Goal: Obtain resource: Obtain resource

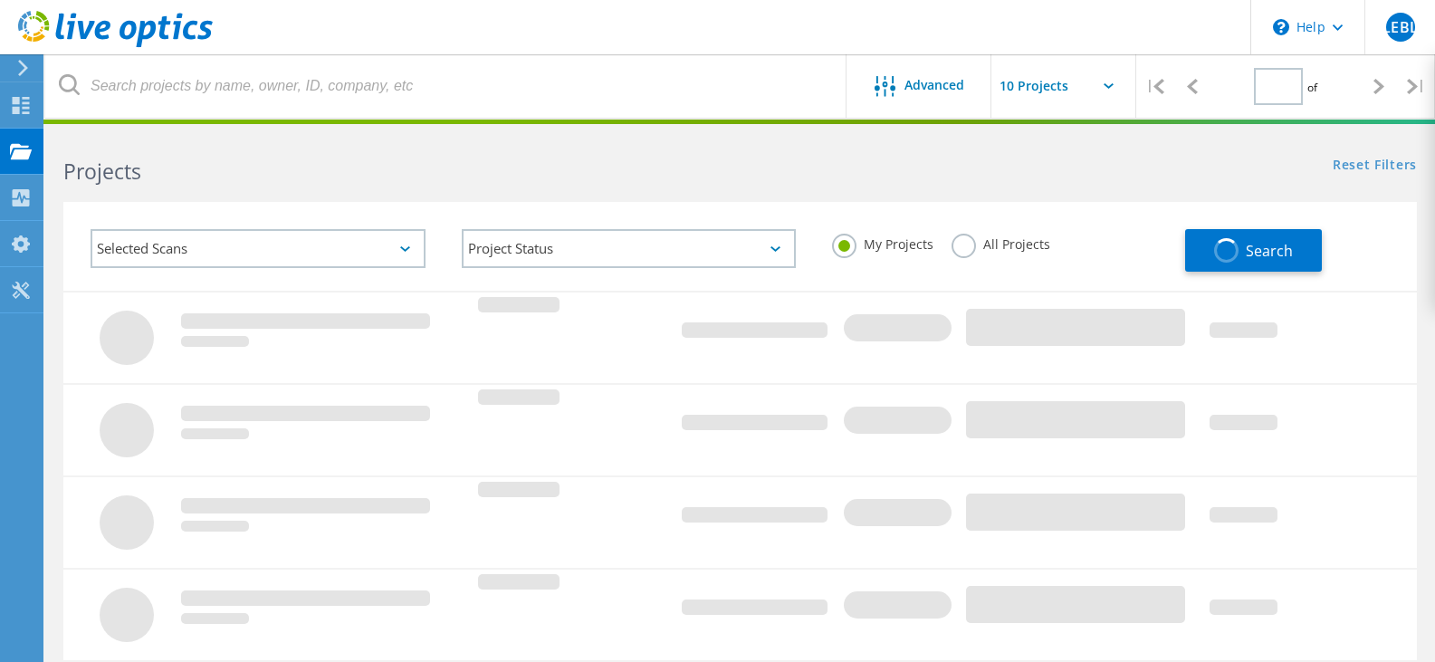
type input "1"
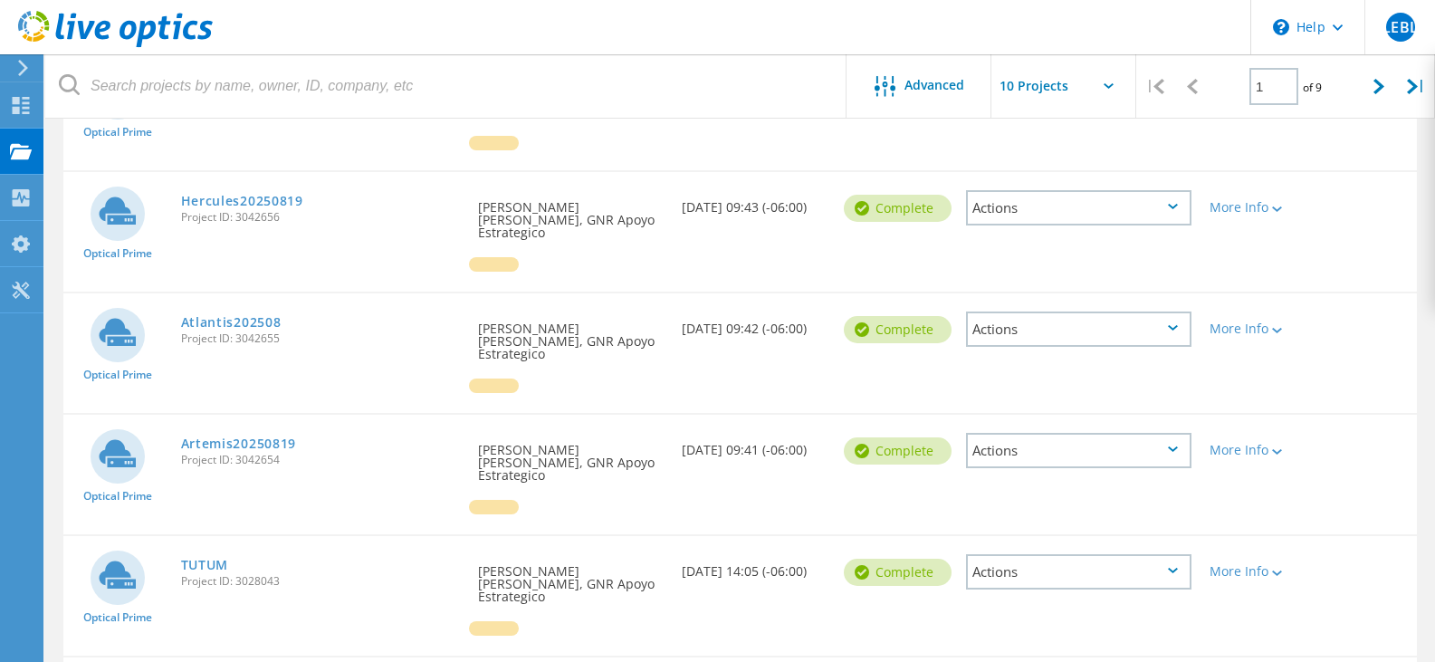
scroll to position [525, 0]
click at [1250, 323] on div "More Info" at bounding box center [1254, 329] width 91 height 13
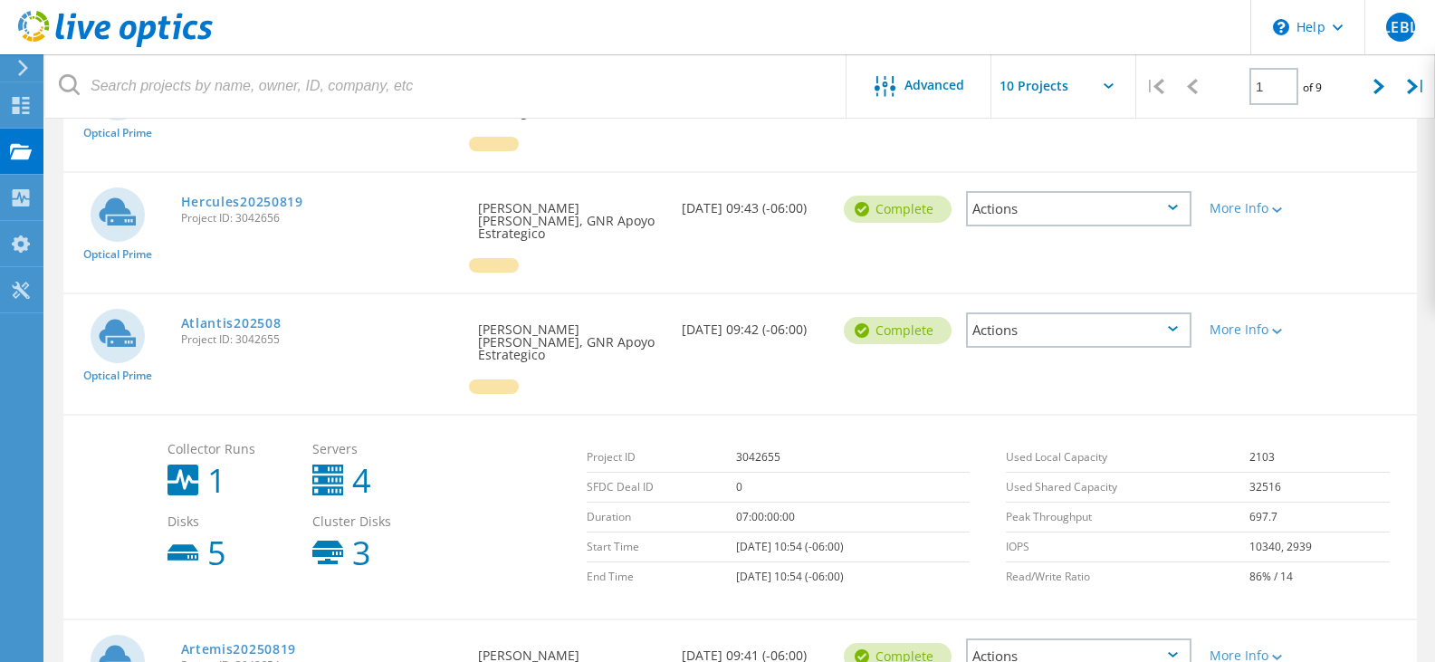
click at [1170, 326] on icon at bounding box center [1173, 328] width 10 height 5
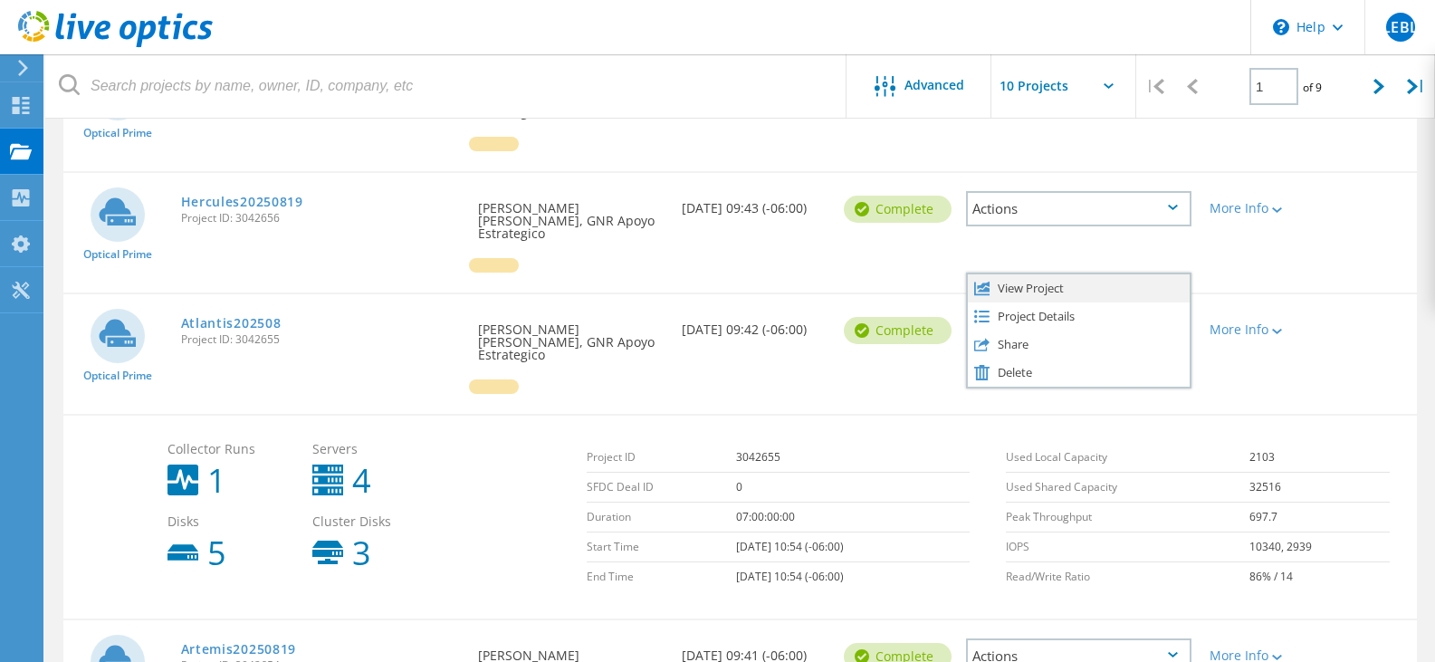
click at [1094, 274] on div "View Project" at bounding box center [1079, 288] width 222 height 28
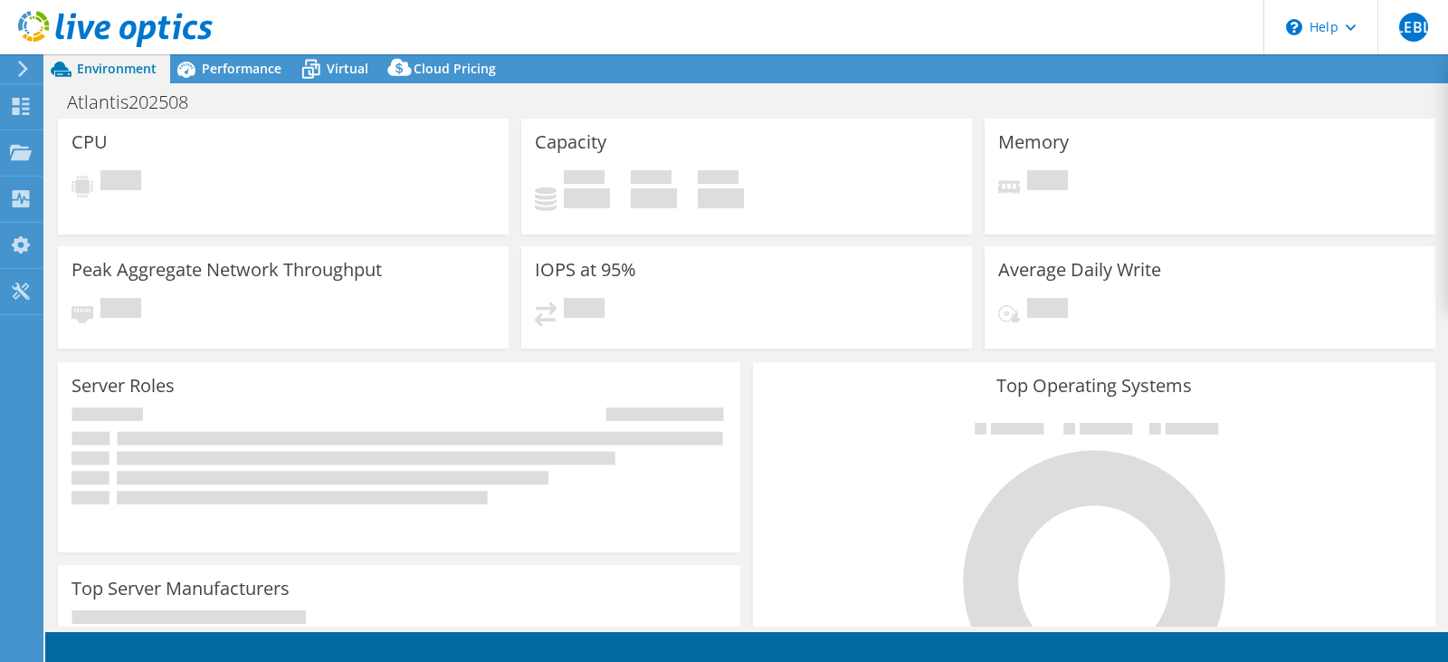
select select "USD"
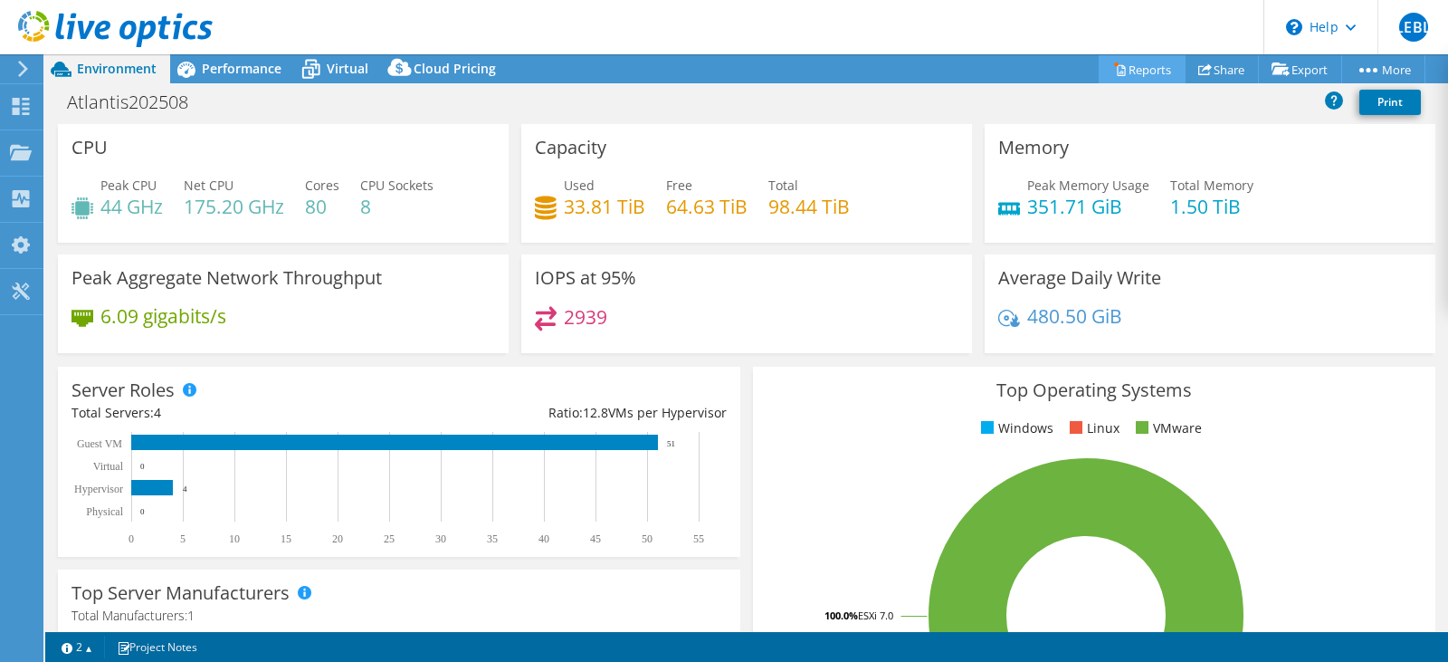
click at [1113, 64] on icon at bounding box center [1120, 69] width 14 height 14
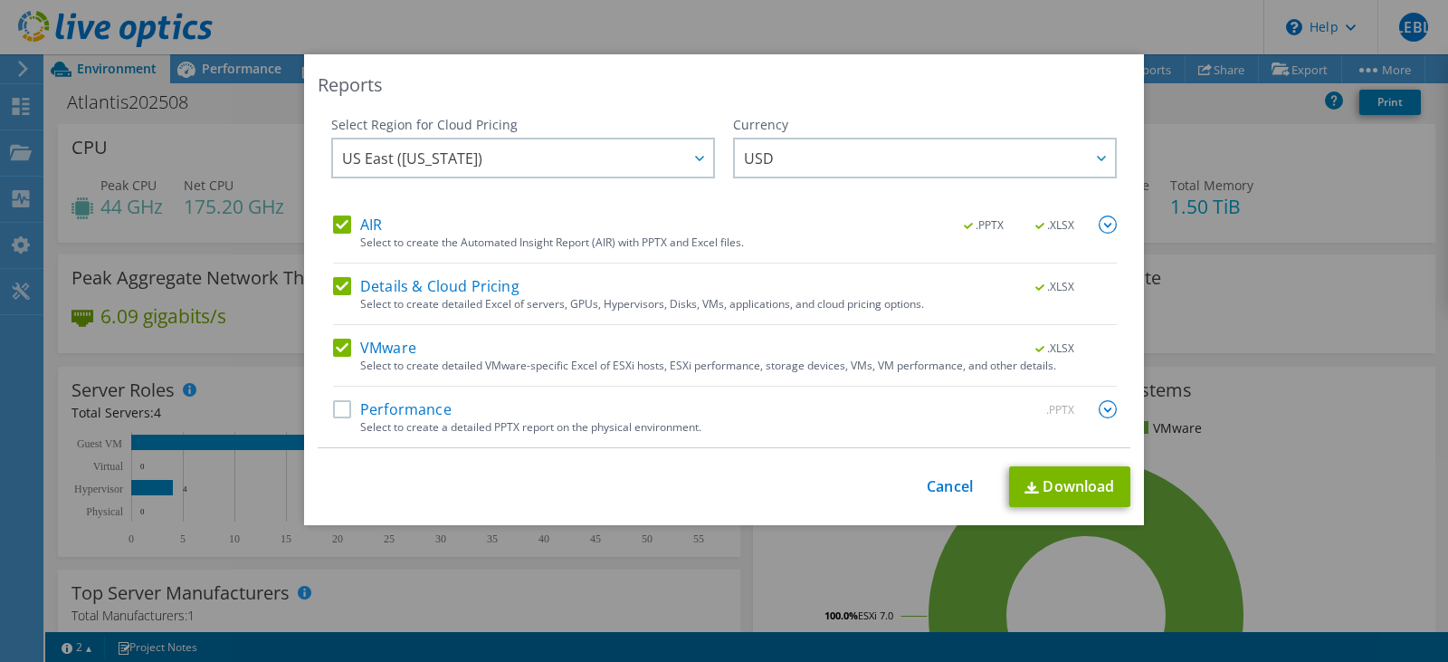
click at [333, 408] on label "Performance" at bounding box center [392, 409] width 119 height 18
click at [0, 0] on input "Performance" at bounding box center [0, 0] width 0 height 0
click at [1104, 216] on img at bounding box center [1108, 224] width 18 height 18
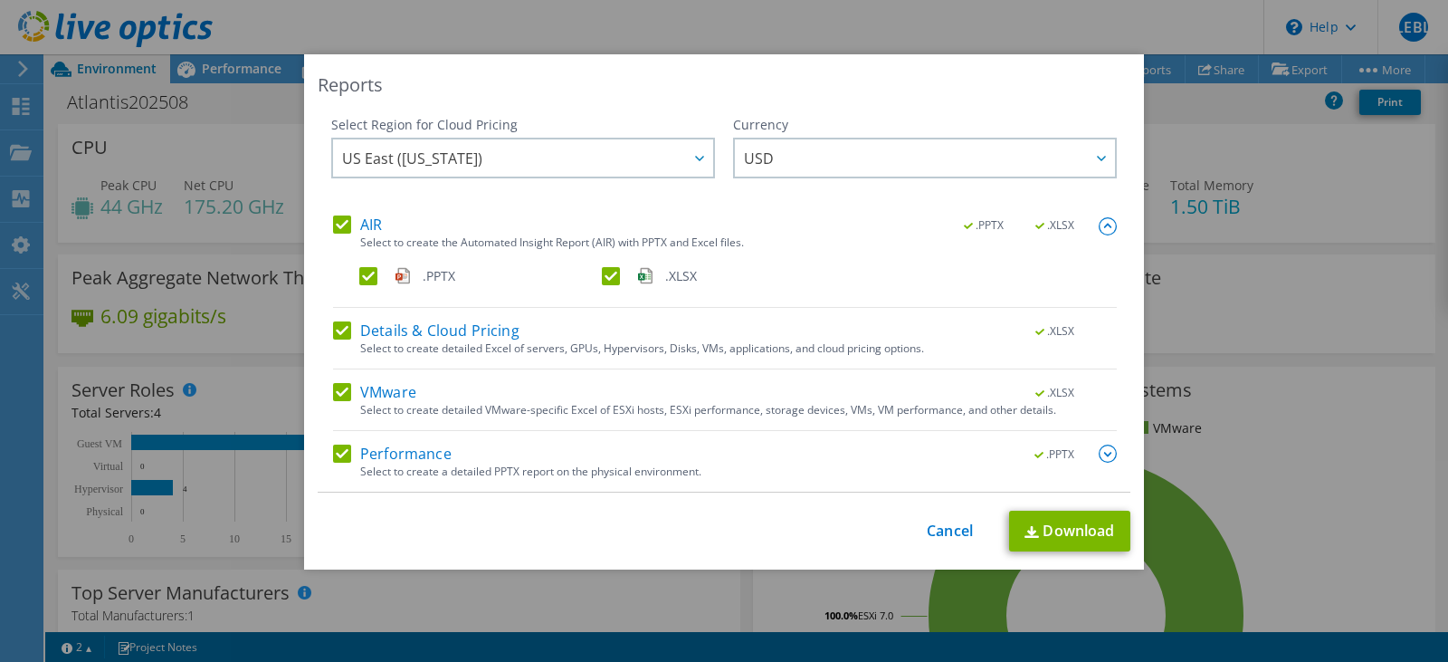
click at [1104, 217] on img at bounding box center [1108, 226] width 18 height 18
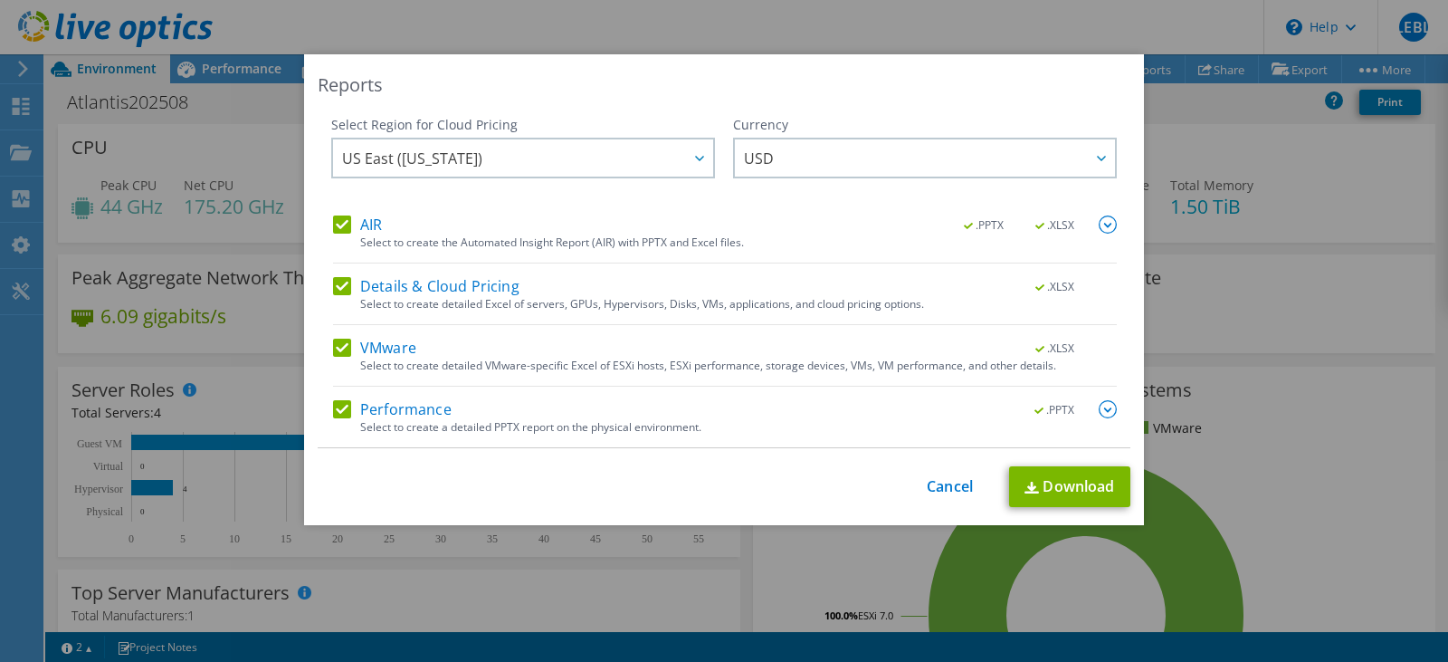
click at [1099, 410] on img at bounding box center [1108, 409] width 18 height 18
click at [1098, 410] on div "Select Region for Cloud Pricing Asia Pacific (Hong Kong) Asia Pacific (Mumbai) …" at bounding box center [724, 282] width 813 height 332
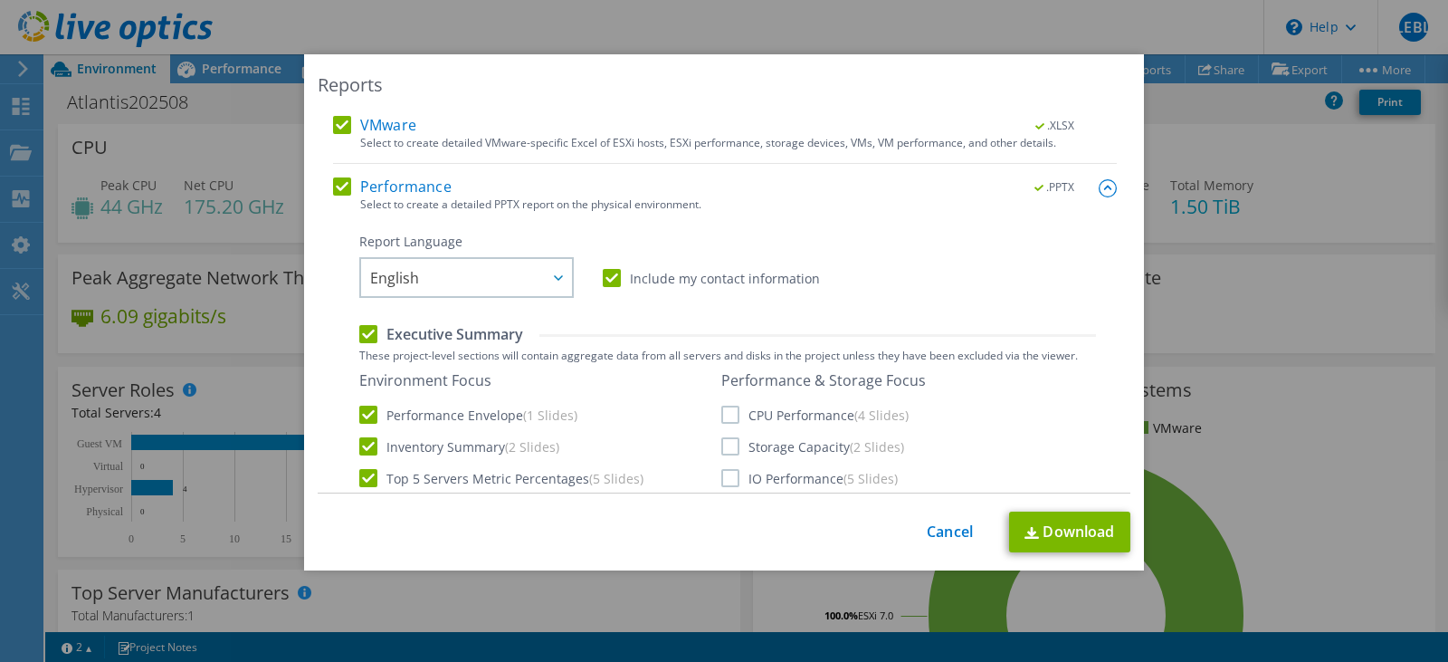
scroll to position [350, 0]
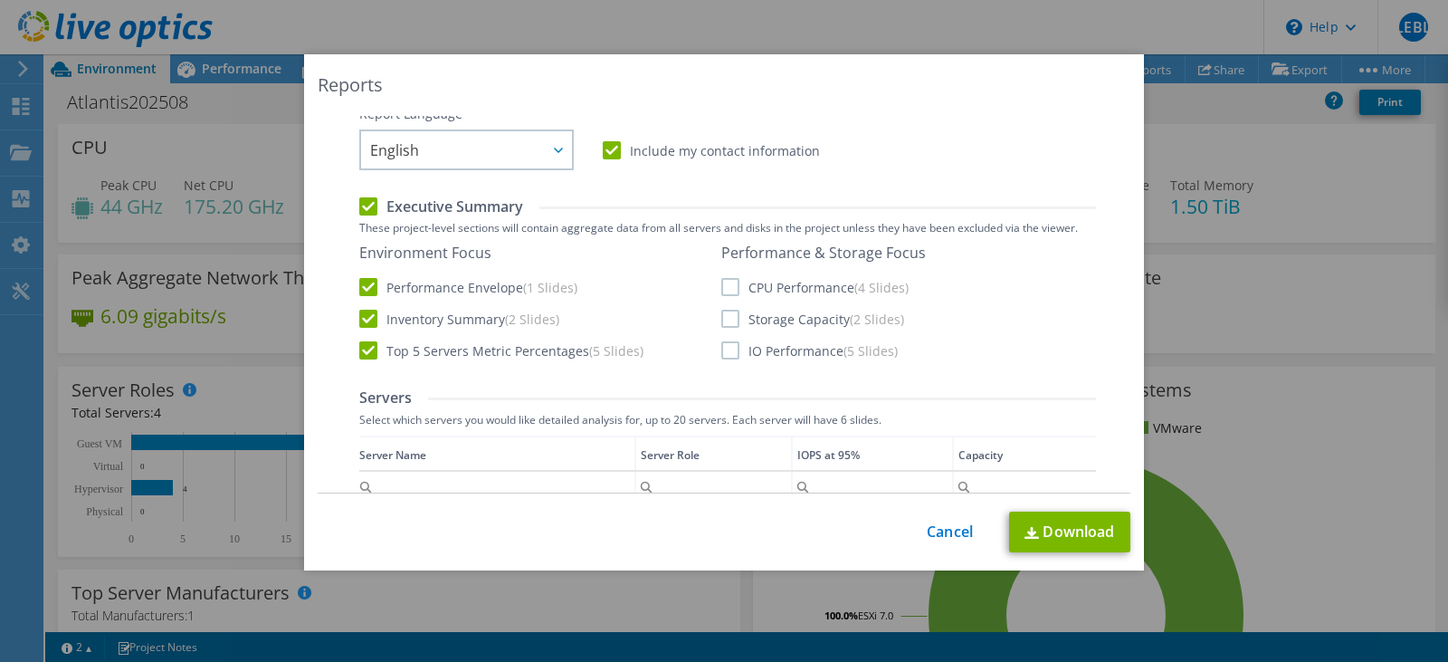
click at [726, 284] on label "CPU Performance (4 Slides)" at bounding box center [814, 287] width 187 height 18
click at [0, 0] on input "CPU Performance (4 Slides)" at bounding box center [0, 0] width 0 height 0
click at [724, 320] on label "Storage Capacity (2 Slides)" at bounding box center [812, 319] width 183 height 18
click at [0, 0] on input "Storage Capacity (2 Slides)" at bounding box center [0, 0] width 0 height 0
click at [725, 348] on label "IO Performance (5 Slides)" at bounding box center [809, 350] width 176 height 18
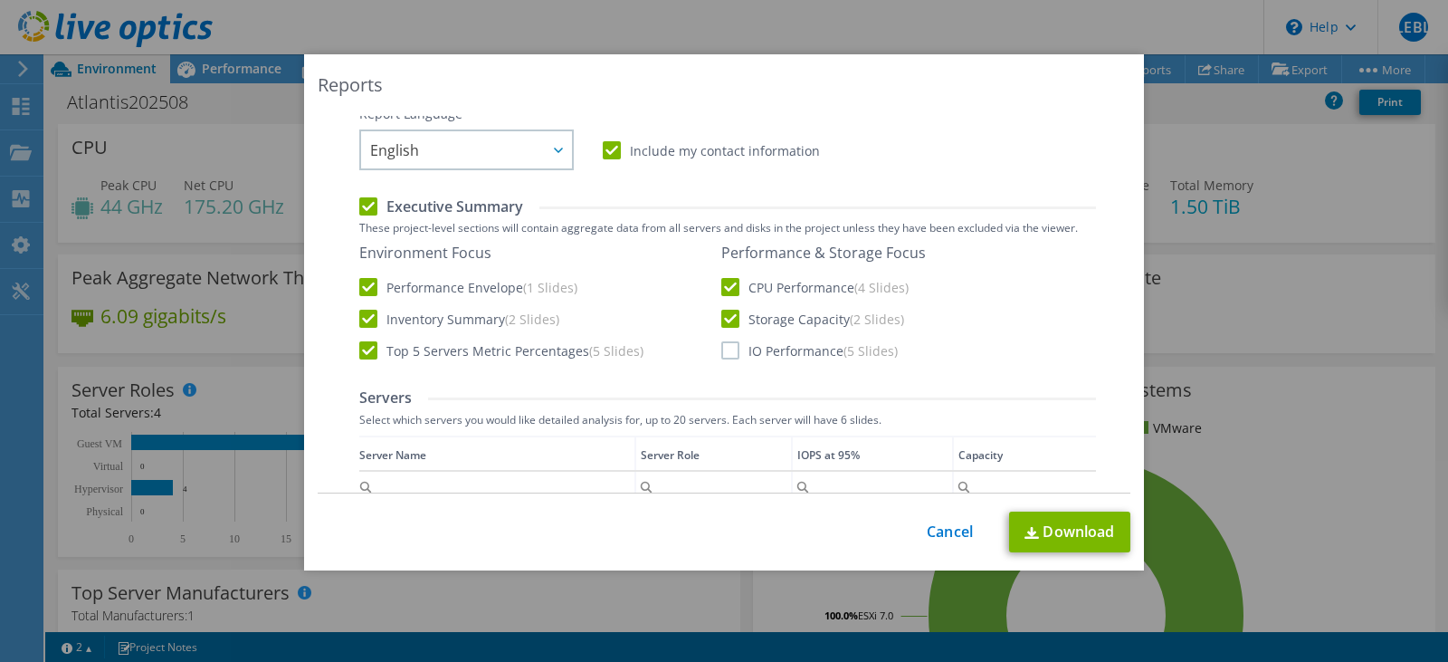
click at [0, 0] on input "IO Performance (5 Slides)" at bounding box center [0, 0] width 0 height 0
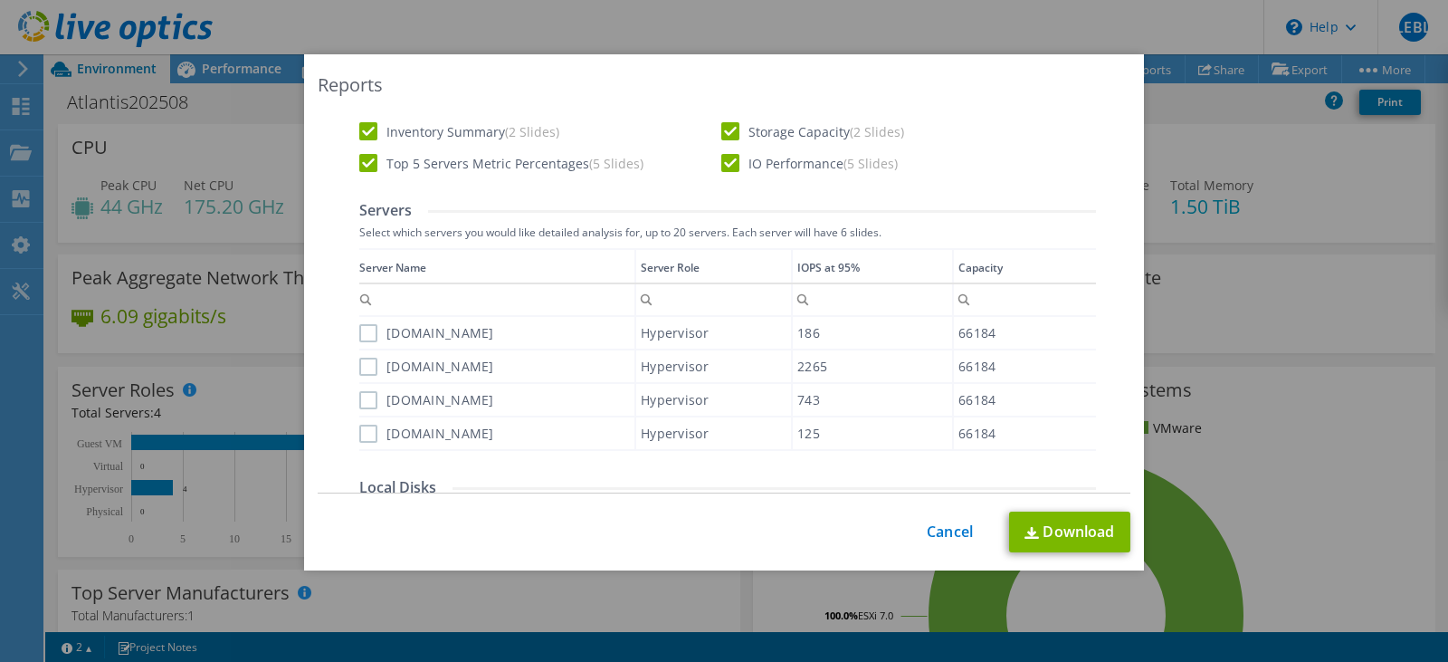
scroll to position [537, 0]
click at [361, 330] on label "cot-ats-esxiv04p.cotemar.net" at bounding box center [426, 334] width 135 height 18
click at [0, 0] on input "cot-ats-esxiv04p.cotemar.net" at bounding box center [0, 0] width 0 height 0
click at [364, 364] on label "cot-ats-esxiv02p.cotemar.net" at bounding box center [426, 367] width 135 height 18
click at [0, 0] on input "cot-ats-esxiv02p.cotemar.net" at bounding box center [0, 0] width 0 height 0
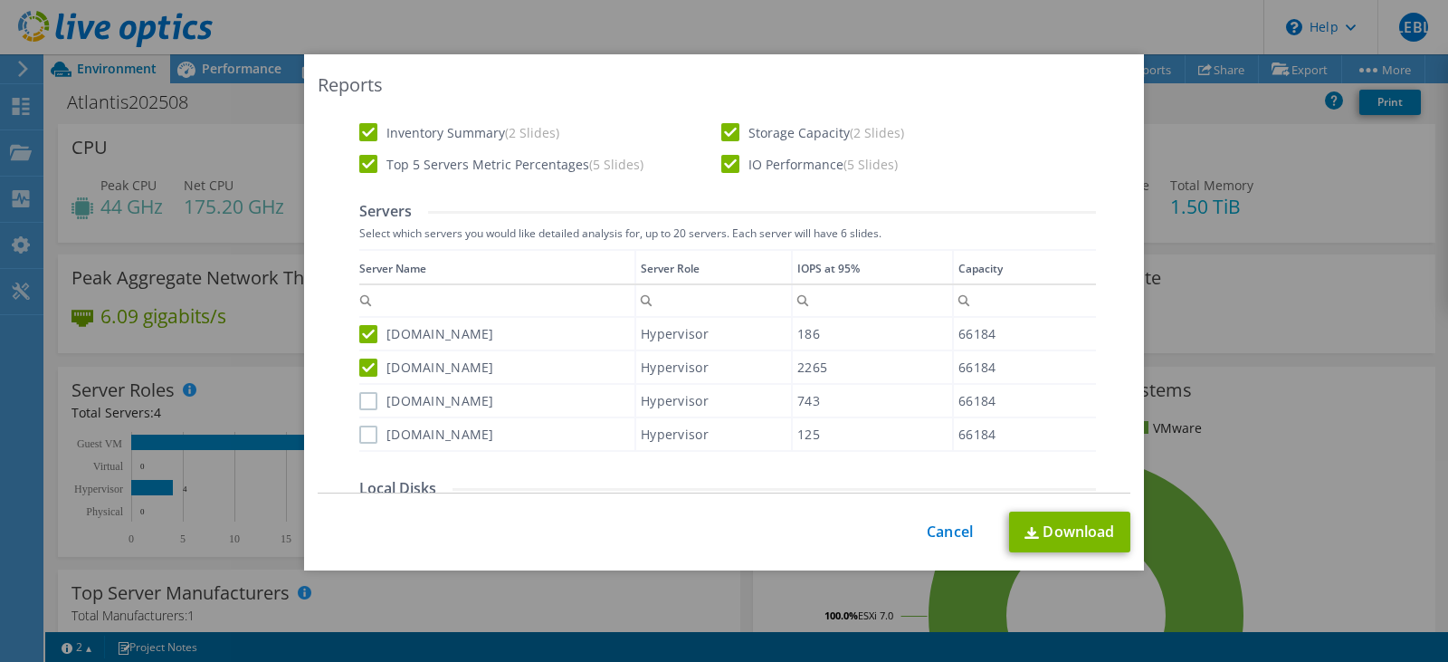
click at [364, 400] on label "cot-ats-esxiv03p.cotemar.net" at bounding box center [426, 401] width 135 height 18
click at [0, 0] on input "cot-ats-esxiv03p.cotemar.net" at bounding box center [0, 0] width 0 height 0
click at [365, 431] on label "cot-ats-esxiv01p.cotemar.net" at bounding box center [426, 434] width 135 height 18
click at [0, 0] on input "cot-ats-esxiv01p.cotemar.net" at bounding box center [0, 0] width 0 height 0
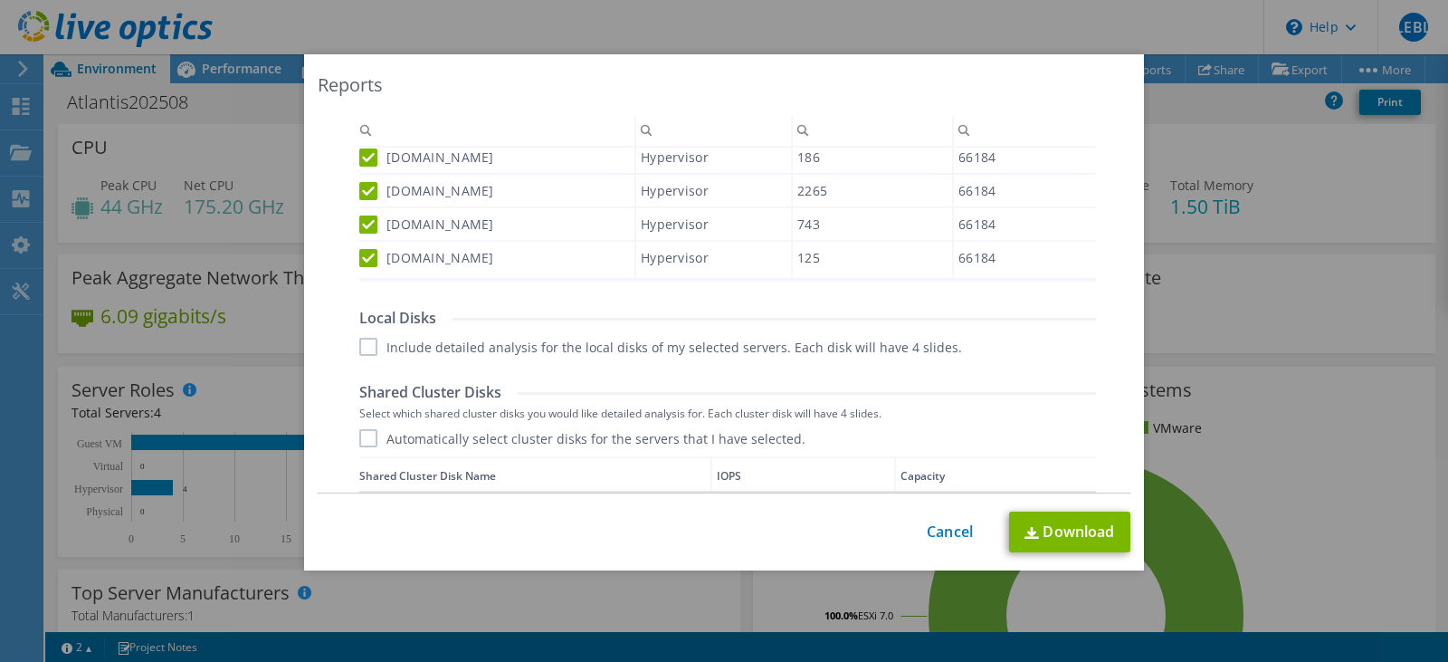
scroll to position [708, 0]
click at [361, 337] on label "Include detailed analysis for the local disks of my selected servers. Each disk…" at bounding box center [660, 346] width 603 height 18
click at [0, 0] on input "Include detailed analysis for the local disks of my selected servers. Each disk…" at bounding box center [0, 0] width 0 height 0
click at [362, 437] on label "Automatically select cluster disks for the servers that I have selected." at bounding box center [582, 437] width 446 height 18
click at [0, 0] on input "Automatically select cluster disks for the servers that I have selected." at bounding box center [0, 0] width 0 height 0
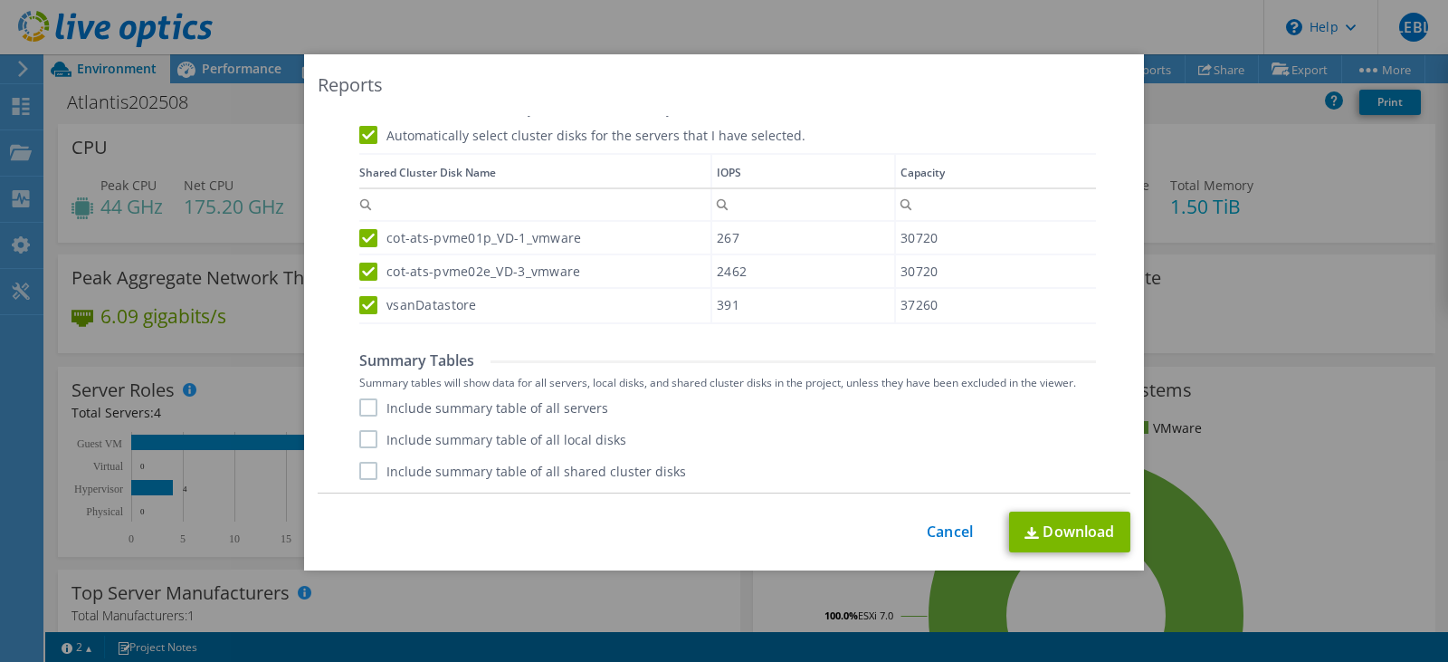
scroll to position [1011, 0]
click at [364, 409] on label "Include summary table of all servers" at bounding box center [483, 406] width 249 height 18
click at [0, 0] on input "Include summary table of all servers" at bounding box center [0, 0] width 0 height 0
click at [359, 444] on label "Include summary table of all local disks" at bounding box center [492, 438] width 267 height 18
click at [0, 0] on input "Include summary table of all local disks" at bounding box center [0, 0] width 0 height 0
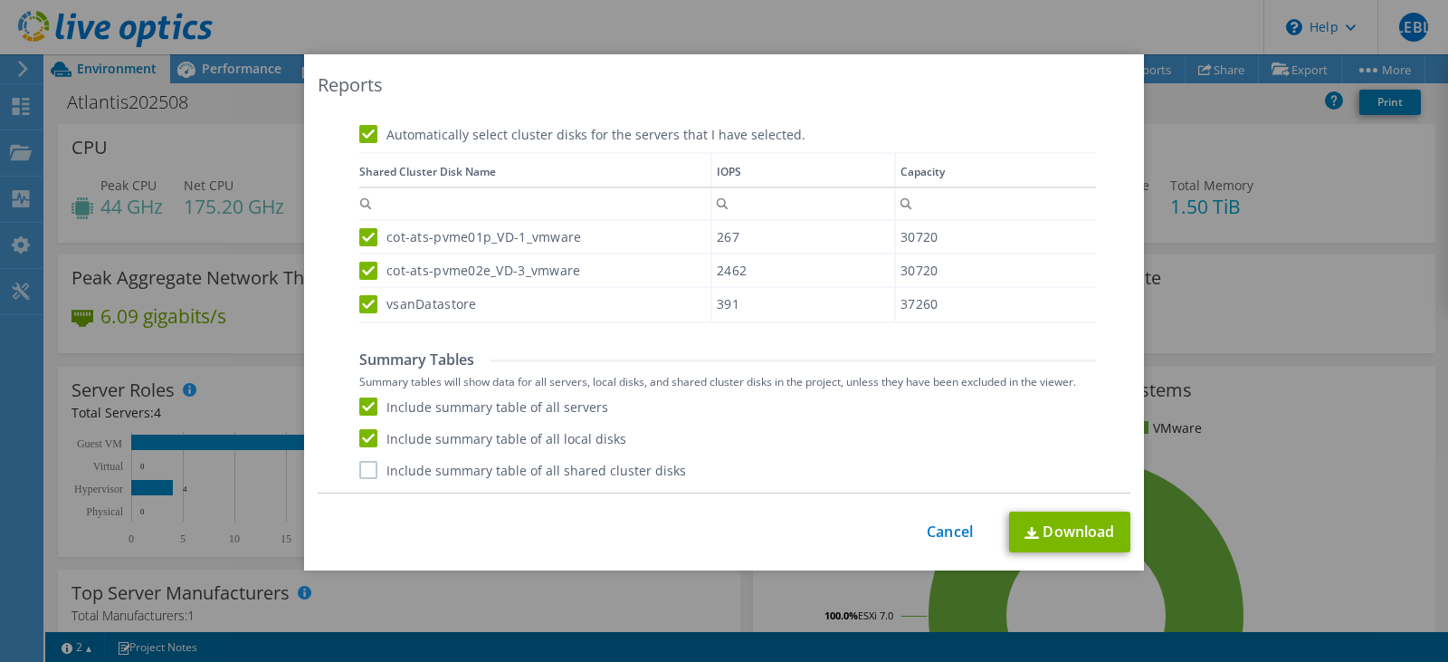
click at [359, 471] on label "Include summary table of all shared cluster disks" at bounding box center [522, 470] width 327 height 18
click at [0, 0] on input "Include summary table of all shared cluster disks" at bounding box center [0, 0] width 0 height 0
click at [1047, 531] on link "Download" at bounding box center [1069, 531] width 121 height 41
click at [951, 535] on link "Cancel" at bounding box center [950, 531] width 46 height 17
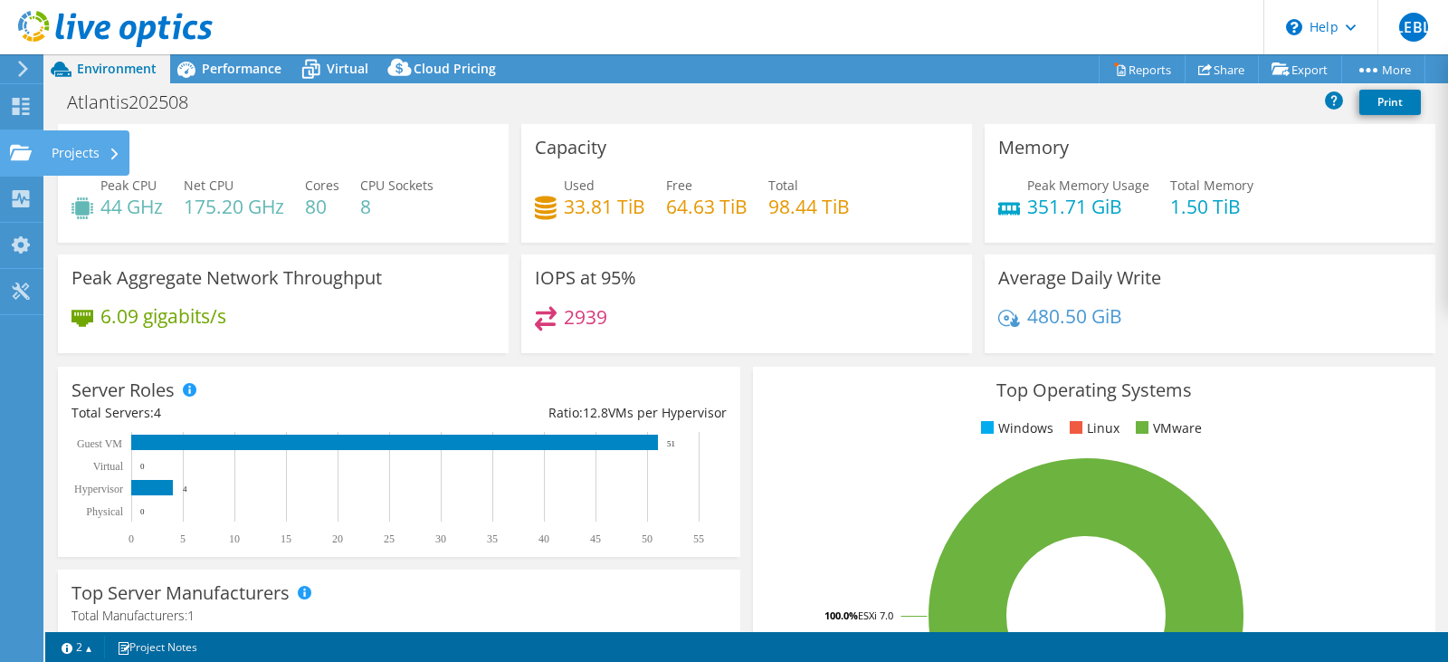
click at [44, 150] on div "Projects" at bounding box center [86, 152] width 87 height 45
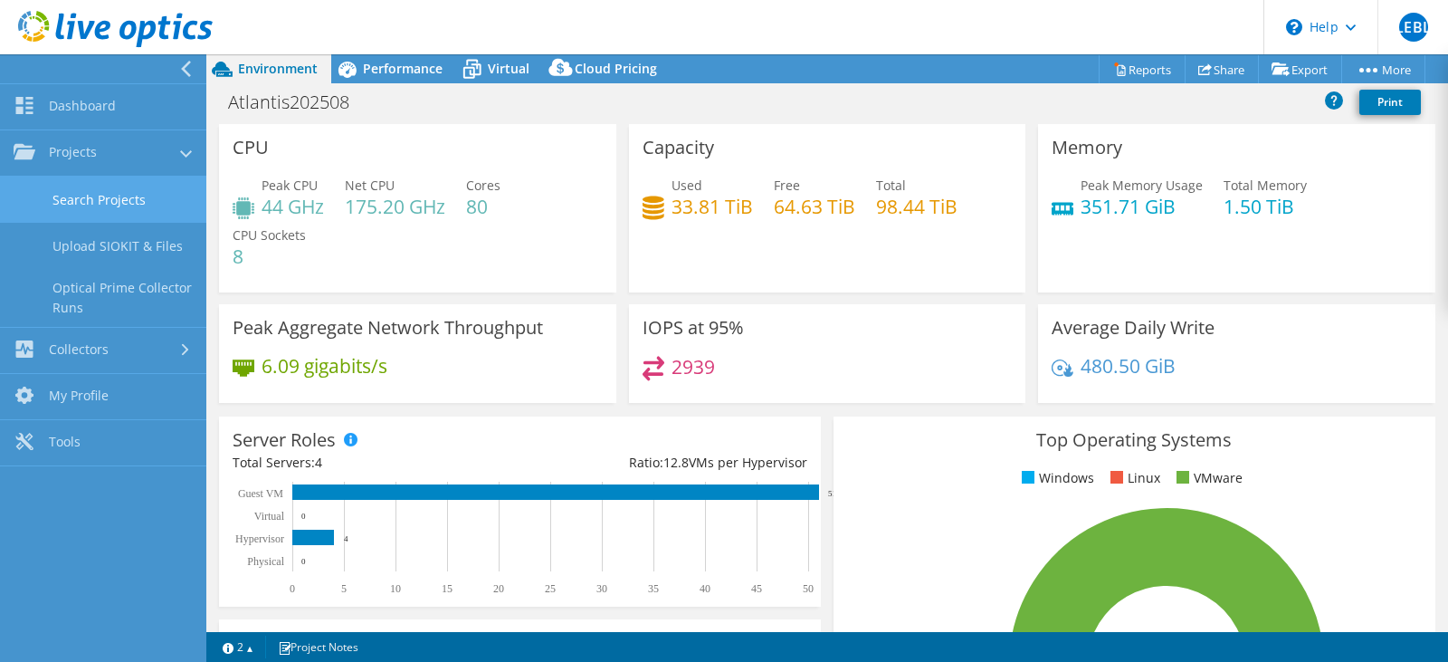
click at [151, 204] on link "Search Projects" at bounding box center [103, 199] width 206 height 46
click at [151, 203] on link "Search Projects" at bounding box center [103, 199] width 206 height 46
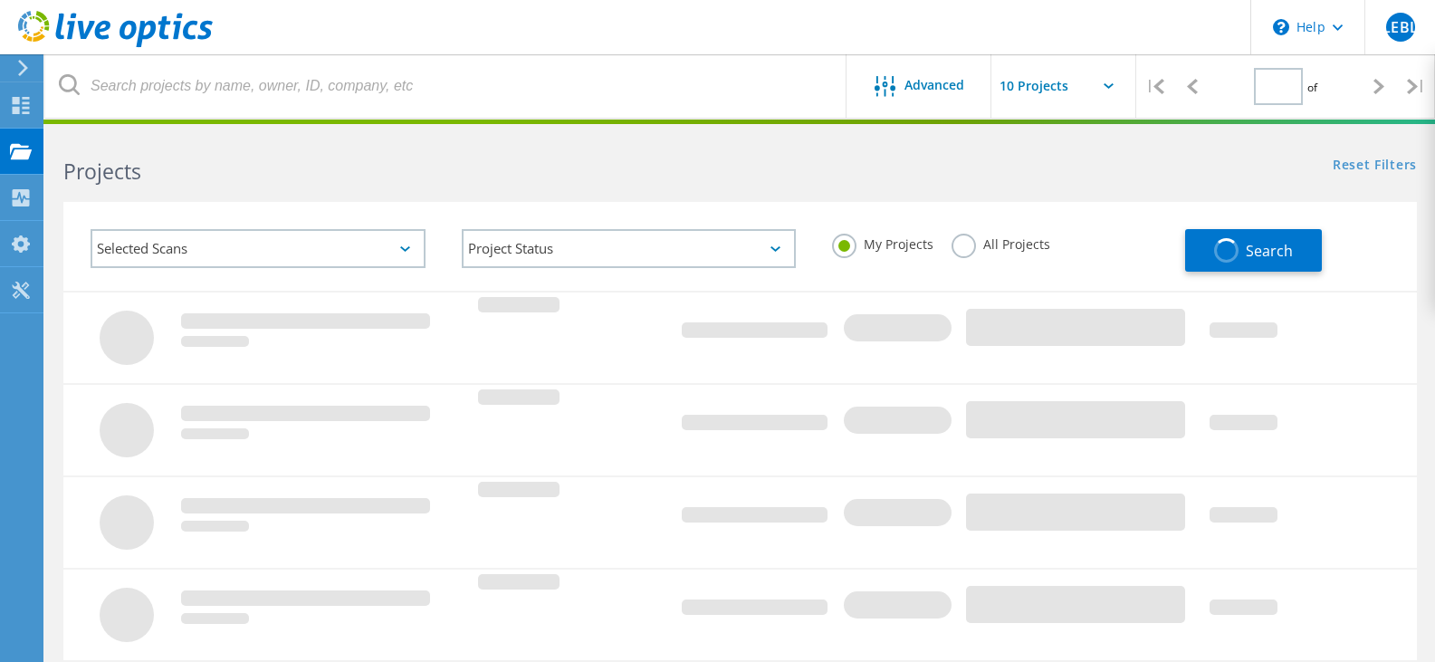
type input "1"
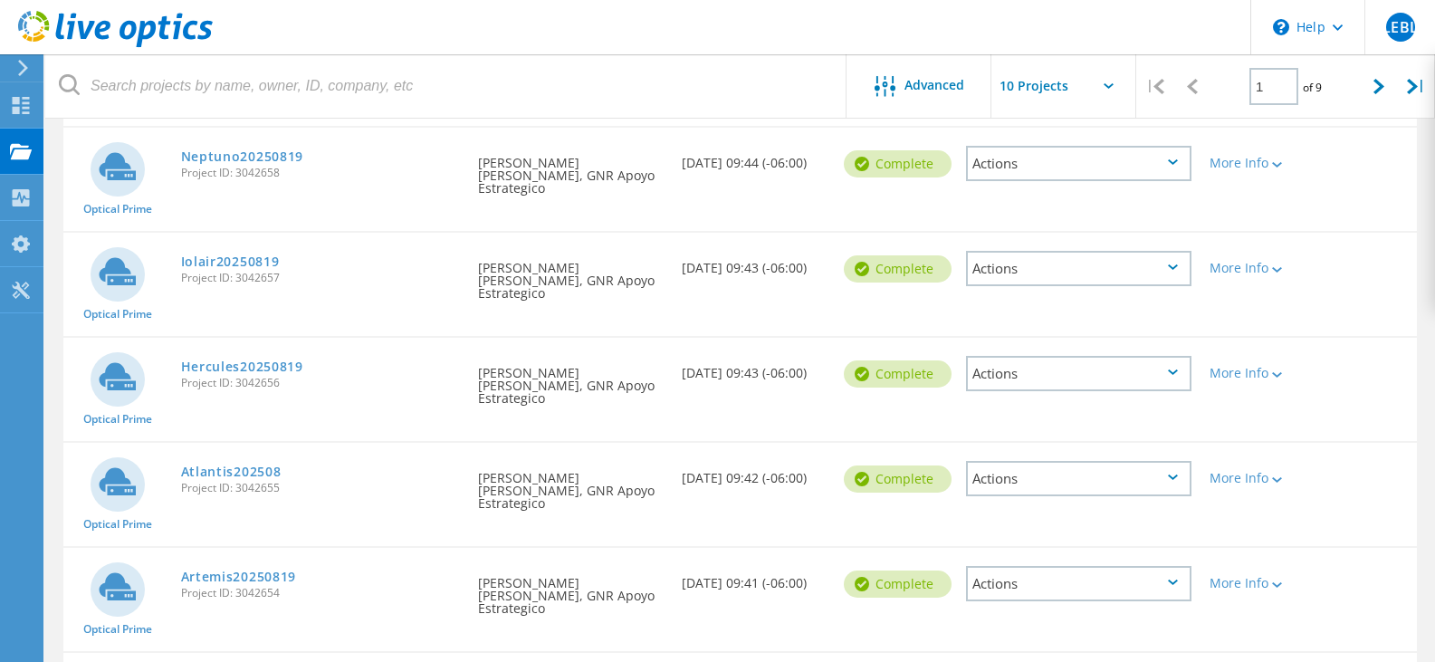
scroll to position [312, 0]
click at [281, 359] on link "Hercules20250819" at bounding box center [242, 365] width 122 height 13
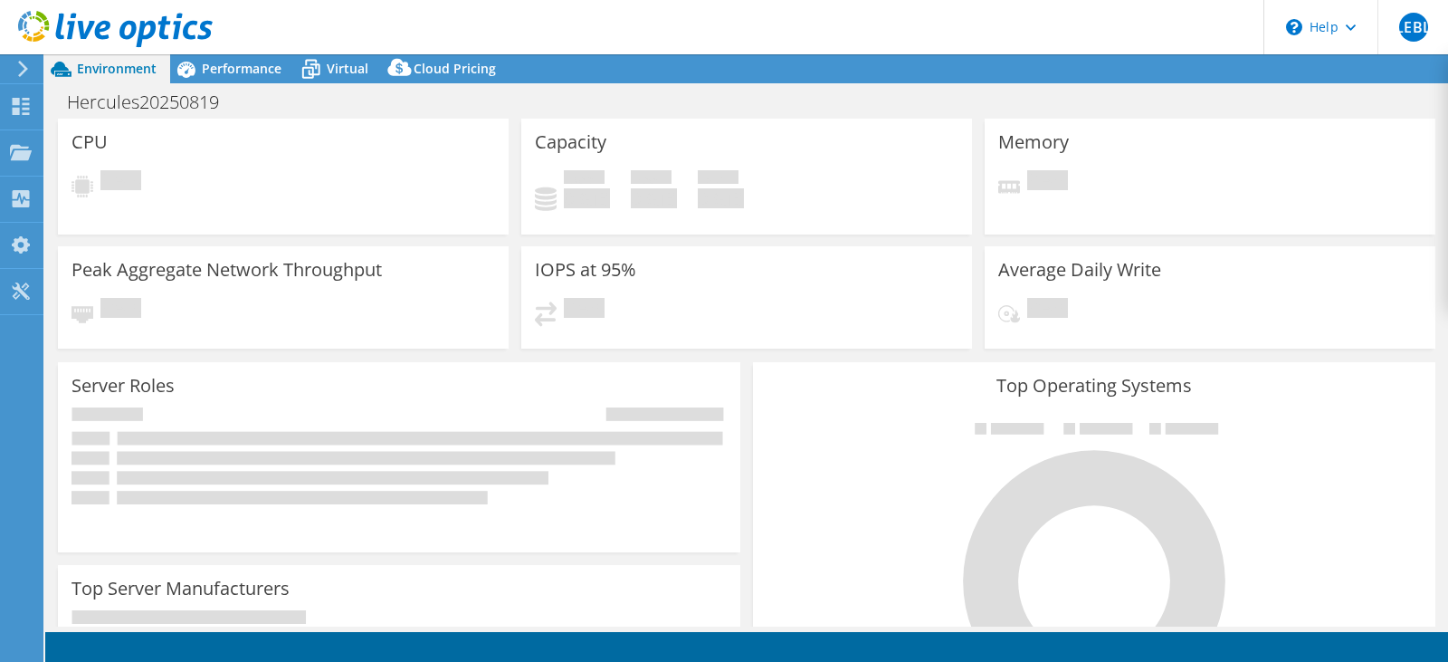
select select "USD"
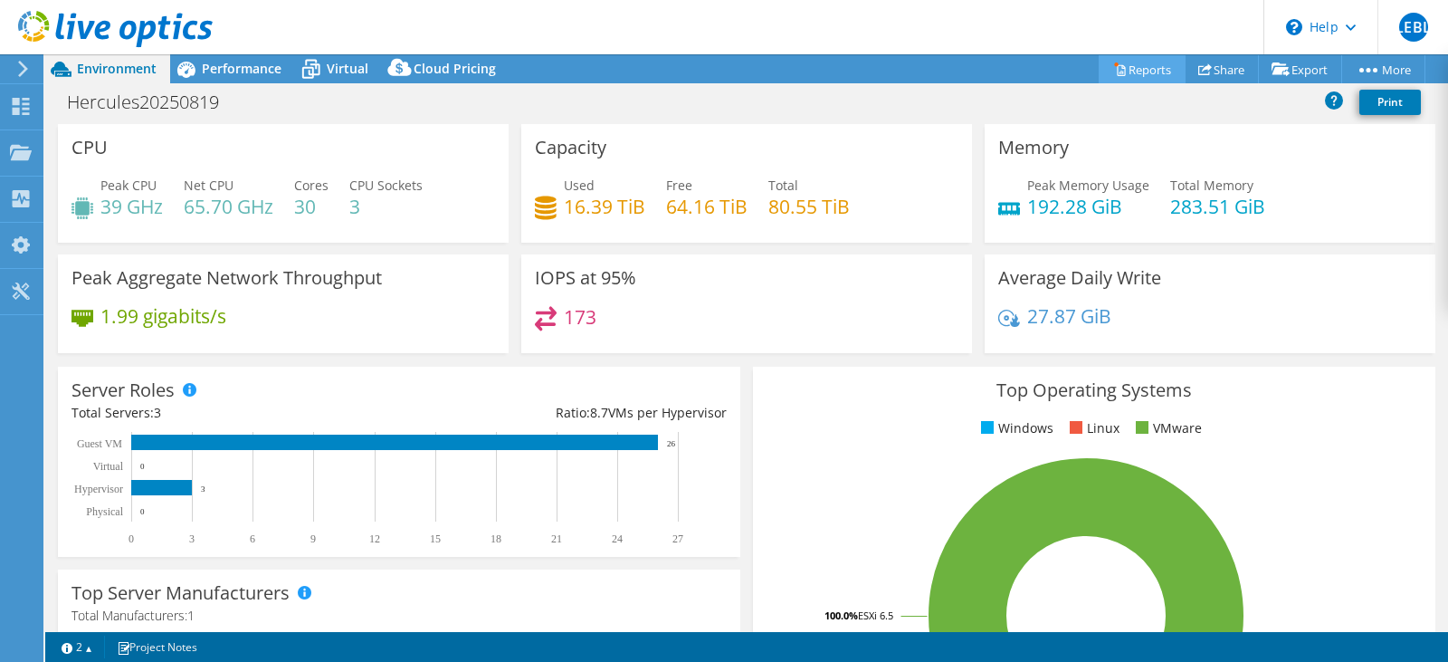
click at [1136, 68] on link "Reports" at bounding box center [1142, 69] width 87 height 28
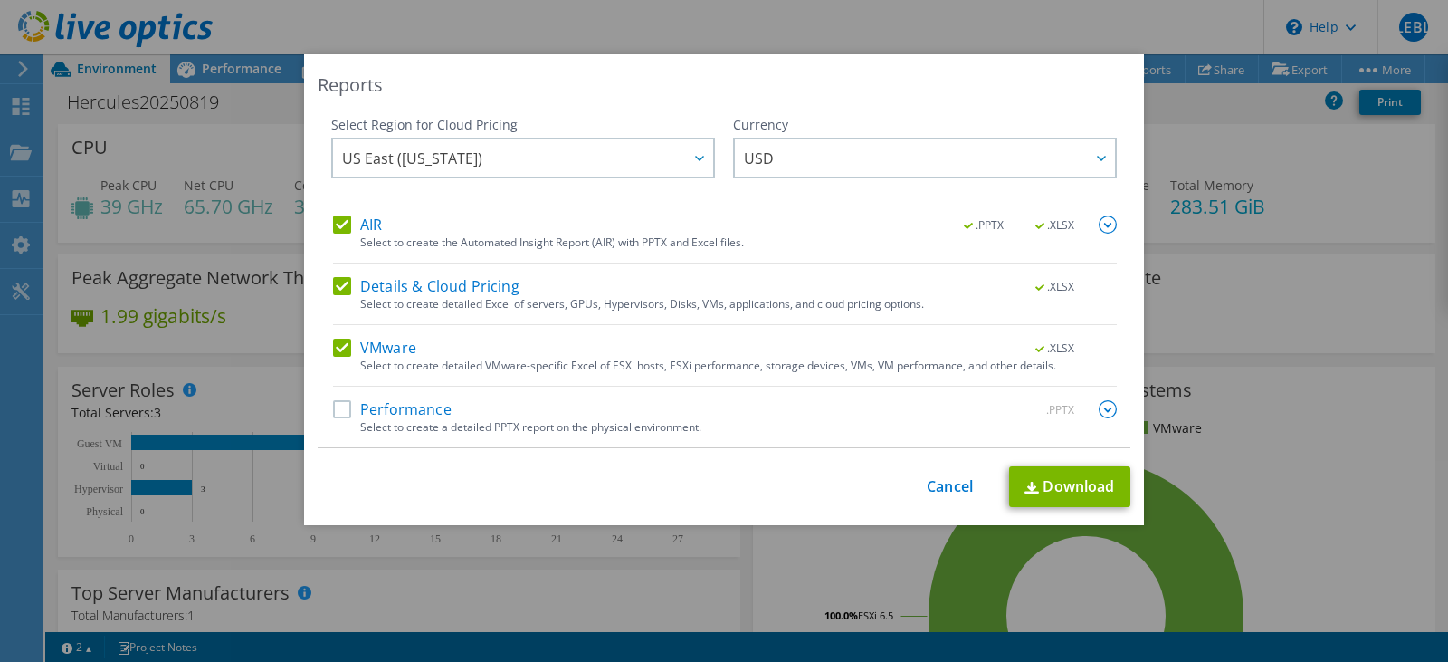
click at [1103, 409] on img at bounding box center [1108, 409] width 18 height 18
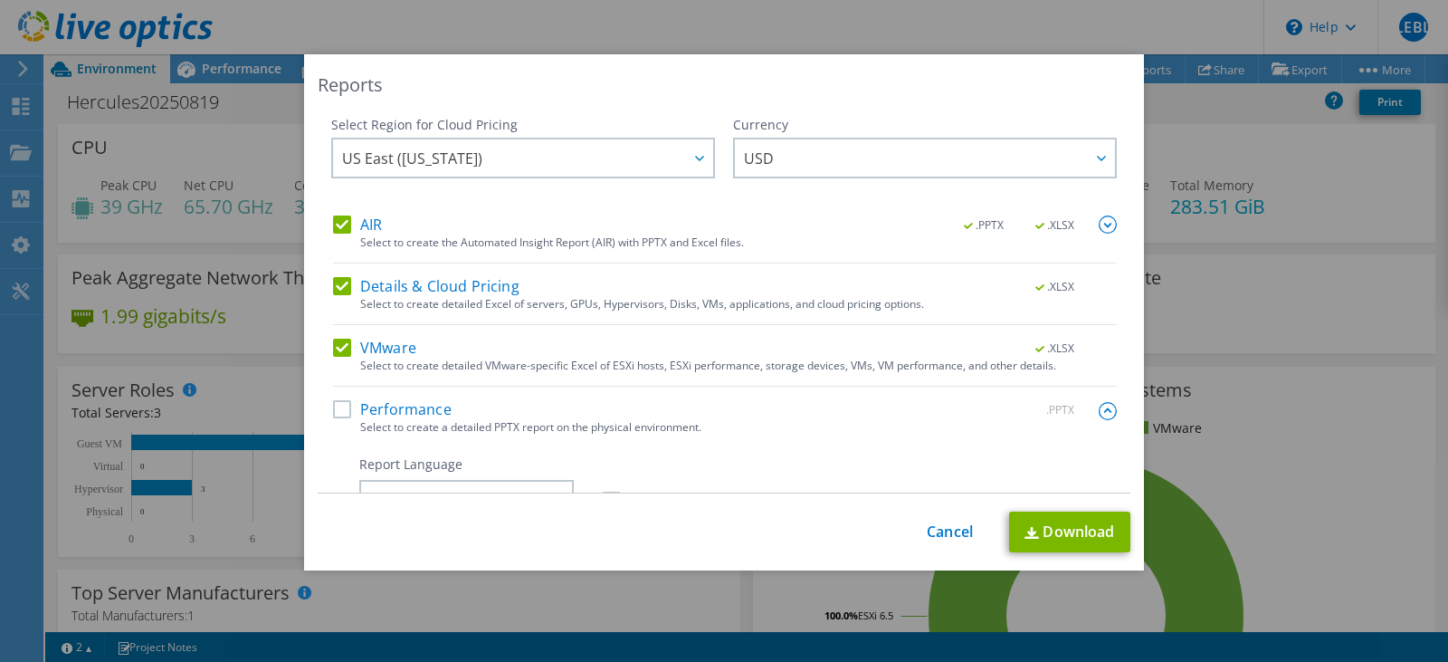
click at [338, 411] on label "Performance" at bounding box center [392, 409] width 119 height 18
click at [0, 0] on input "Performance" at bounding box center [0, 0] width 0 height 0
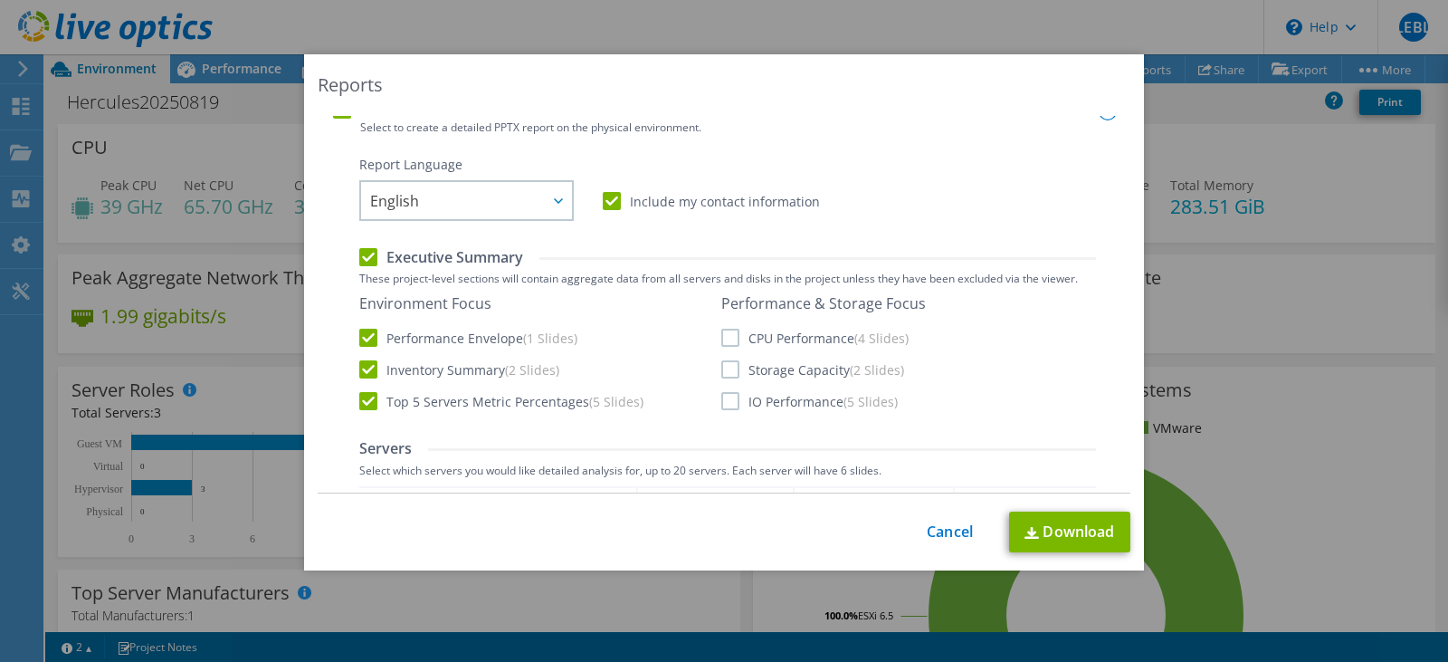
scroll to position [300, 0]
click at [730, 338] on label "CPU Performance (4 Slides)" at bounding box center [814, 337] width 187 height 18
click at [0, 0] on input "CPU Performance (4 Slides)" at bounding box center [0, 0] width 0 height 0
click at [721, 375] on label "Storage Capacity (2 Slides)" at bounding box center [812, 368] width 183 height 18
click at [0, 0] on input "Storage Capacity (2 Slides)" at bounding box center [0, 0] width 0 height 0
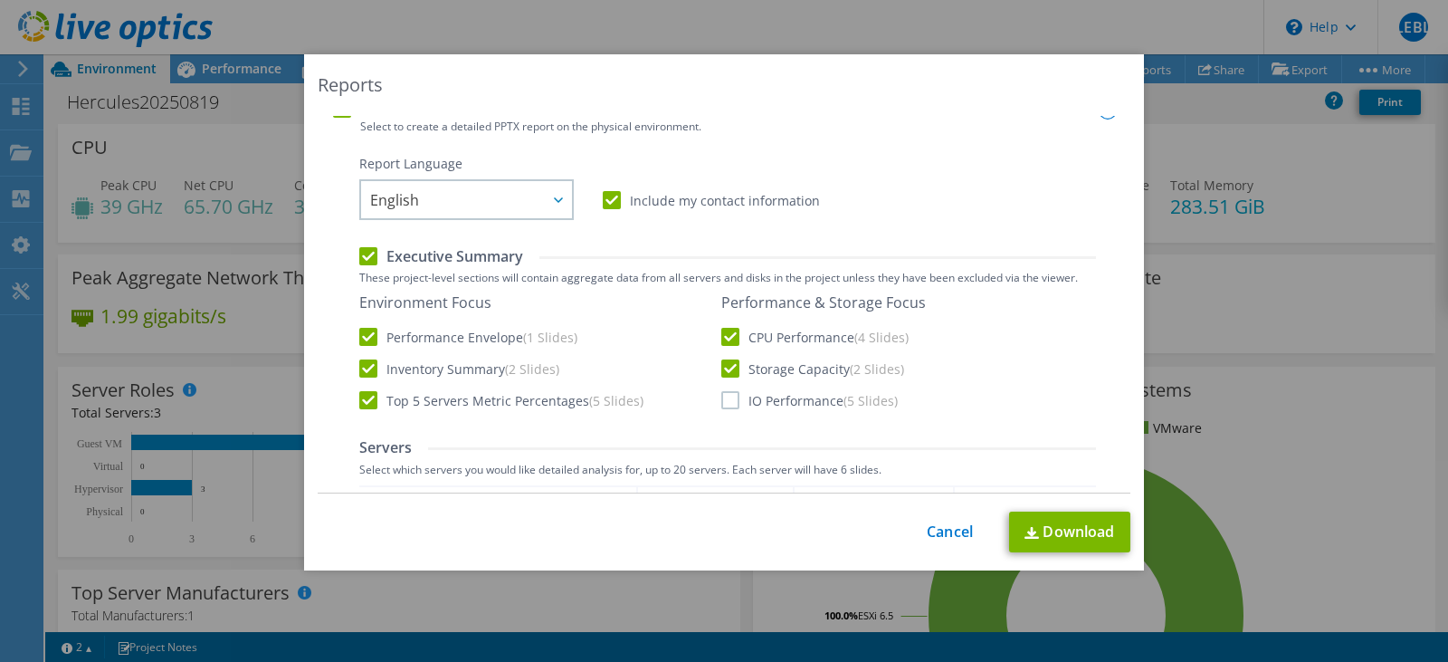
click at [725, 409] on label "IO Performance (5 Slides)" at bounding box center [809, 400] width 176 height 18
click at [0, 0] on input "IO Performance (5 Slides)" at bounding box center [0, 0] width 0 height 0
click at [725, 409] on label "IO Performance (5 Slides)" at bounding box center [809, 400] width 176 height 18
click at [0, 0] on input "IO Performance (5 Slides)" at bounding box center [0, 0] width 0 height 0
click at [725, 404] on label "IO Performance (5 Slides)" at bounding box center [809, 400] width 176 height 18
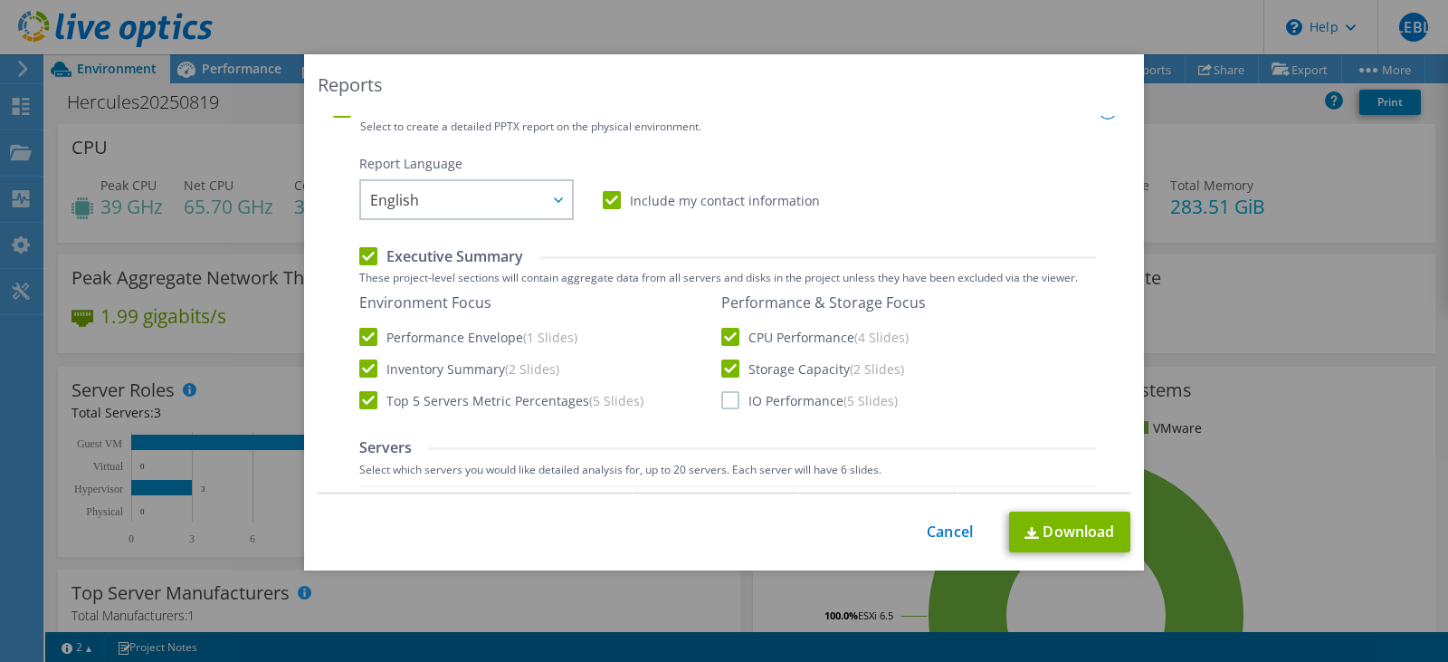
click at [0, 0] on input "IO Performance (5 Slides)" at bounding box center [0, 0] width 0 height 0
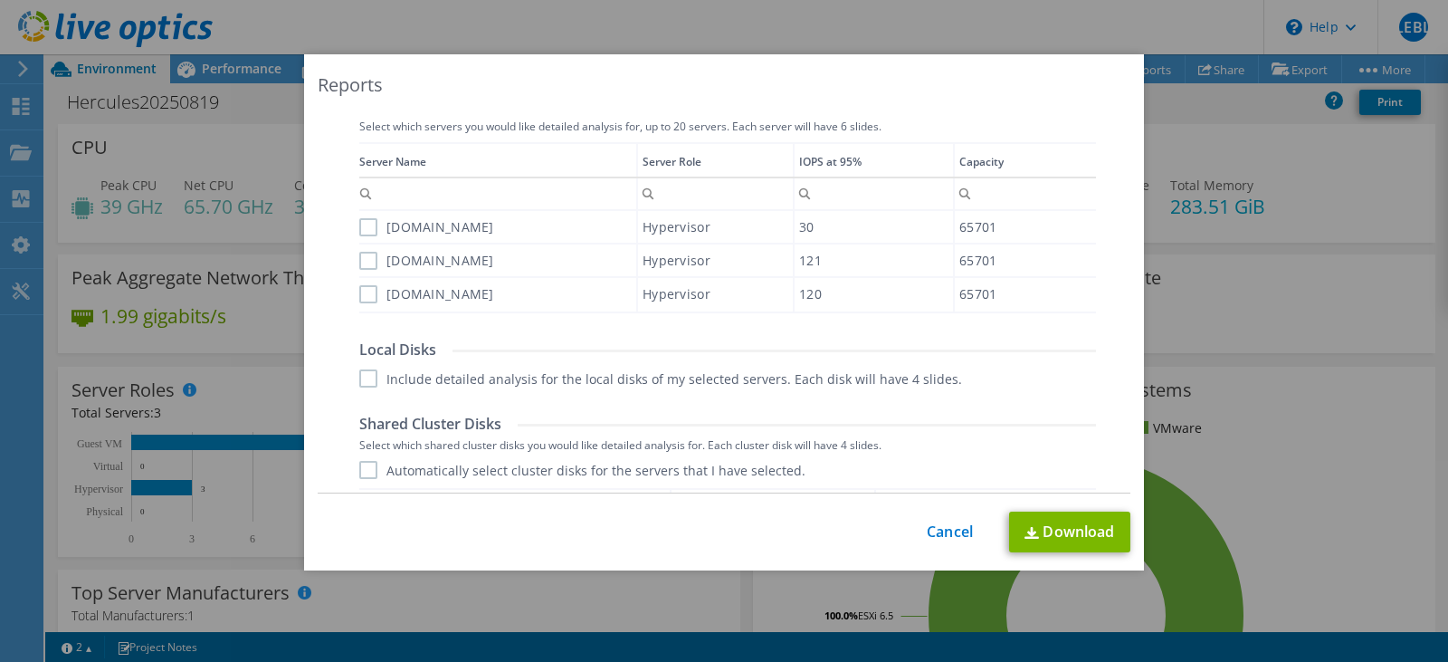
scroll to position [644, 0]
click at [362, 225] on label "cot-her-esxiv03p.cotemar.net" at bounding box center [426, 226] width 135 height 18
click at [0, 0] on input "cot-her-esxiv03p.cotemar.net" at bounding box center [0, 0] width 0 height 0
click at [362, 226] on label "cot-her-esxiv03p.cotemar.net" at bounding box center [426, 226] width 135 height 18
click at [0, 0] on input "cot-her-esxiv03p.cotemar.net" at bounding box center [0, 0] width 0 height 0
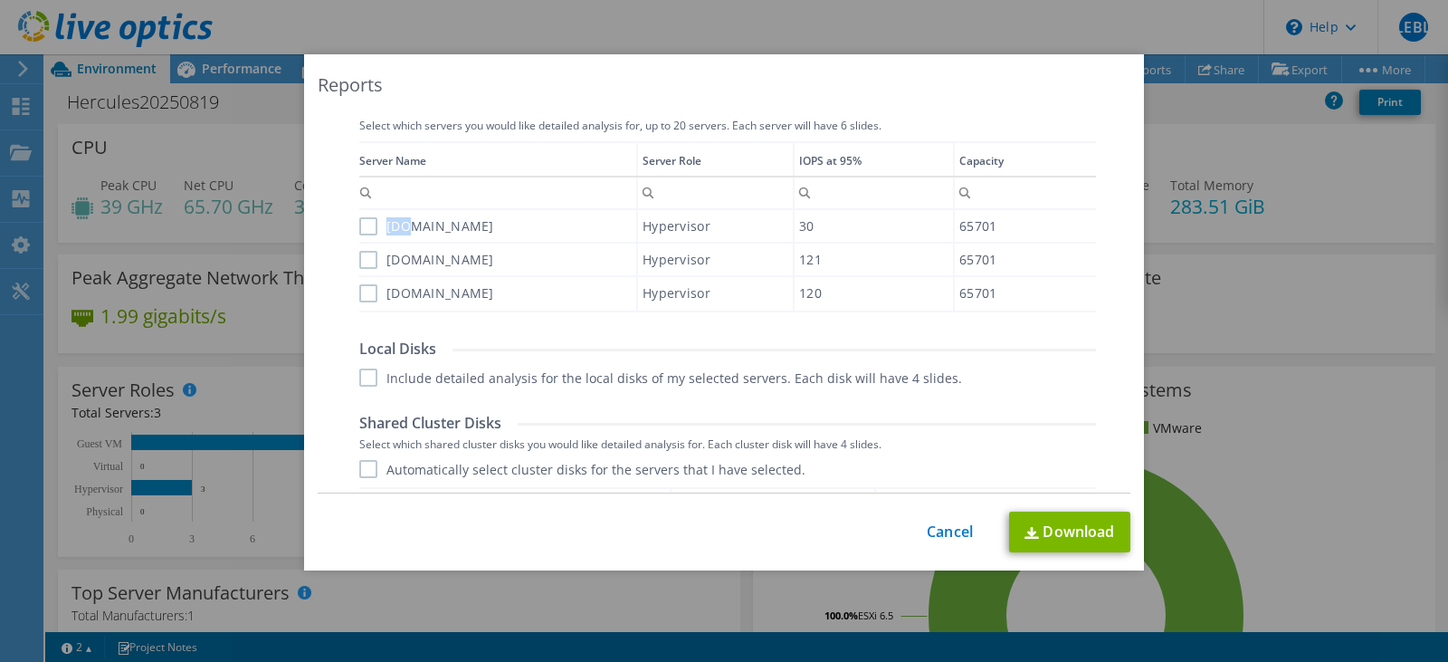
click at [364, 227] on label "cot-her-esxiv03p.cotemar.net" at bounding box center [426, 226] width 135 height 18
click at [0, 0] on input "cot-her-esxiv03p.cotemar.net" at bounding box center [0, 0] width 0 height 0
click at [362, 262] on label "cot-her-esxiv01p.cotemar.net" at bounding box center [426, 260] width 135 height 18
click at [0, 0] on input "cot-her-esxiv01p.cotemar.net" at bounding box center [0, 0] width 0 height 0
click at [361, 296] on label "cot-her-esxiv02p.cotemar.net" at bounding box center [426, 293] width 135 height 18
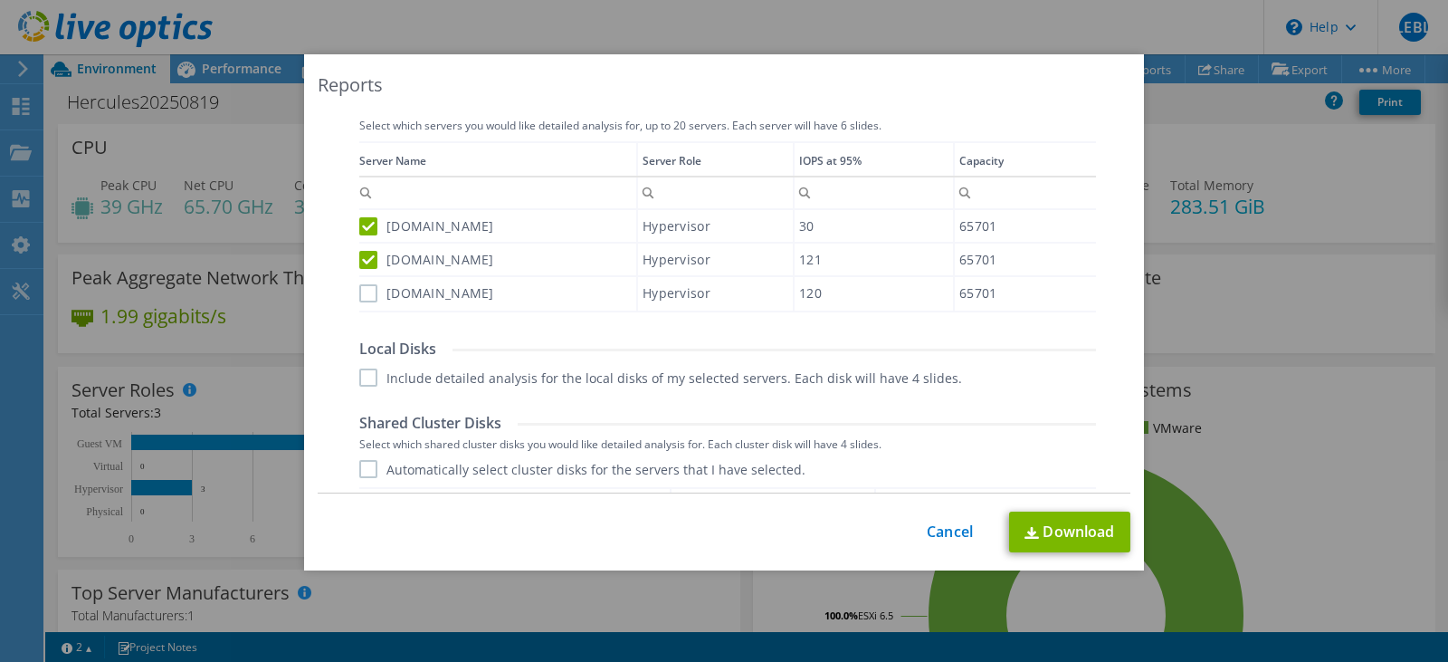
click at [0, 0] on input "cot-her-esxiv02p.cotemar.net" at bounding box center [0, 0] width 0 height 0
click at [359, 374] on label "Include detailed analysis for the local disks of my selected servers. Each disk…" at bounding box center [660, 377] width 603 height 18
click at [0, 0] on input "Include detailed analysis for the local disks of my selected servers. Each disk…" at bounding box center [0, 0] width 0 height 0
click at [364, 466] on label "Automatically select cluster disks for the servers that I have selected." at bounding box center [582, 469] width 446 height 18
click at [0, 0] on input "Automatically select cluster disks for the servers that I have selected." at bounding box center [0, 0] width 0 height 0
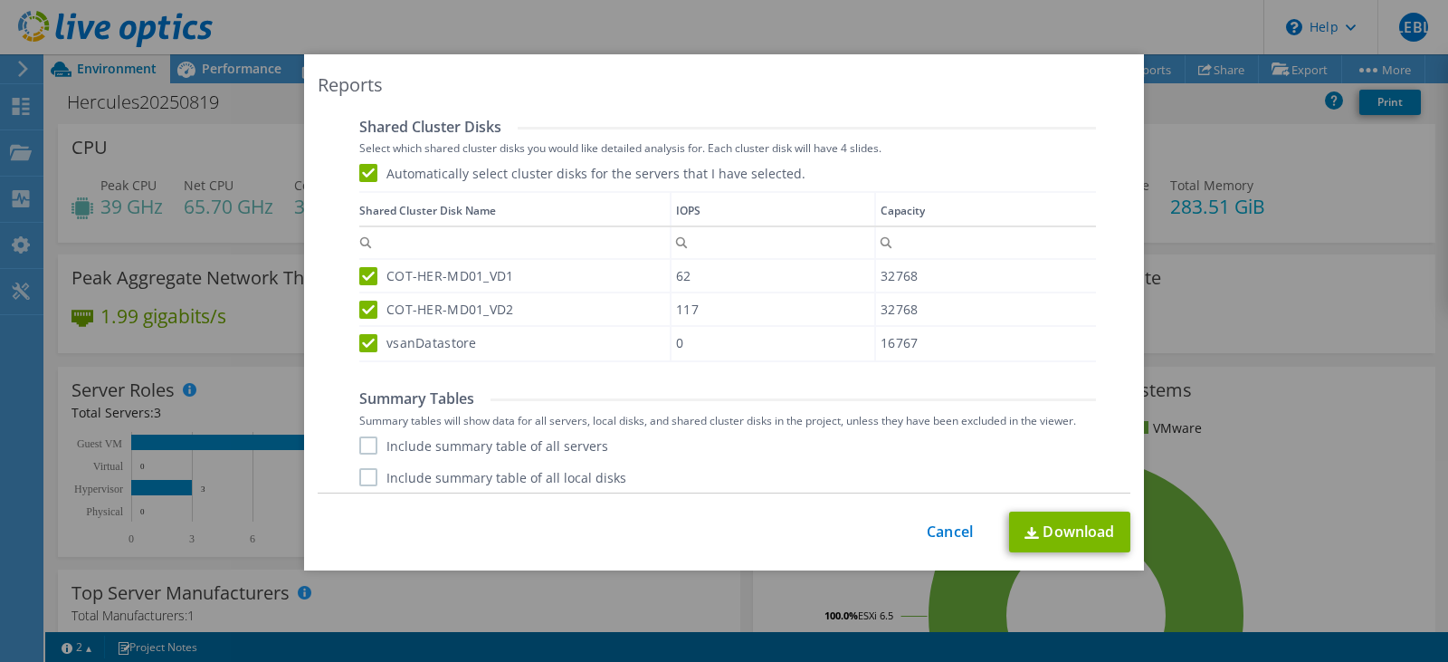
scroll to position [979, 0]
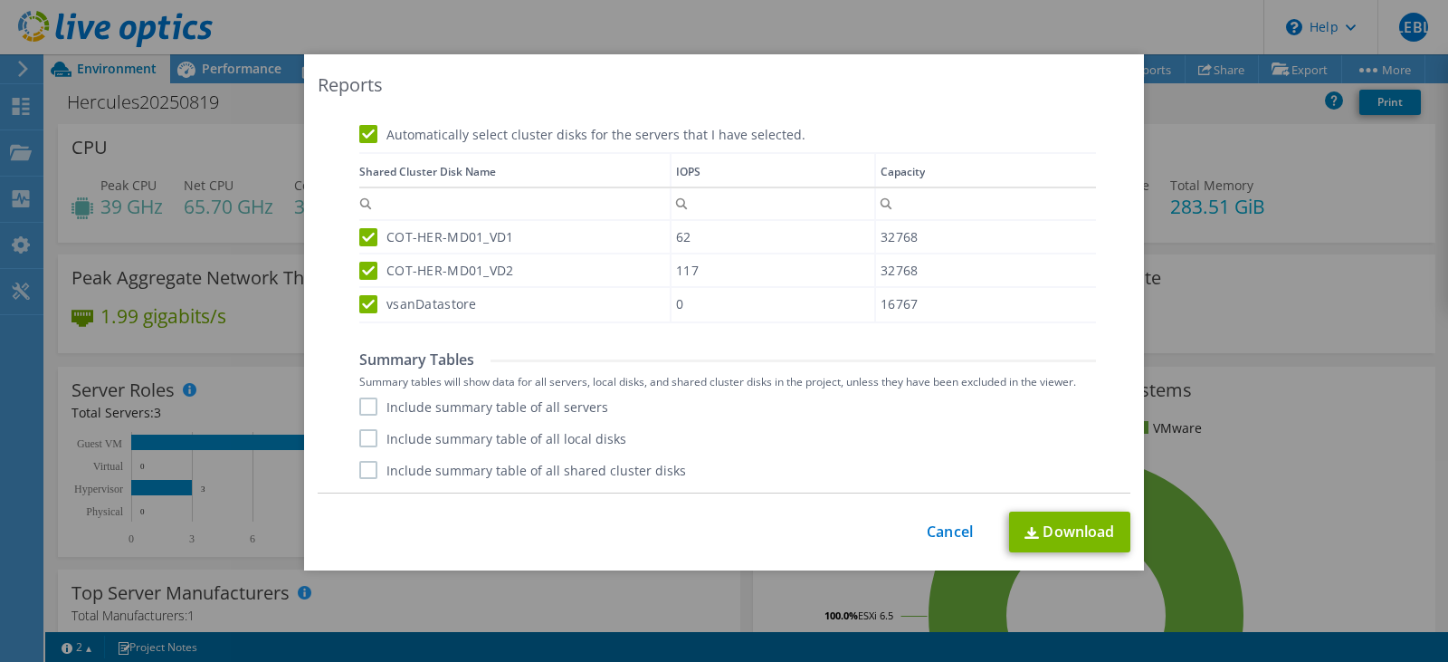
click at [359, 407] on label "Include summary table of all servers" at bounding box center [483, 406] width 249 height 18
click at [0, 0] on input "Include summary table of all servers" at bounding box center [0, 0] width 0 height 0
click at [359, 437] on label "Include summary table of all local disks" at bounding box center [492, 438] width 267 height 18
click at [0, 0] on input "Include summary table of all local disks" at bounding box center [0, 0] width 0 height 0
click at [359, 437] on label "Include summary table of all local disks" at bounding box center [492, 438] width 267 height 18
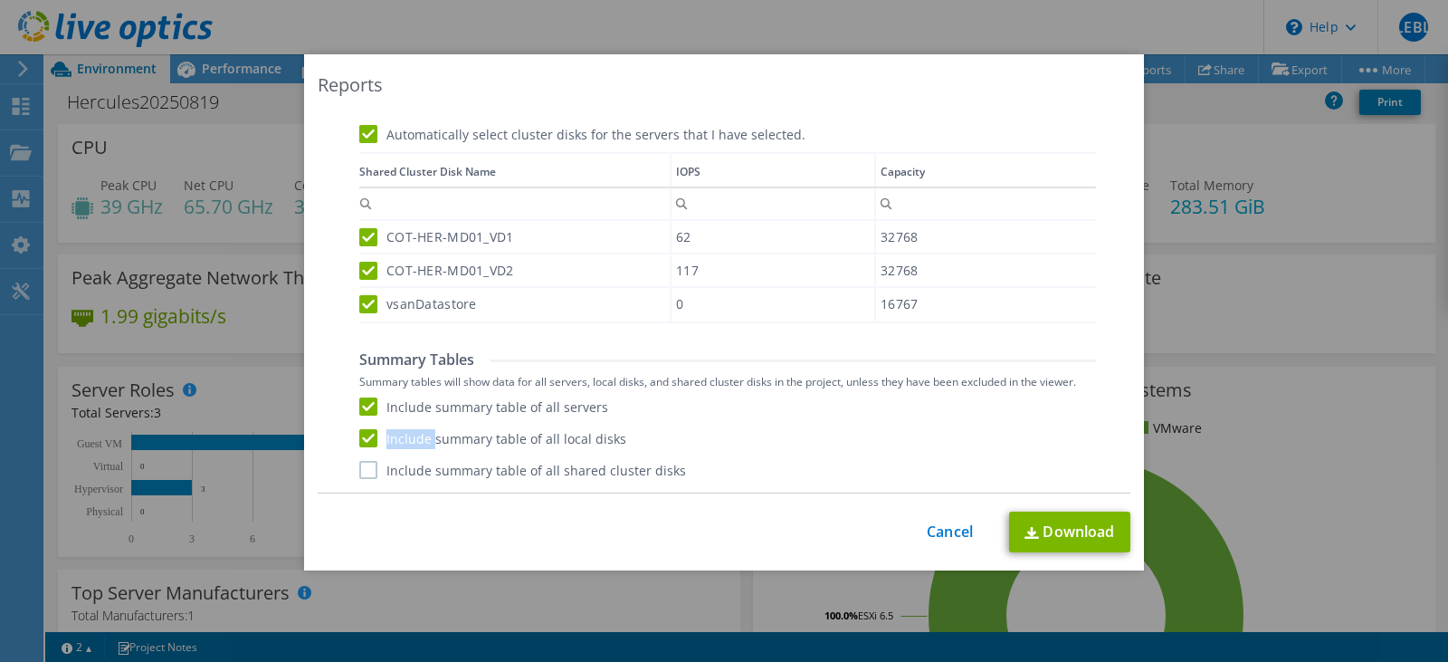
click at [0, 0] on input "Include summary table of all local disks" at bounding box center [0, 0] width 0 height 0
click at [364, 472] on label "Include summary table of all shared cluster disks" at bounding box center [522, 470] width 327 height 18
click at [0, 0] on input "Include summary table of all shared cluster disks" at bounding box center [0, 0] width 0 height 0
click at [364, 438] on label "Include summary table of all local disks" at bounding box center [492, 438] width 267 height 18
click at [0, 0] on input "Include summary table of all local disks" at bounding box center [0, 0] width 0 height 0
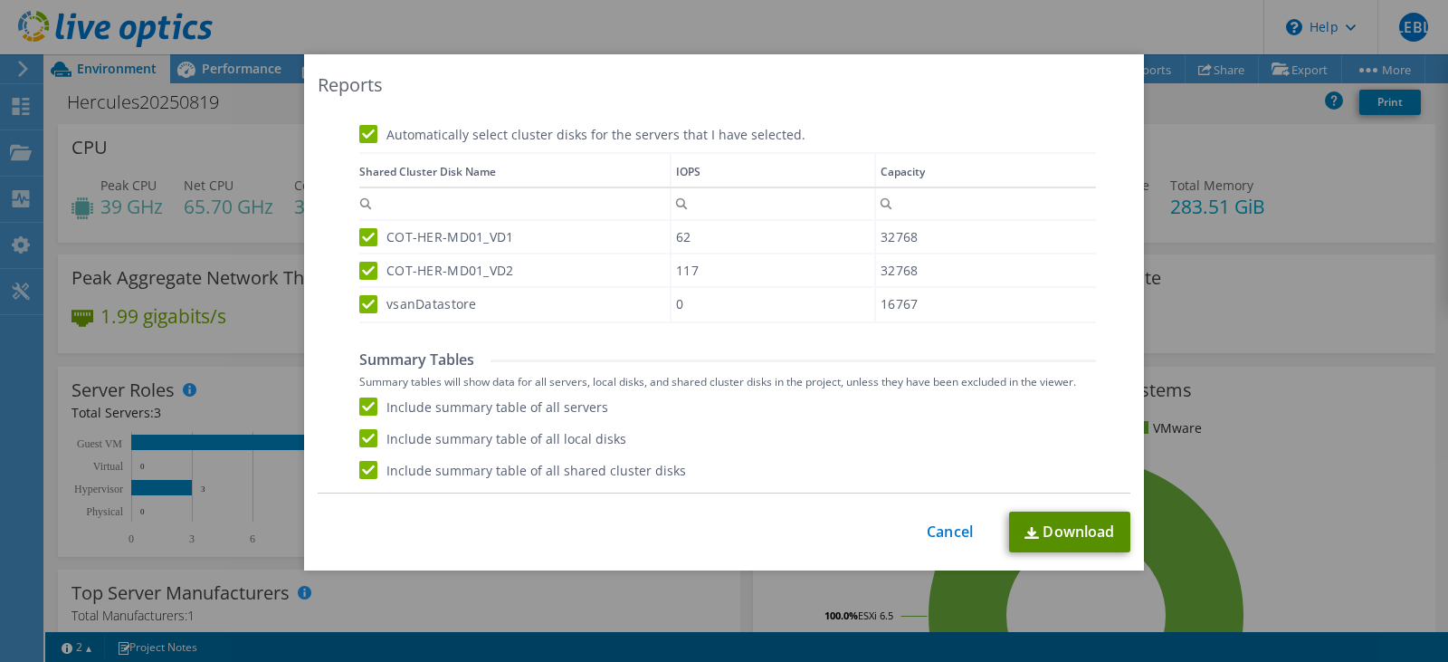
click at [1083, 539] on link "Download" at bounding box center [1069, 531] width 121 height 41
click at [600, 135] on label "Automatically select cluster disks for the servers that I have selected." at bounding box center [582, 134] width 446 height 18
click at [0, 0] on input "Automatically select cluster disks for the servers that I have selected." at bounding box center [0, 0] width 0 height 0
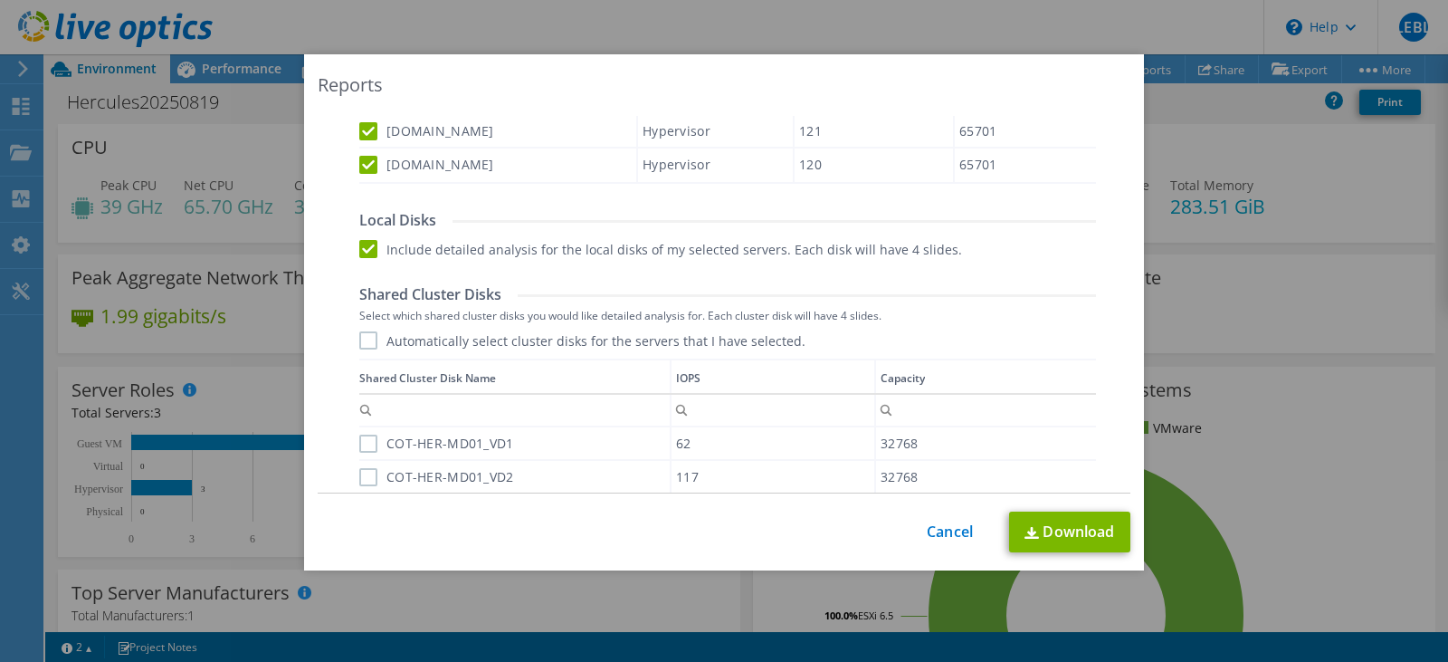
scroll to position [772, 0]
click at [359, 333] on label "Automatically select cluster disks for the servers that I have selected." at bounding box center [582, 341] width 446 height 18
click at [0, 0] on input "Automatically select cluster disks for the servers that I have selected." at bounding box center [0, 0] width 0 height 0
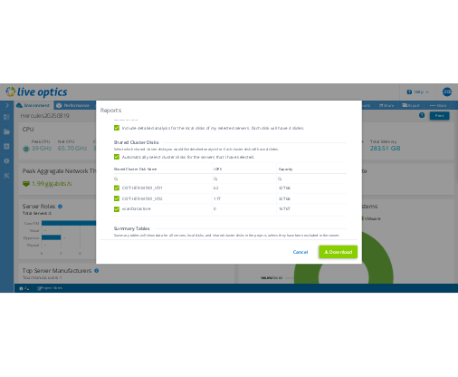
scroll to position [882, 0]
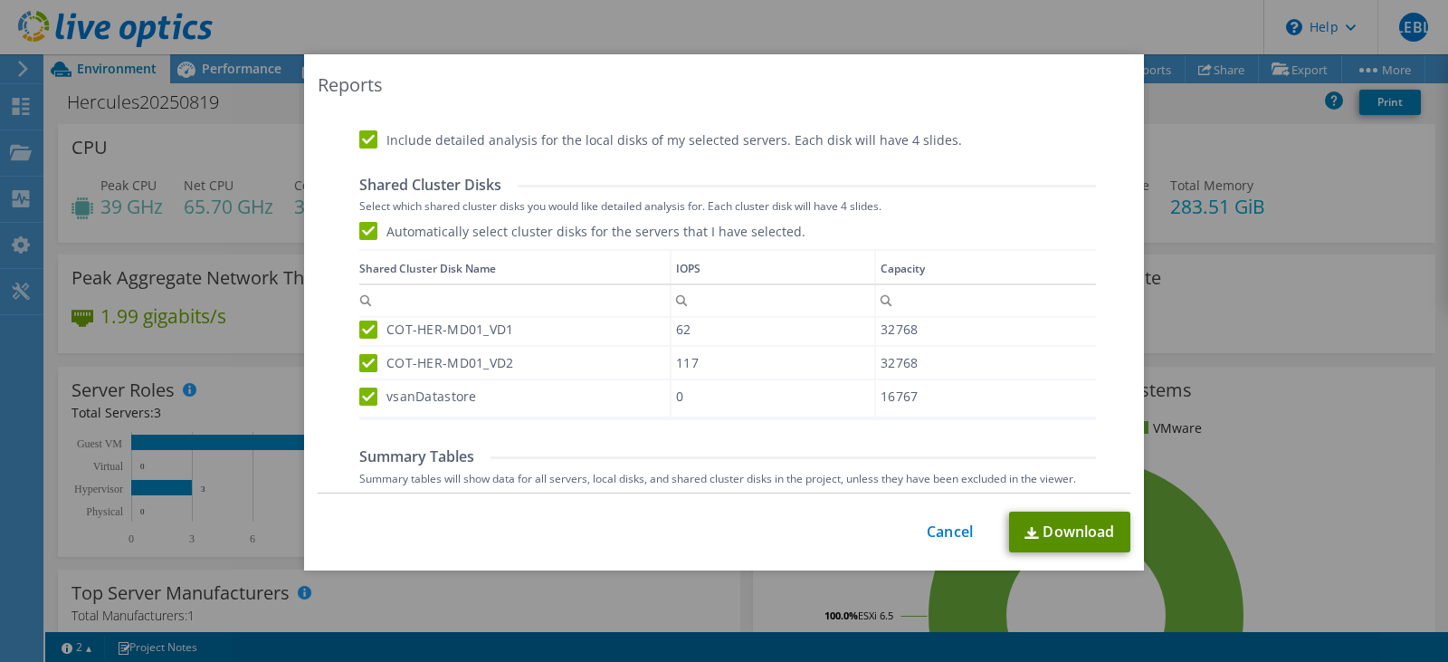
click at [1060, 533] on link "Download" at bounding box center [1069, 531] width 121 height 41
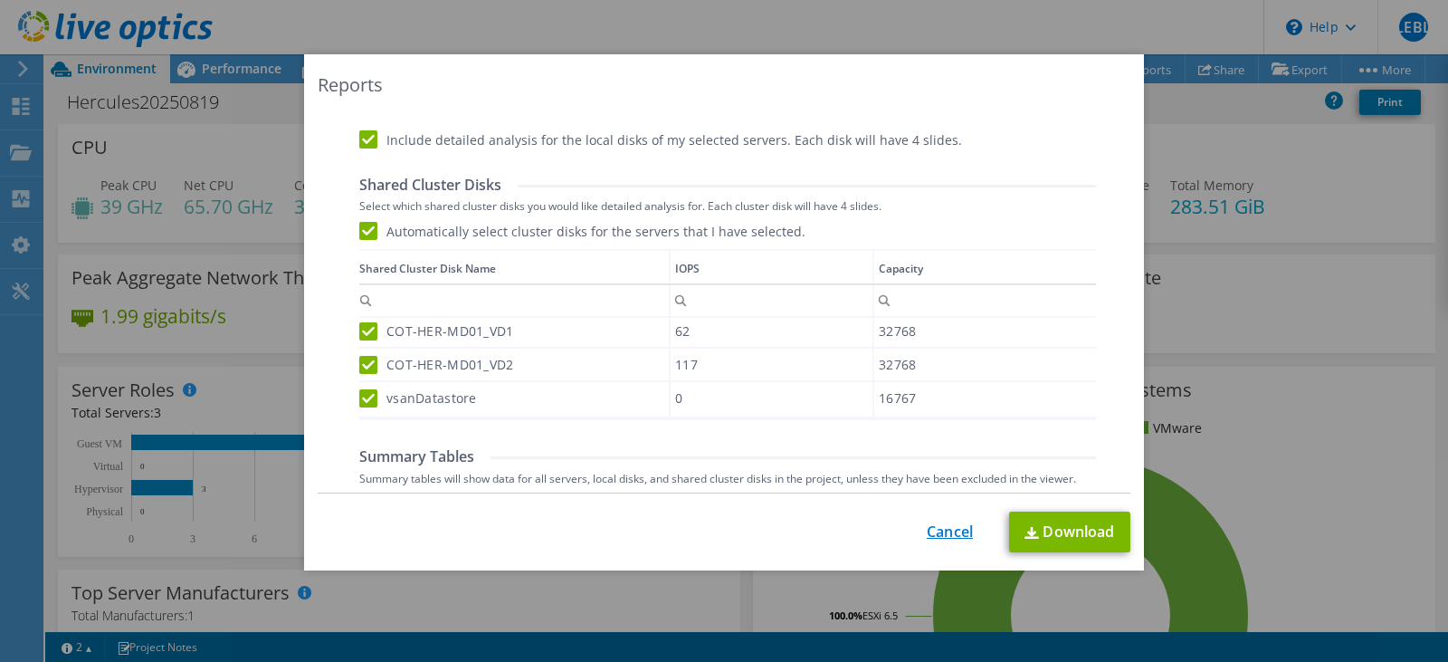
click at [946, 536] on link "Cancel" at bounding box center [950, 531] width 46 height 17
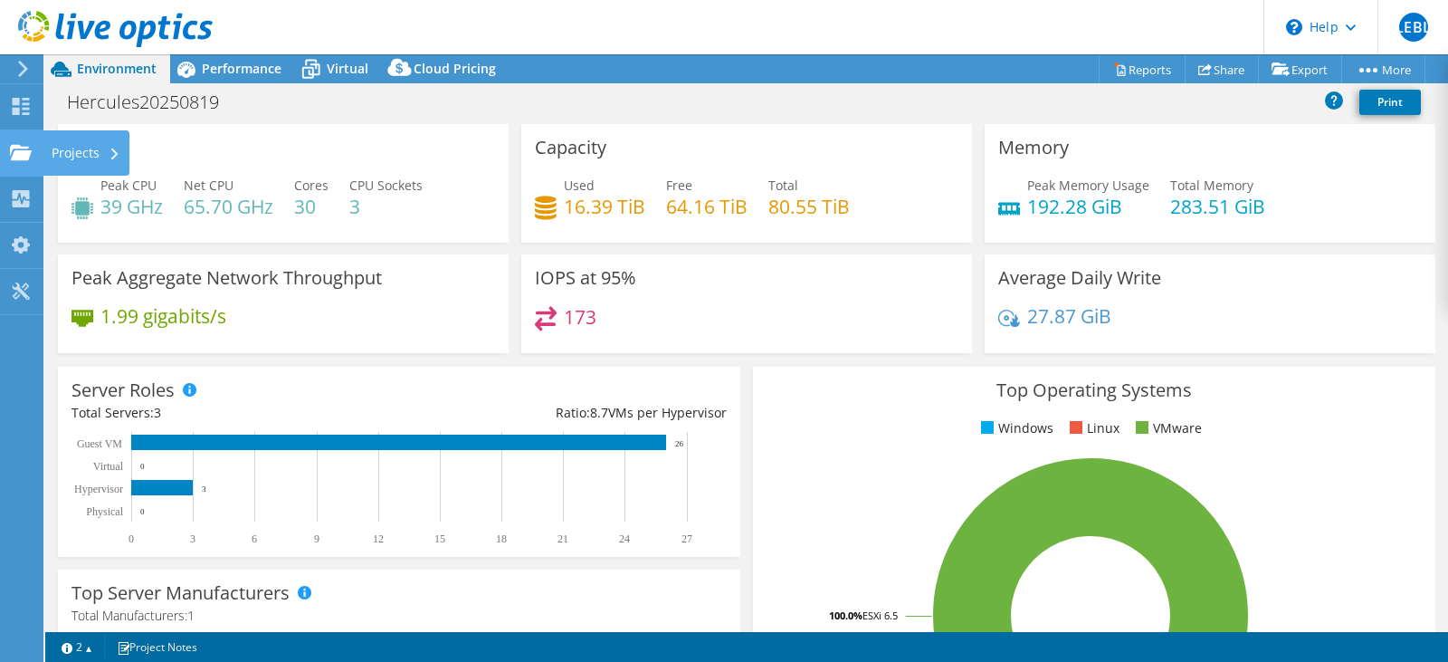
click at [56, 151] on div "Projects" at bounding box center [86, 152] width 87 height 45
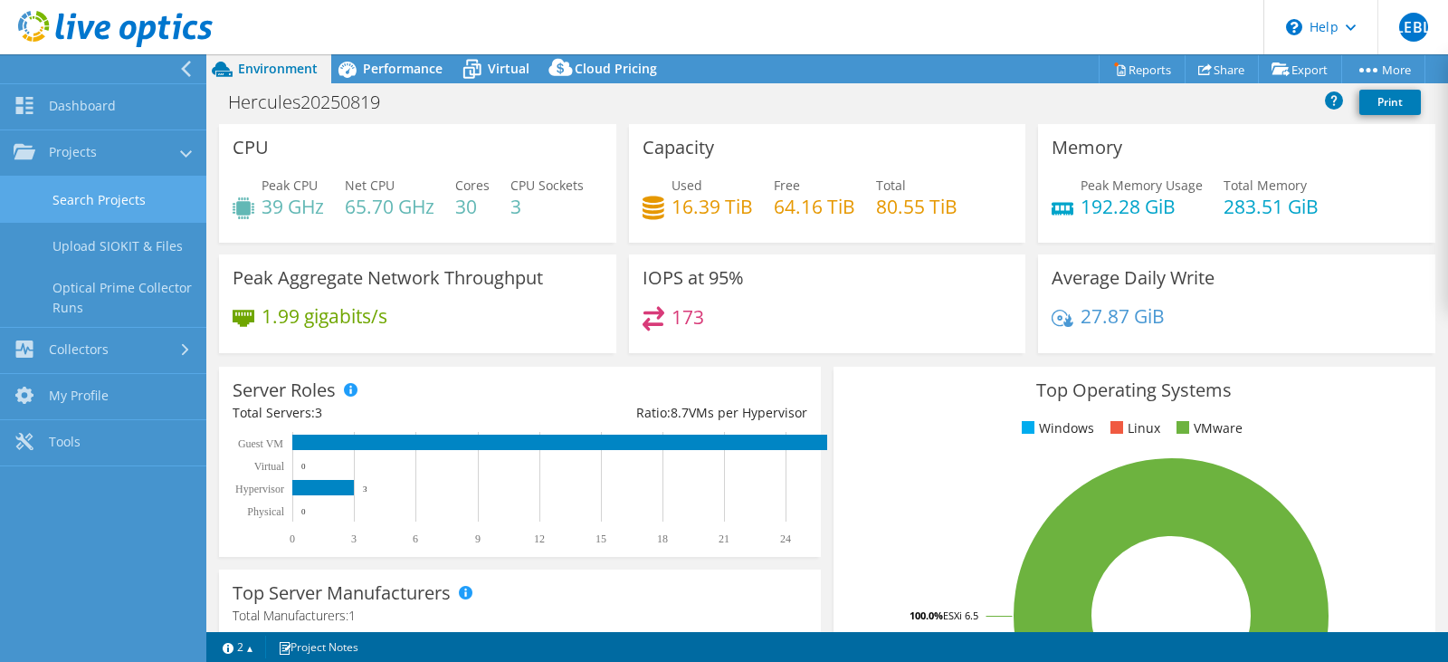
click at [100, 192] on link "Search Projects" at bounding box center [103, 199] width 206 height 46
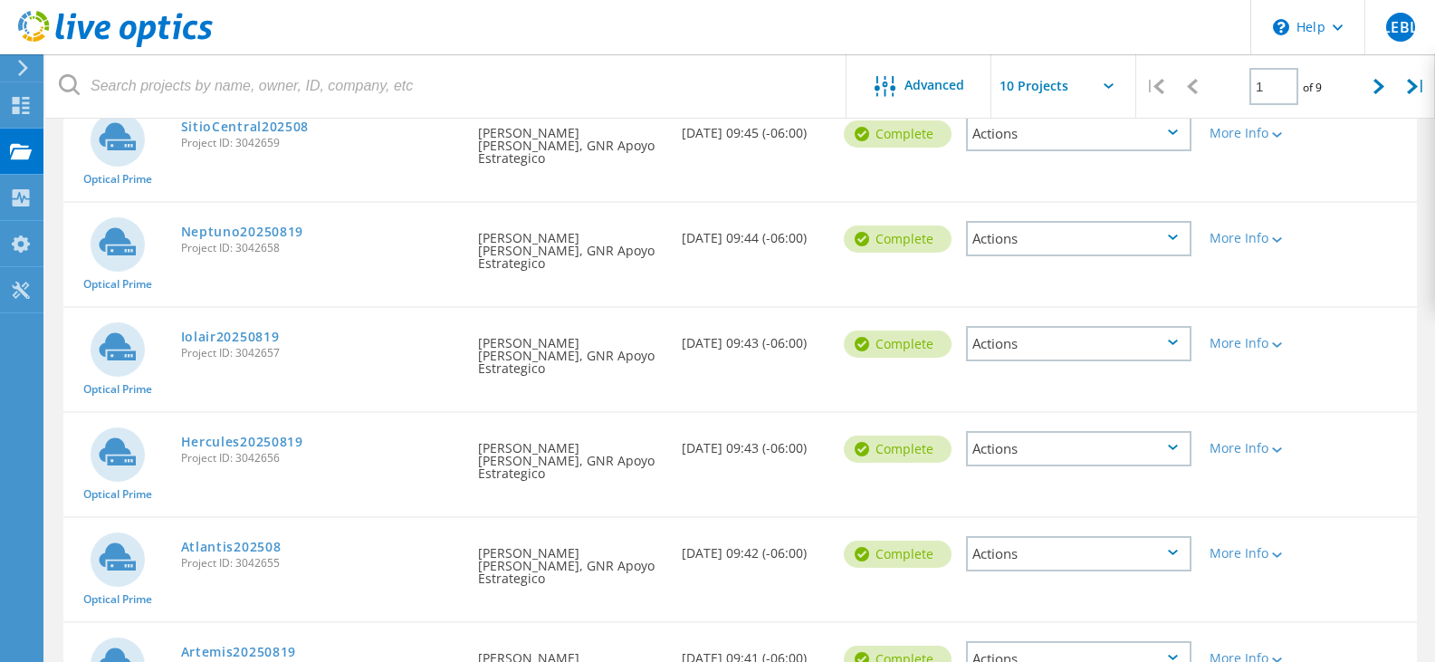
scroll to position [237, 0]
click at [268, 329] on link "Iolair20250819" at bounding box center [230, 335] width 99 height 13
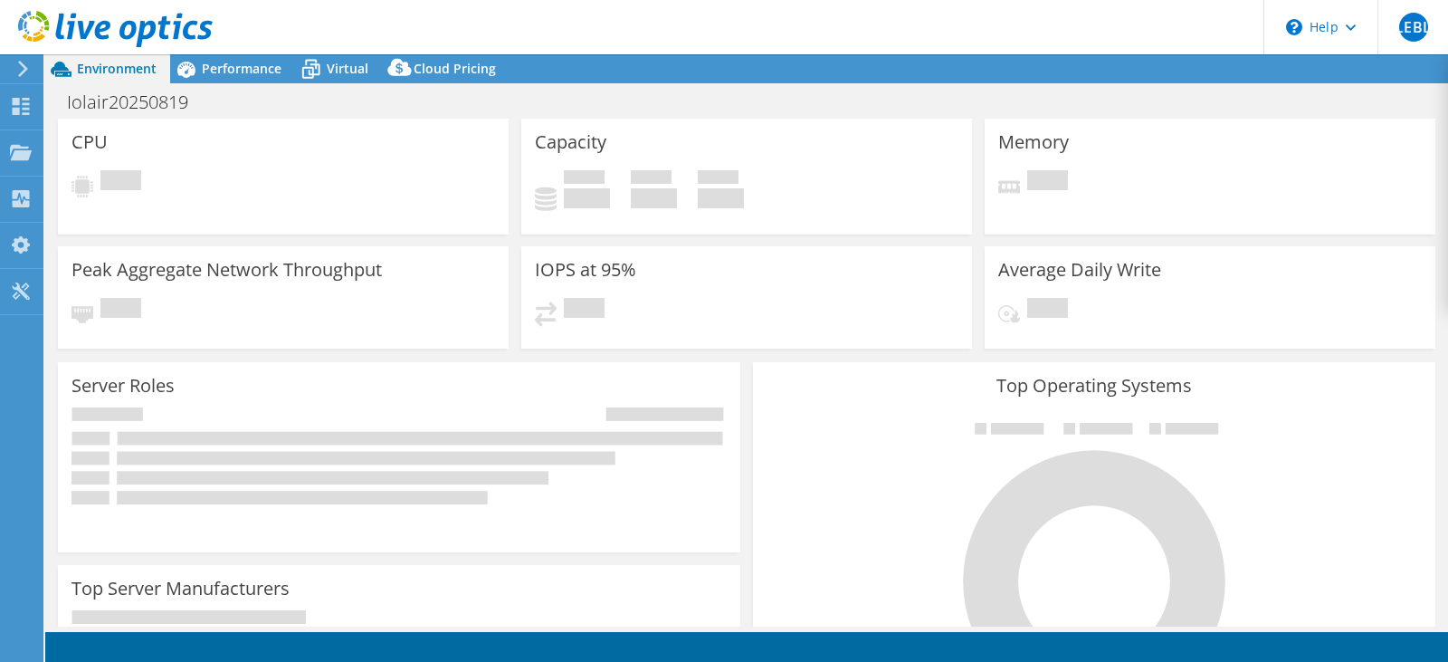
select select "USD"
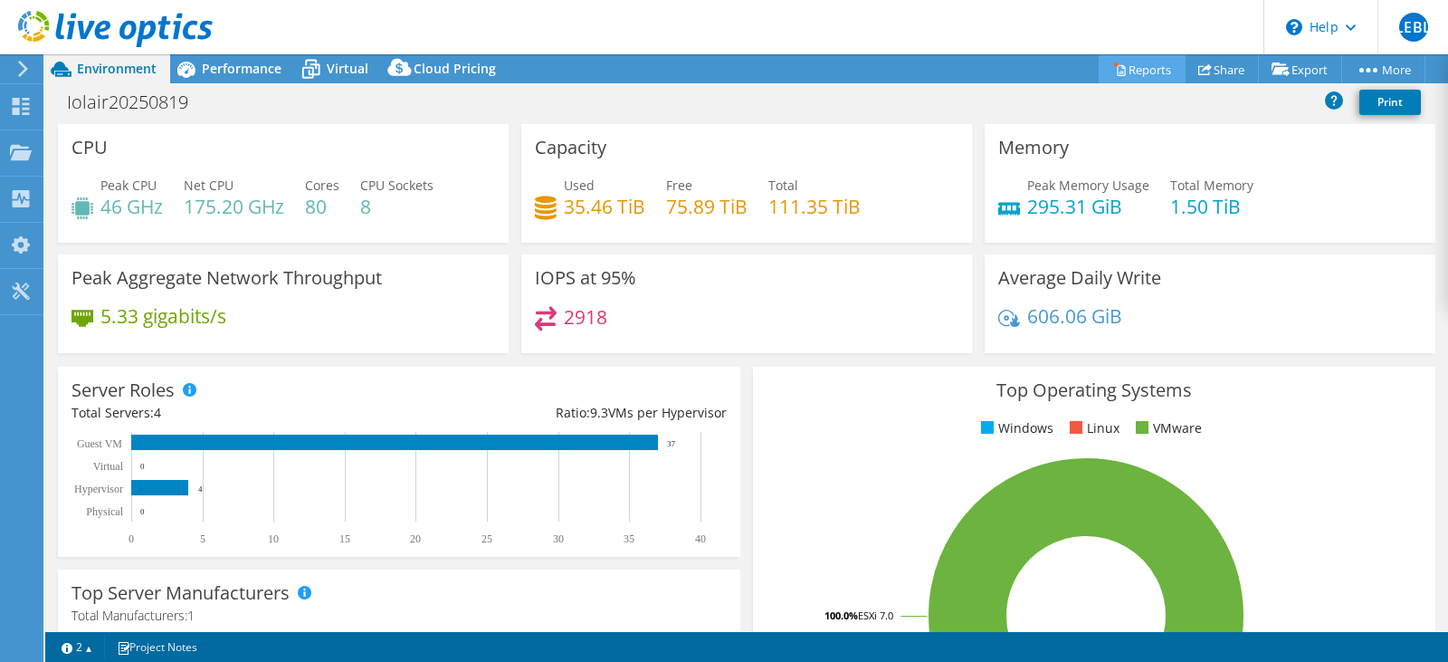
click at [1115, 74] on link "Reports" at bounding box center [1142, 69] width 87 height 28
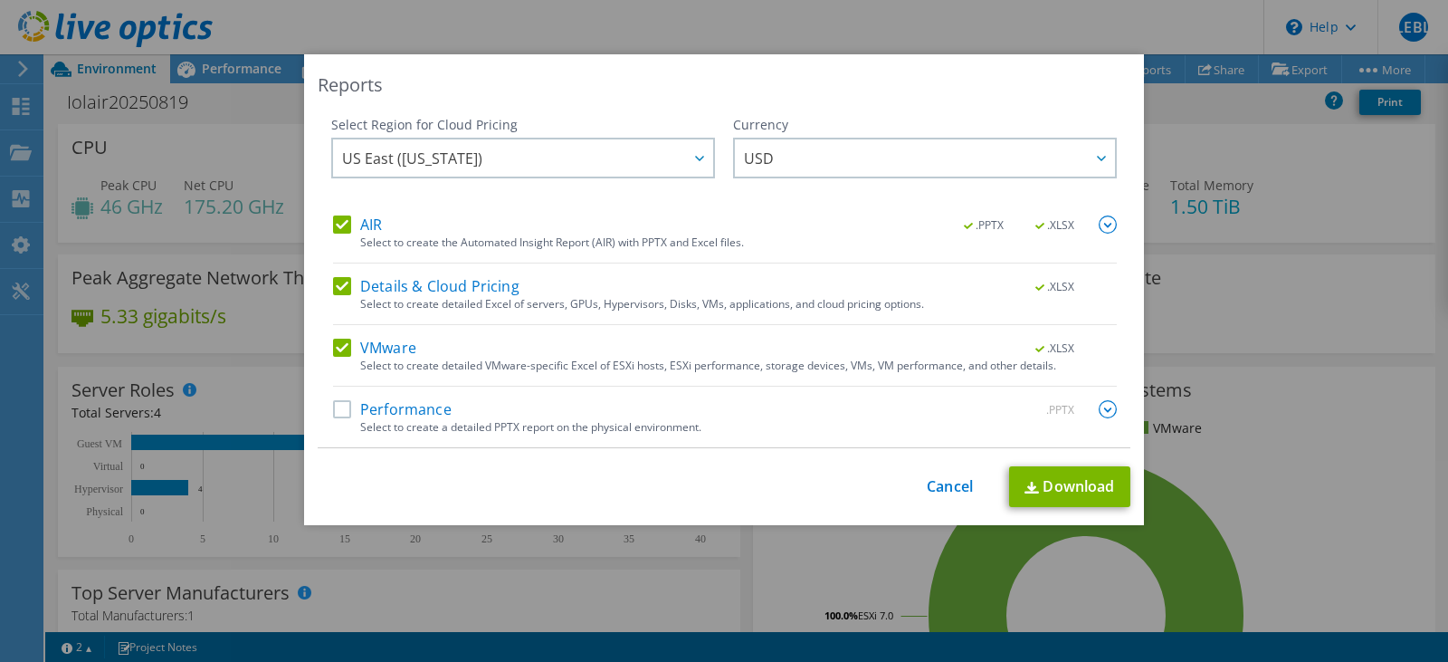
click at [339, 405] on label "Performance" at bounding box center [392, 409] width 119 height 18
click at [0, 0] on input "Performance" at bounding box center [0, 0] width 0 height 0
click at [1102, 409] on img at bounding box center [1108, 409] width 18 height 18
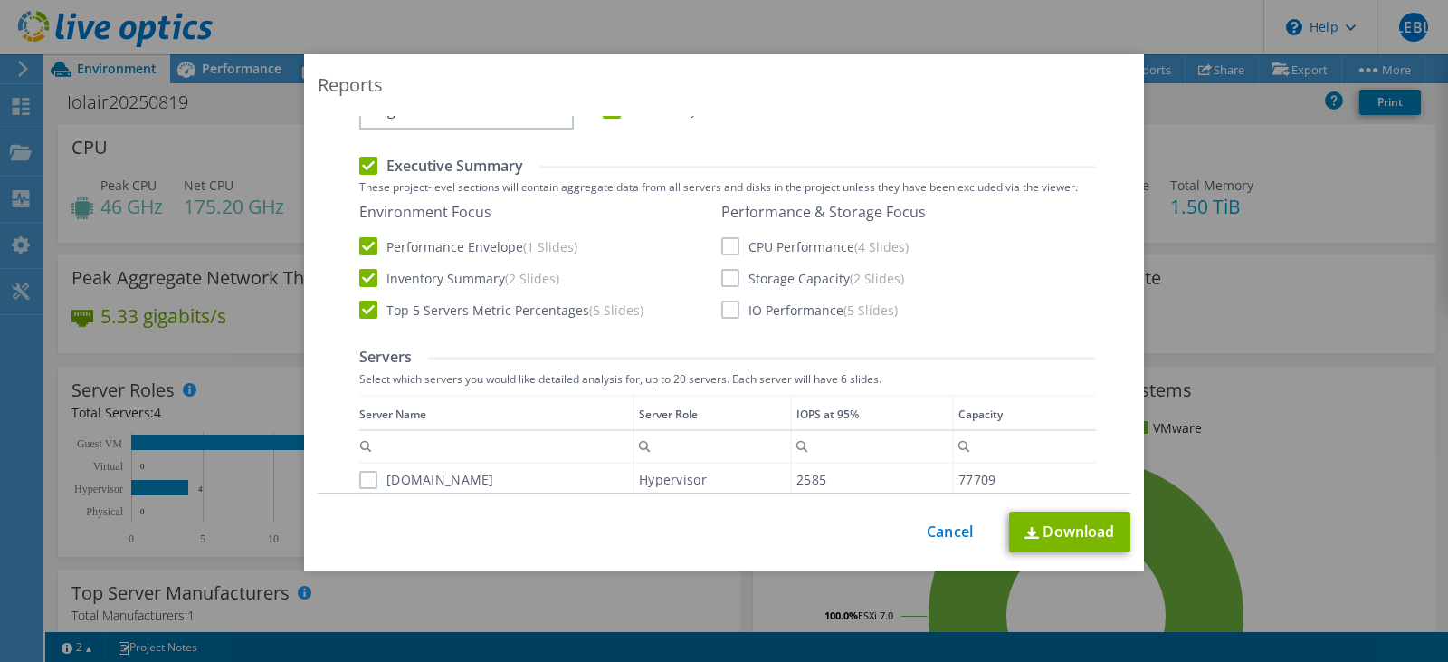
scroll to position [392, 0]
click at [728, 247] on label "CPU Performance (4 Slides)" at bounding box center [814, 245] width 187 height 18
click at [0, 0] on input "CPU Performance (4 Slides)" at bounding box center [0, 0] width 0 height 0
click at [727, 277] on label "Storage Capacity (2 Slides)" at bounding box center [812, 277] width 183 height 18
click at [0, 0] on input "Storage Capacity (2 Slides)" at bounding box center [0, 0] width 0 height 0
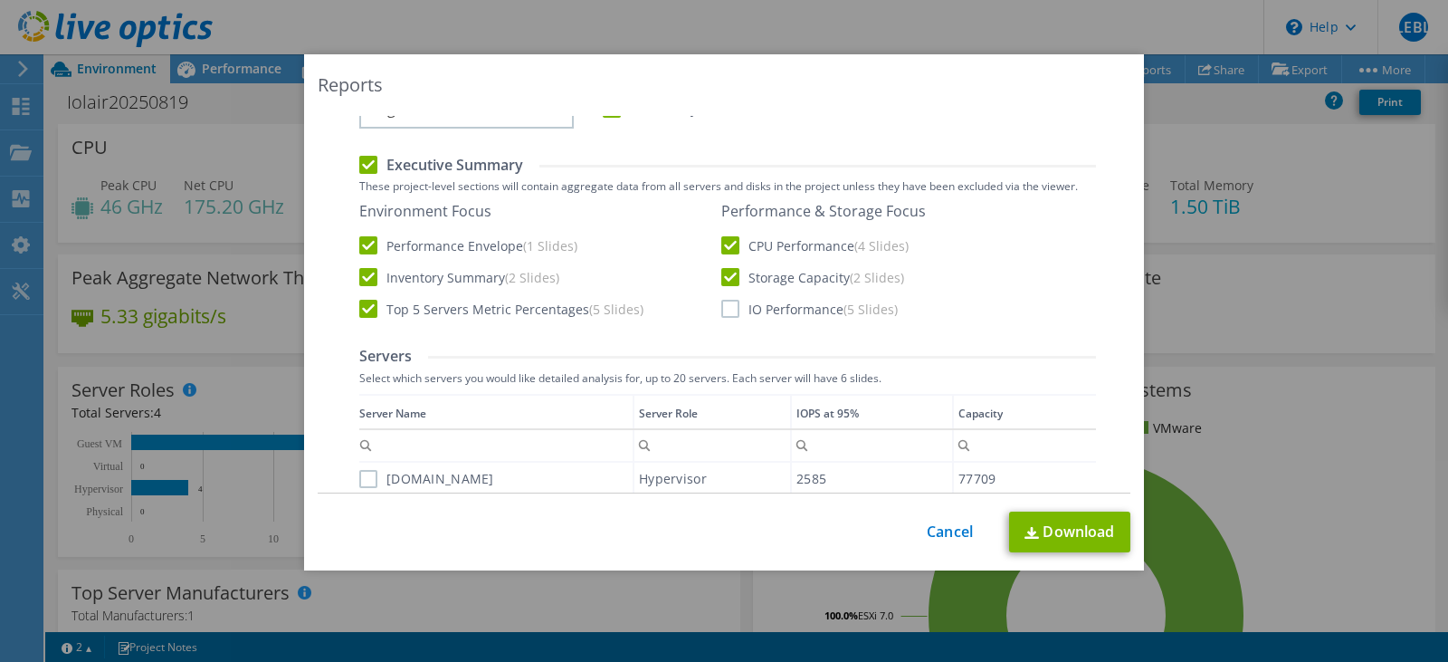
click at [725, 300] on label "IO Performance (5 Slides)" at bounding box center [809, 309] width 176 height 18
click at [0, 0] on input "IO Performance (5 Slides)" at bounding box center [0, 0] width 0 height 0
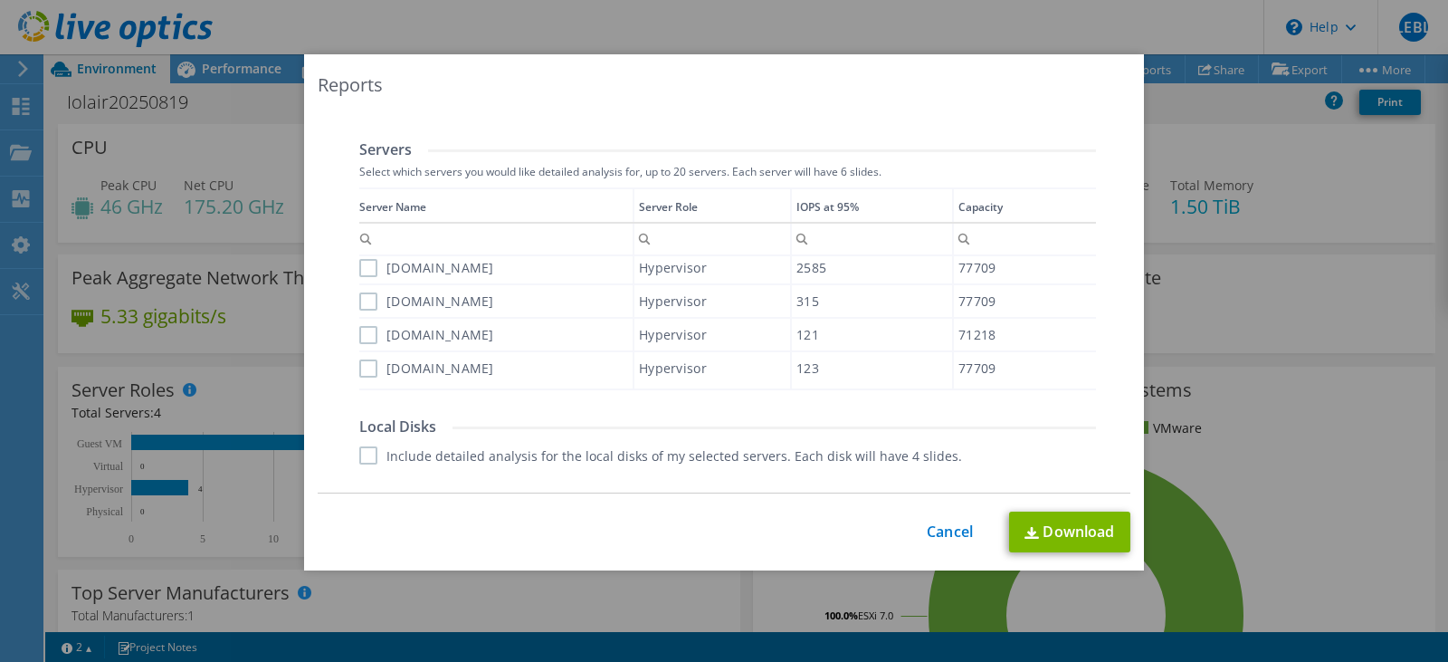
scroll to position [5, 0]
click at [361, 266] on label "cot-iol-esxiv02p.cotemar.net" at bounding box center [426, 267] width 135 height 18
click at [0, 0] on input "cot-iol-esxiv02p.cotemar.net" at bounding box center [0, 0] width 0 height 0
click at [361, 302] on label "cot-iol-esxiv01p.cotemar.net" at bounding box center [426, 300] width 135 height 18
click at [0, 0] on input "cot-iol-esxiv01p.cotemar.net" at bounding box center [0, 0] width 0 height 0
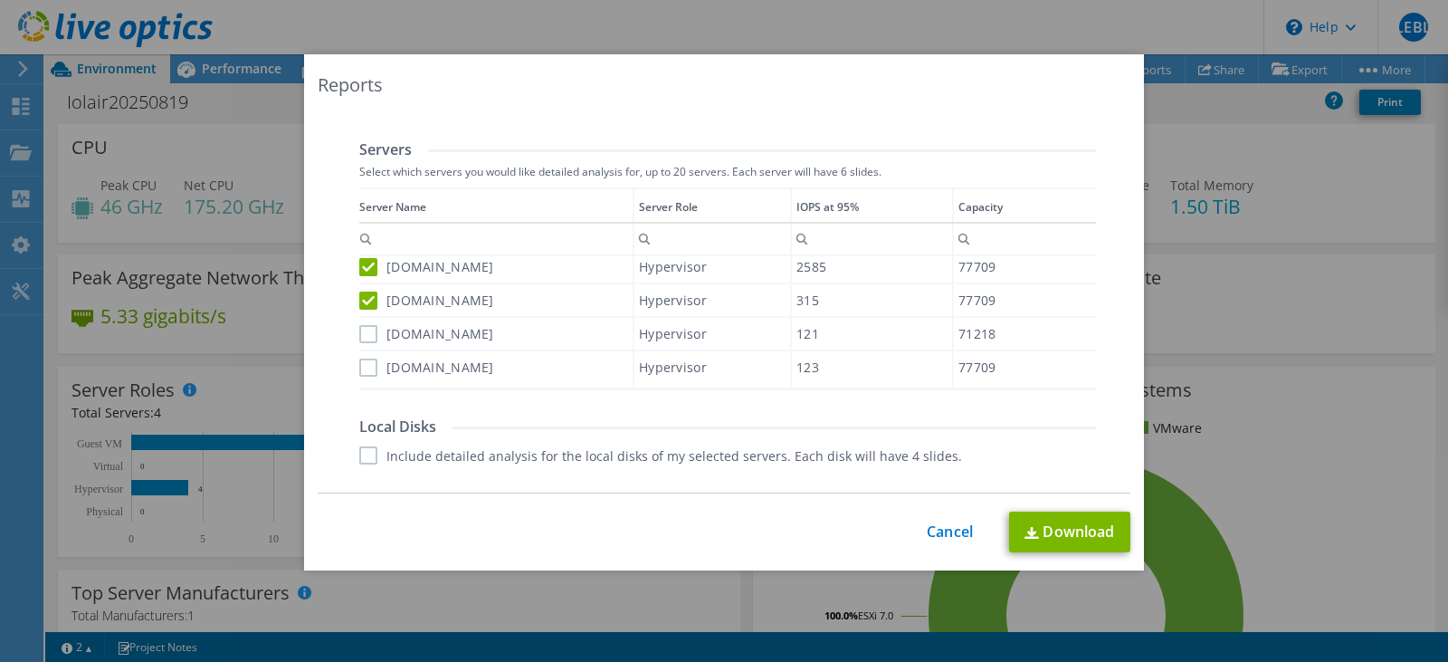
click at [362, 331] on label "cot-iol-esxiv04p.cotemar.net" at bounding box center [426, 334] width 135 height 18
click at [0, 0] on input "cot-iol-esxiv04p.cotemar.net" at bounding box center [0, 0] width 0 height 0
click at [369, 367] on label "cot-iol-esxiv03p.cotemar.net" at bounding box center [426, 367] width 135 height 18
click at [0, 0] on input "cot-iol-esxiv03p.cotemar.net" at bounding box center [0, 0] width 0 height 0
click at [363, 453] on label "Include detailed analysis for the local disks of my selected servers. Each disk…" at bounding box center [660, 455] width 603 height 18
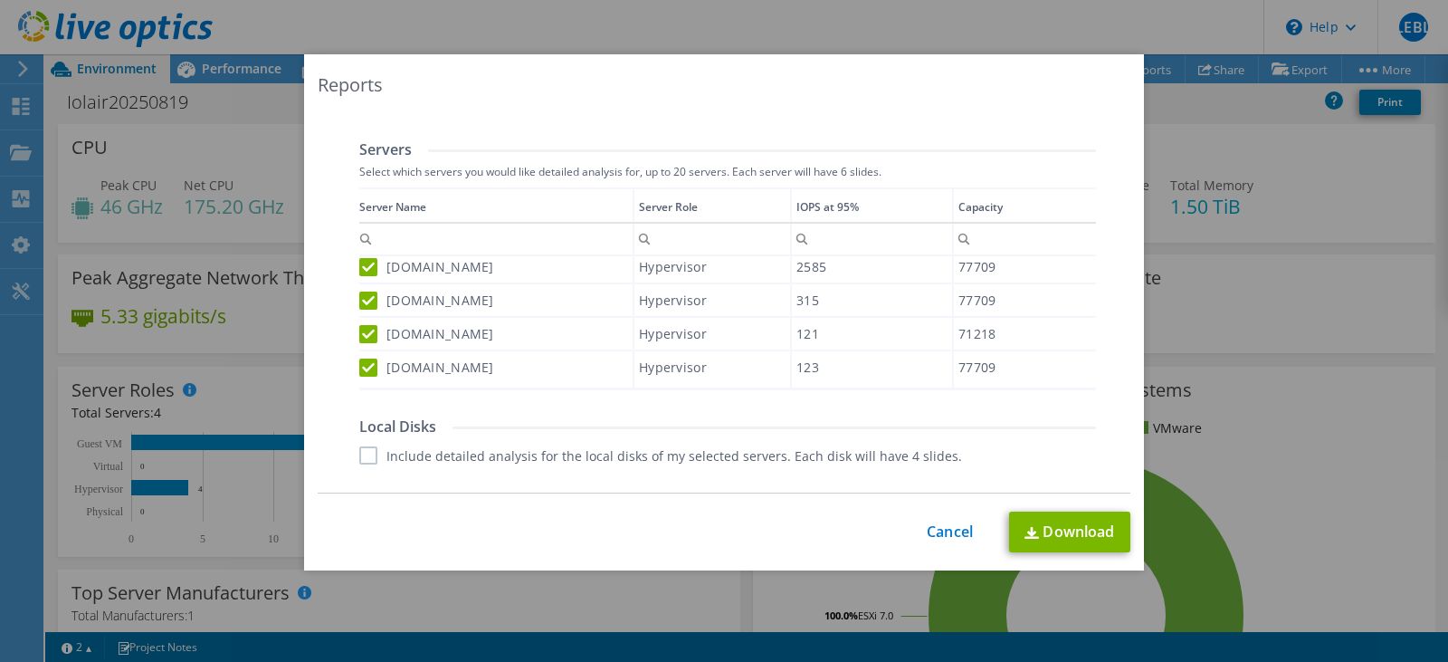
click at [0, 0] on input "Include detailed analysis for the local disks of my selected servers. Each disk…" at bounding box center [0, 0] width 0 height 0
click at [363, 453] on label "Include detailed analysis for the local disks of my selected servers. Each disk…" at bounding box center [660, 455] width 603 height 18
click at [0, 0] on input "Include detailed analysis for the local disks of my selected servers. Each disk…" at bounding box center [0, 0] width 0 height 0
click at [364, 451] on label "Include detailed analysis for the local disks of my selected servers. Each disk…" at bounding box center [660, 455] width 603 height 18
click at [0, 0] on input "Include detailed analysis for the local disks of my selected servers. Each disk…" at bounding box center [0, 0] width 0 height 0
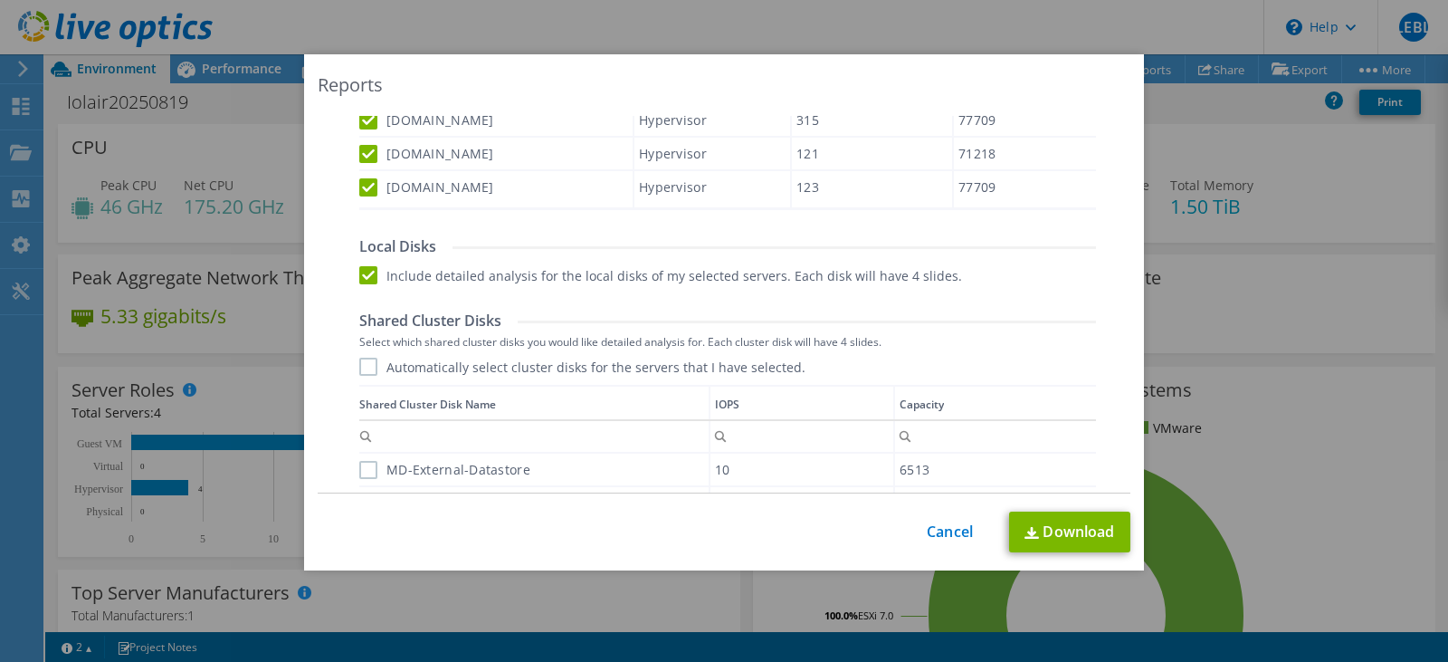
scroll to position [832, 0]
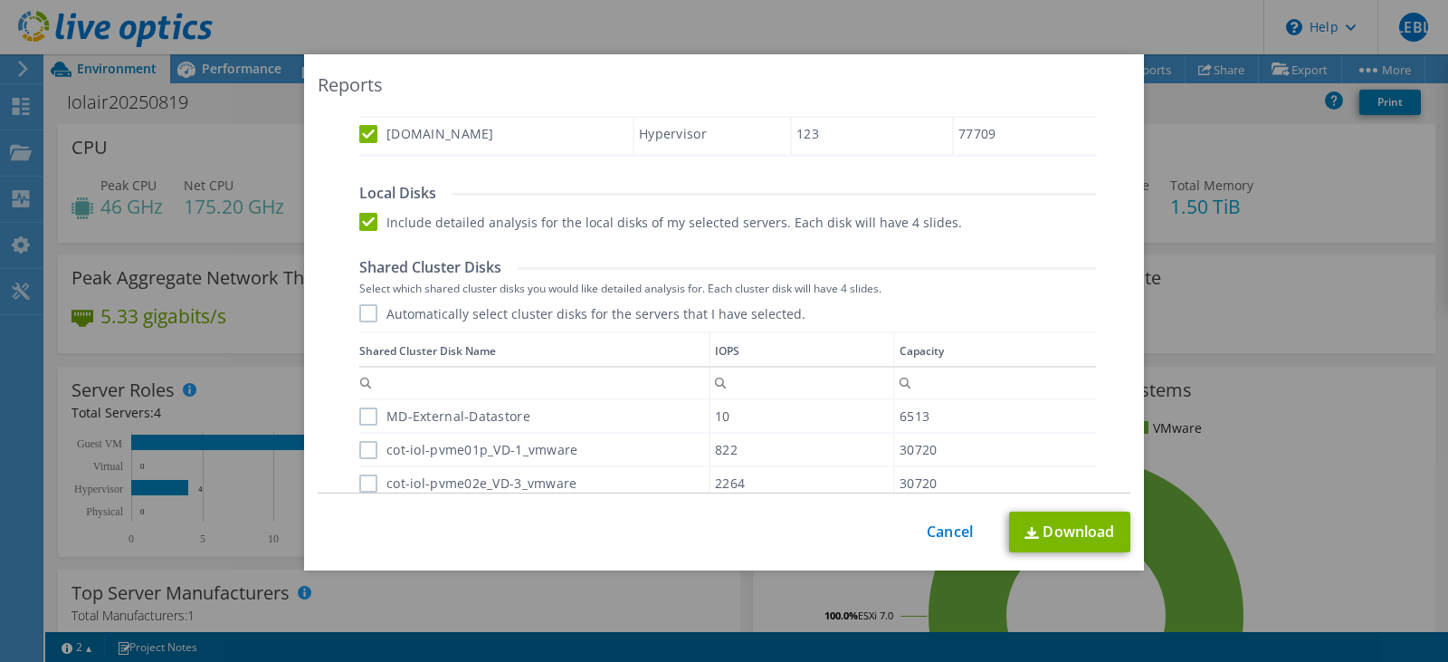
click at [367, 310] on label "Automatically select cluster disks for the servers that I have selected." at bounding box center [582, 313] width 446 height 18
click at [0, 0] on input "Automatically select cluster disks for the servers that I have selected." at bounding box center [0, 0] width 0 height 0
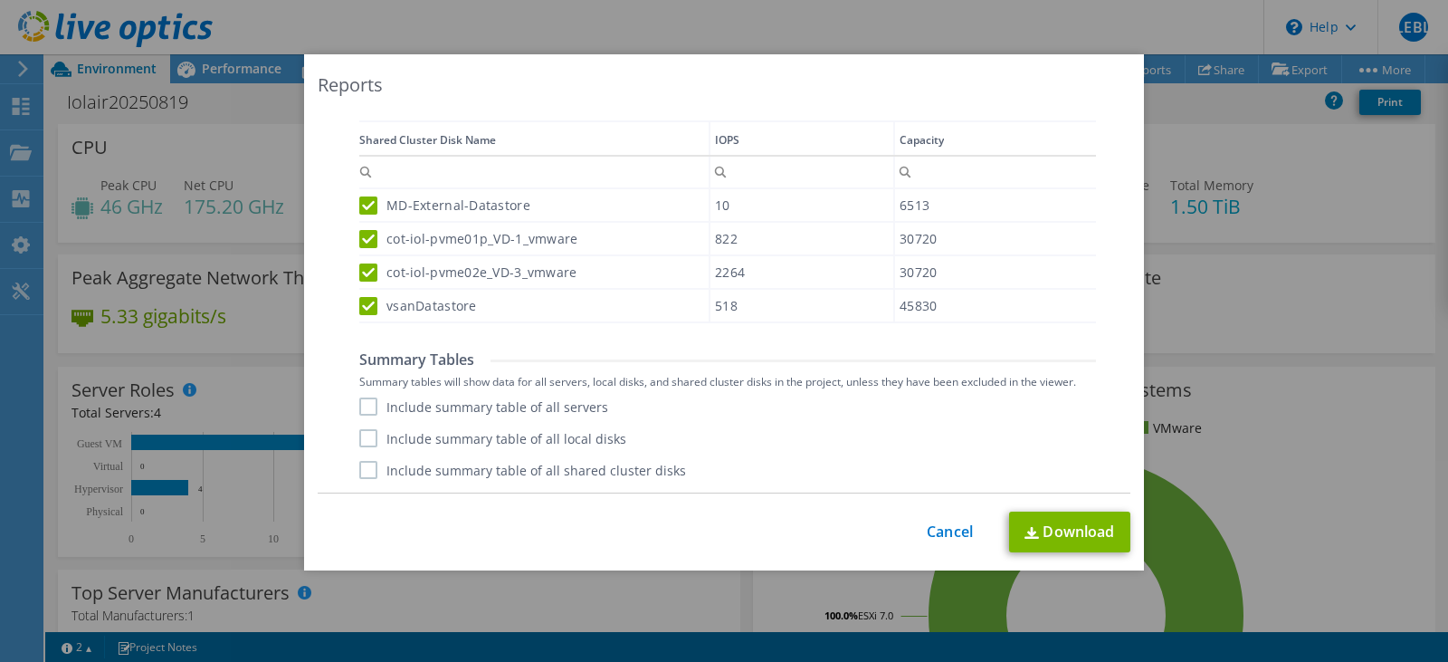
scroll to position [6, 0]
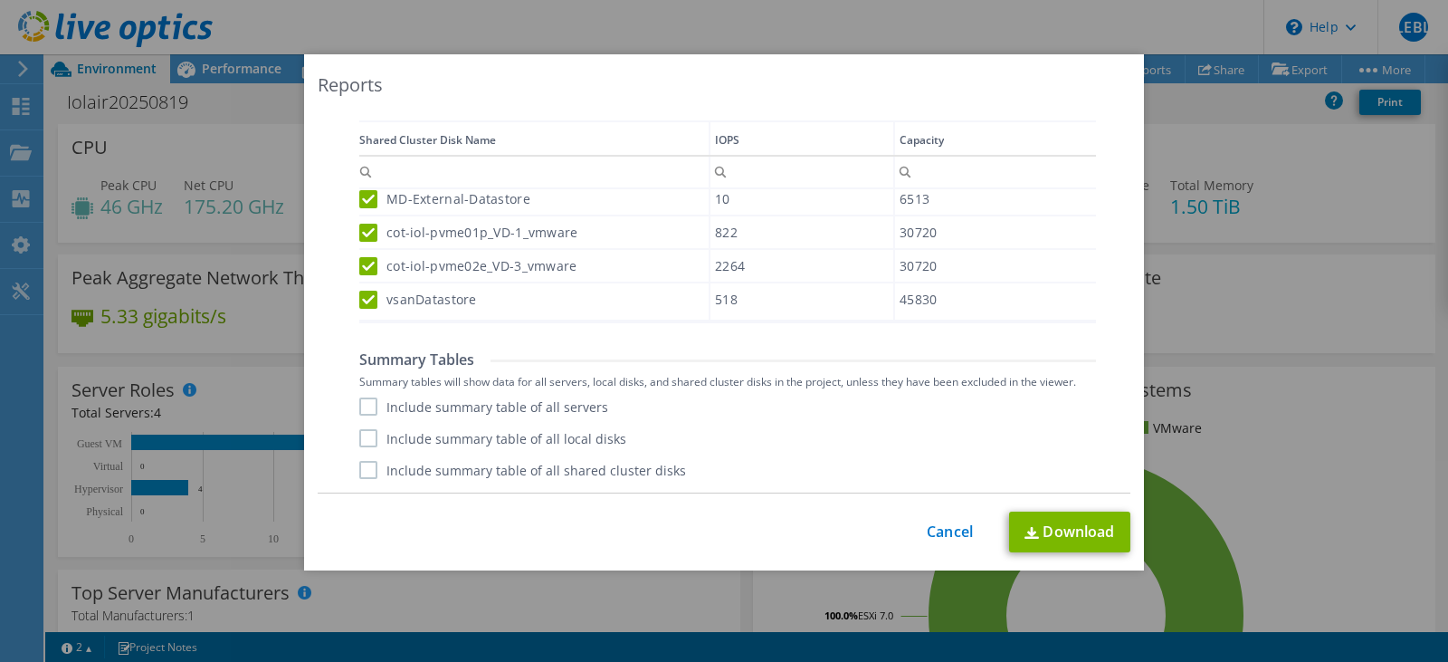
click at [367, 406] on label "Include summary table of all servers" at bounding box center [483, 406] width 249 height 18
click at [0, 0] on input "Include summary table of all servers" at bounding box center [0, 0] width 0 height 0
click at [367, 437] on label "Include summary table of all local disks" at bounding box center [492, 438] width 267 height 18
click at [0, 0] on input "Include summary table of all local disks" at bounding box center [0, 0] width 0 height 0
click at [361, 462] on label "Include summary table of all shared cluster disks" at bounding box center [522, 470] width 327 height 18
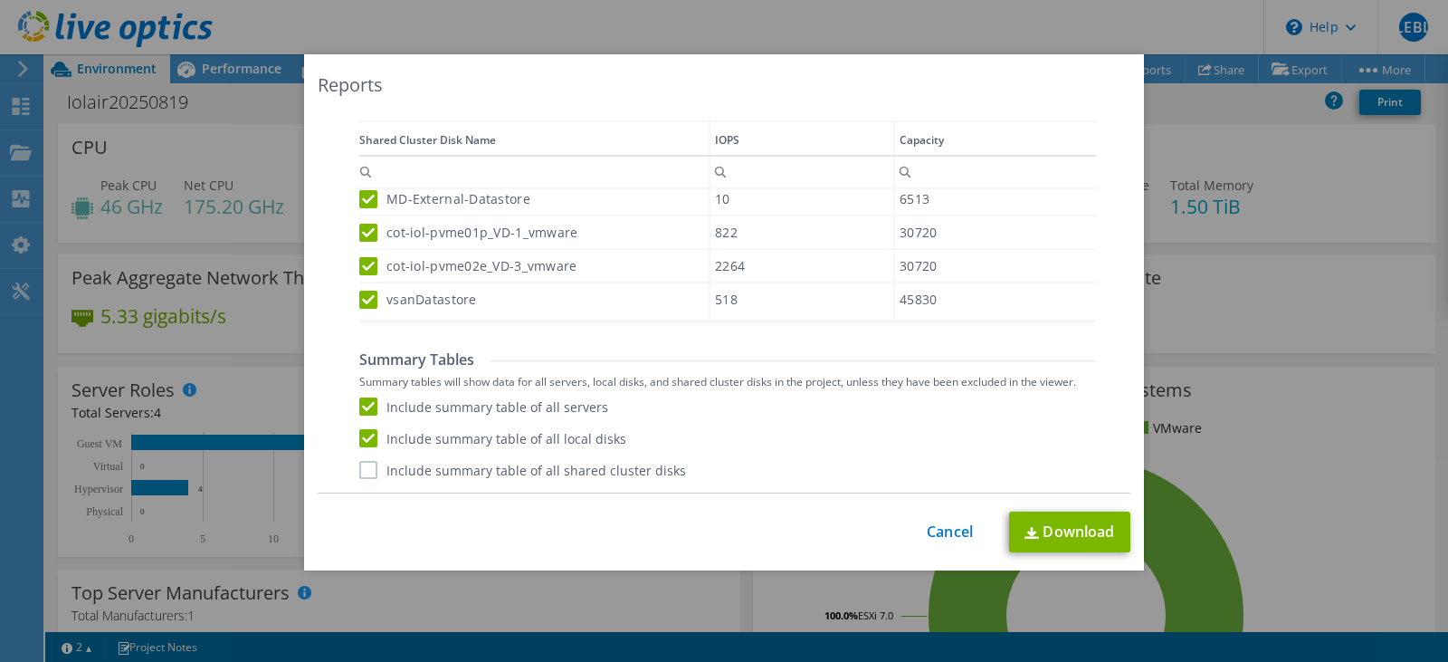
click at [0, 0] on input "Include summary table of all shared cluster disks" at bounding box center [0, 0] width 0 height 0
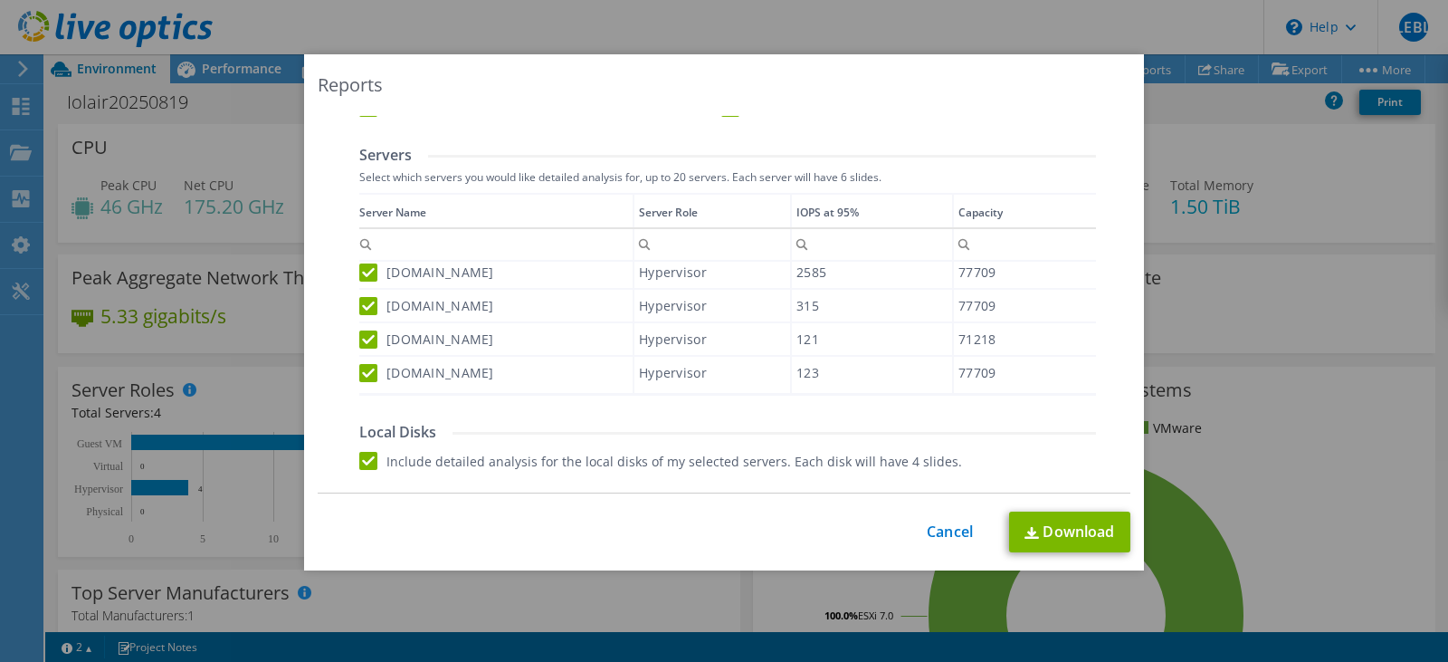
scroll to position [591, 0]
click at [1053, 537] on link "Download" at bounding box center [1069, 531] width 121 height 41
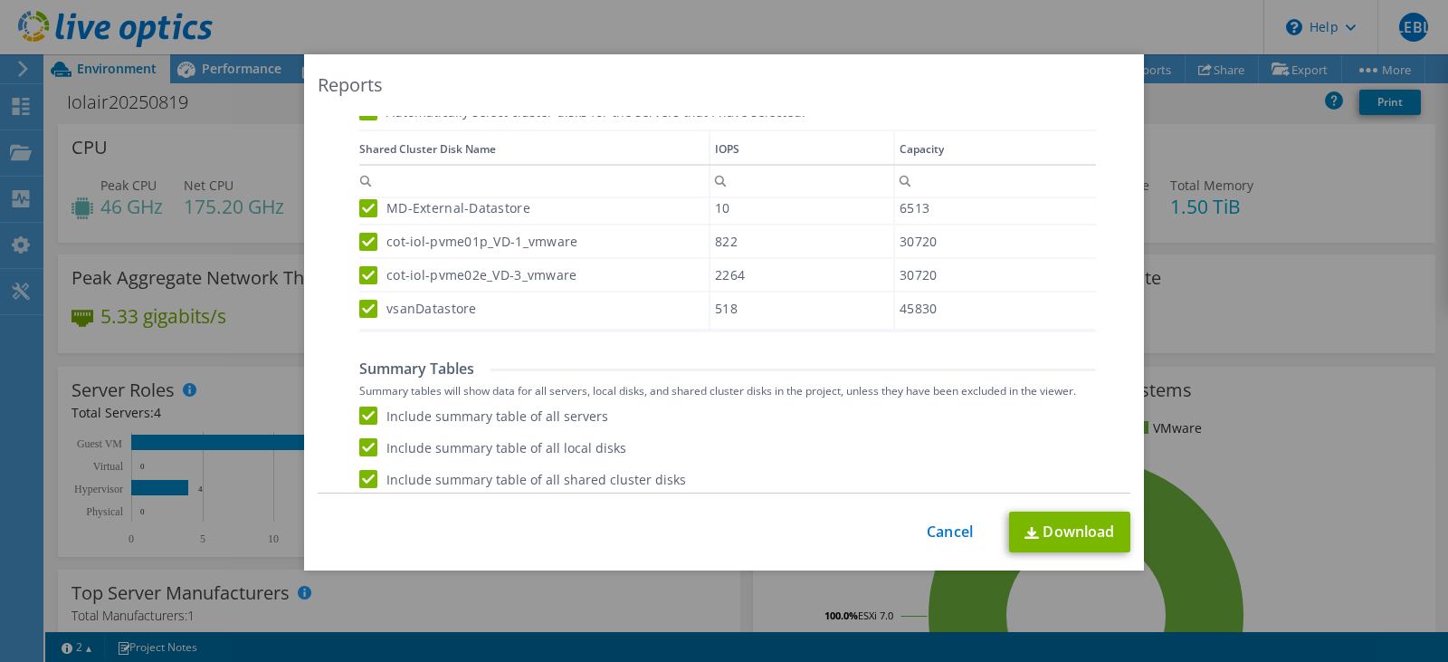
scroll to position [1043, 0]
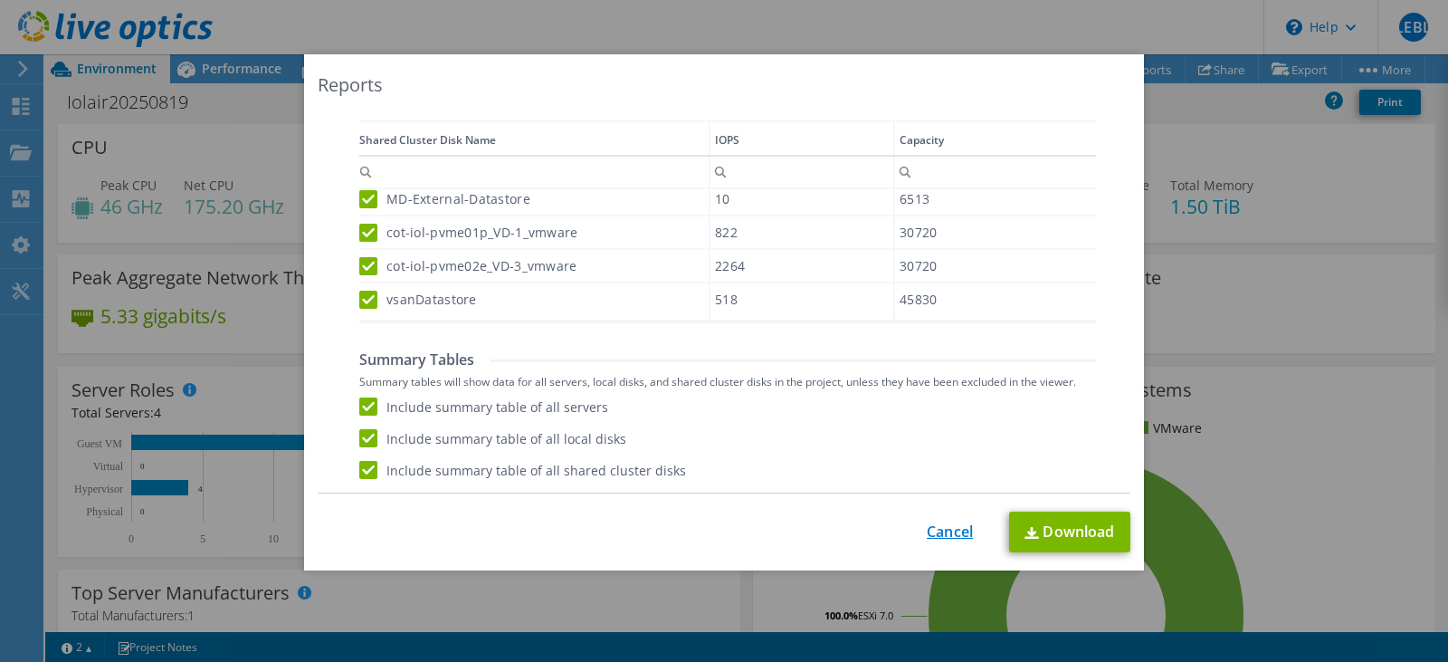
click at [941, 529] on link "Cancel" at bounding box center [950, 531] width 46 height 17
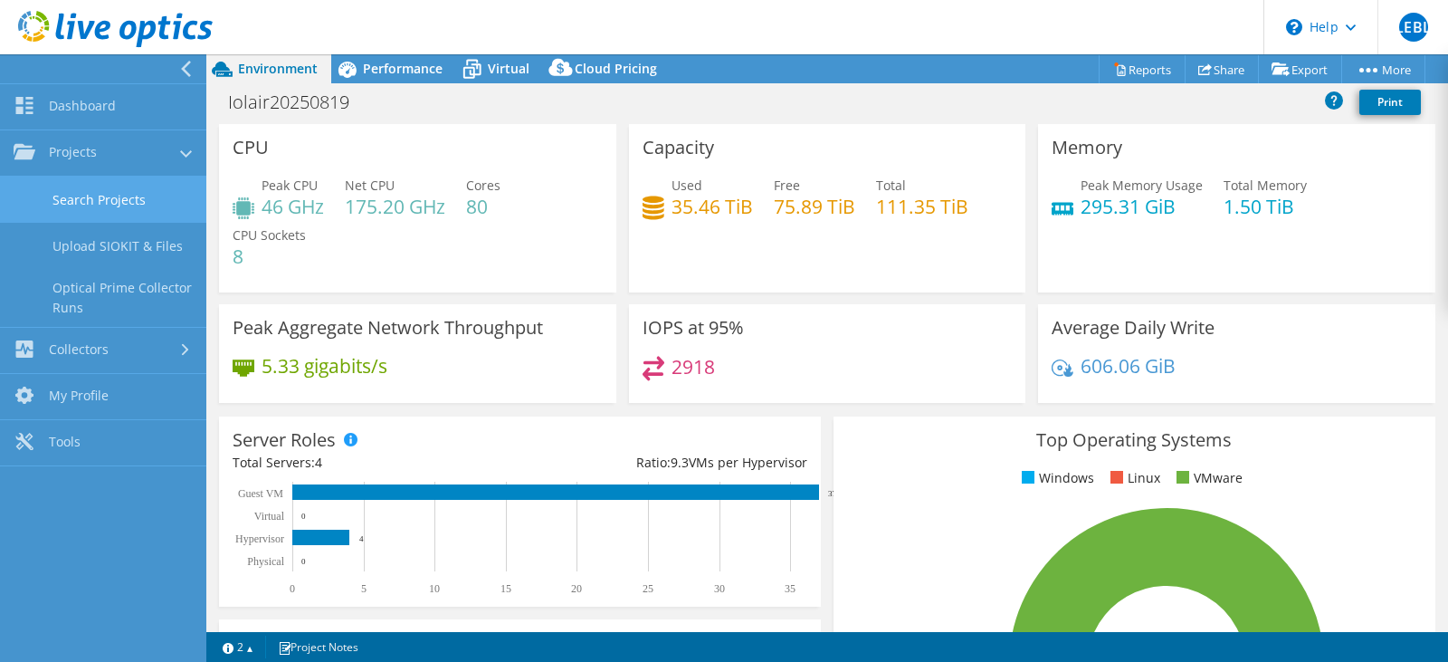
click at [126, 196] on link "Search Projects" at bounding box center [103, 199] width 206 height 46
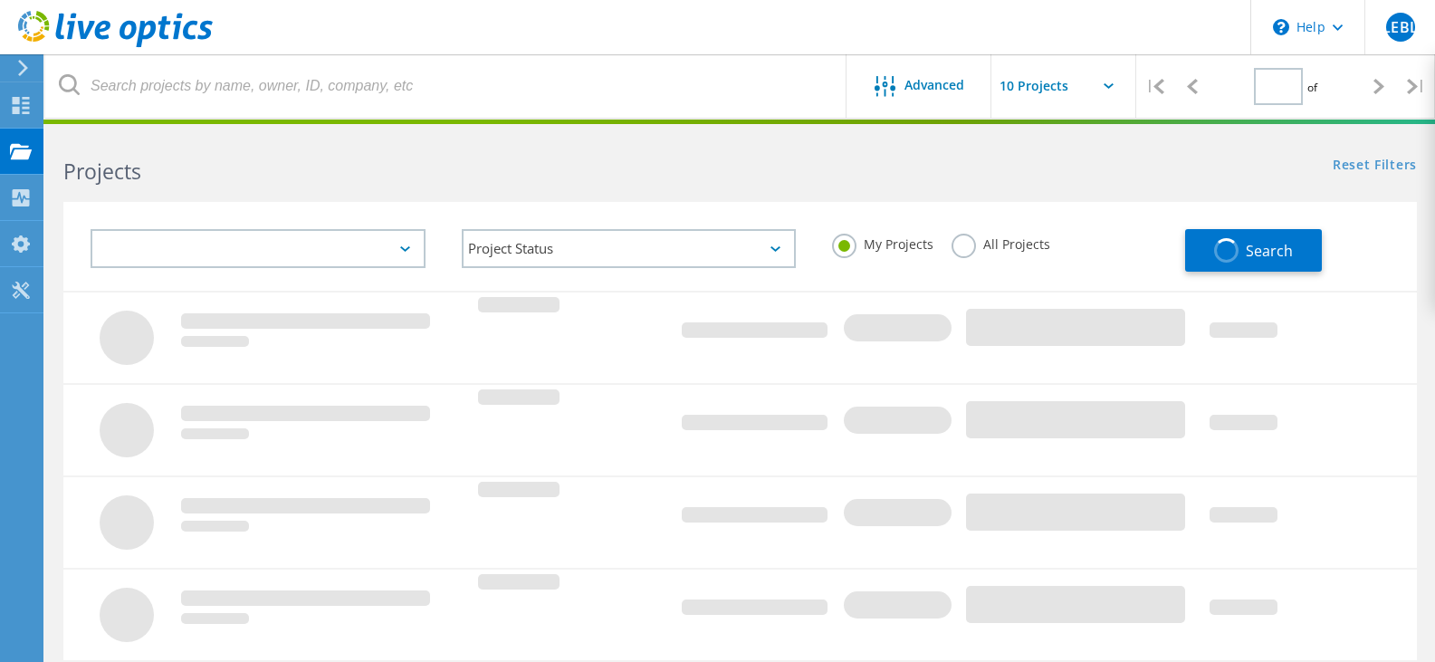
type input "1"
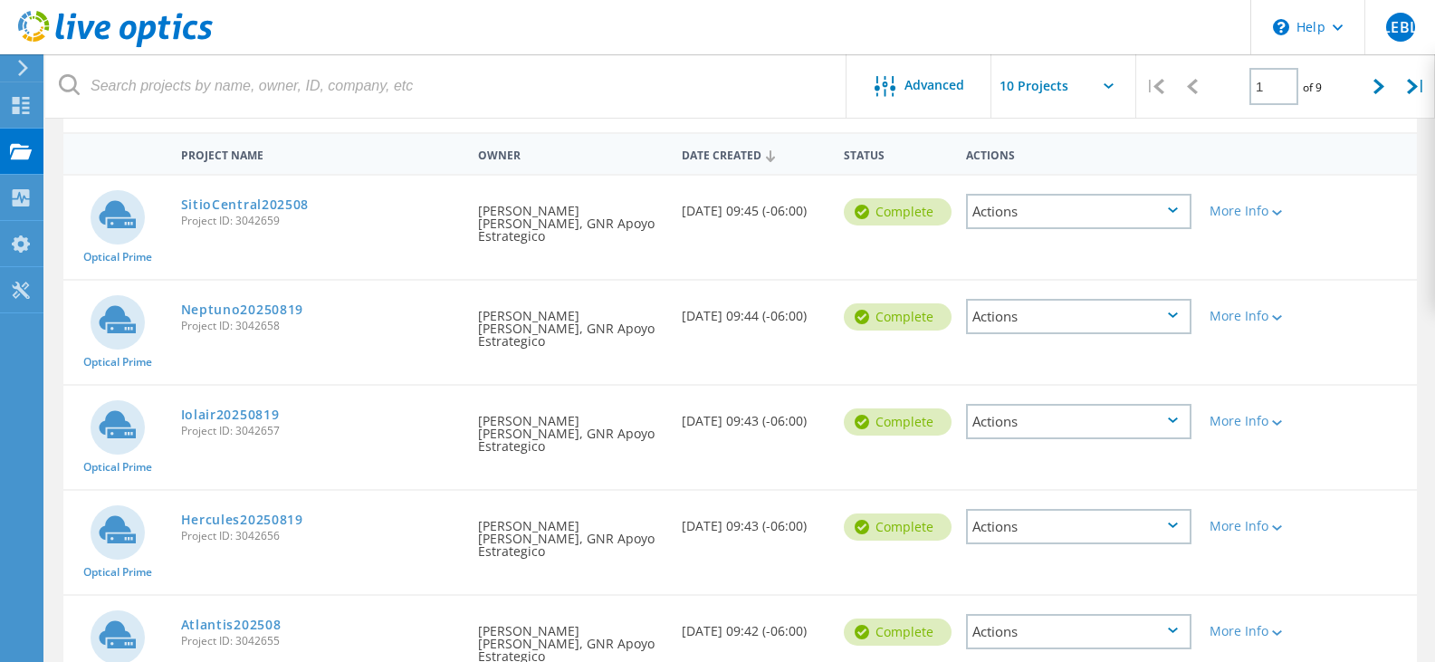
scroll to position [159, 0]
click at [240, 302] on link "Neptuno20250819" at bounding box center [242, 308] width 123 height 13
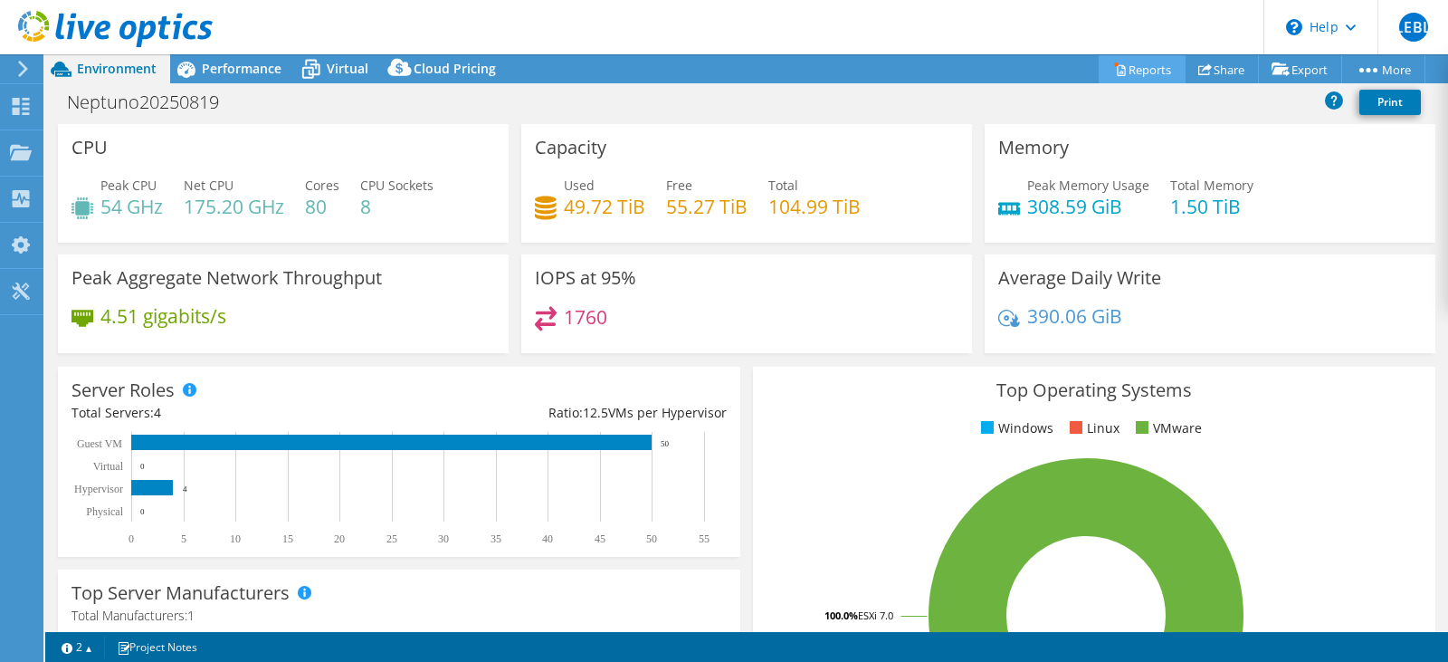
click at [1149, 73] on link "Reports" at bounding box center [1142, 69] width 87 height 28
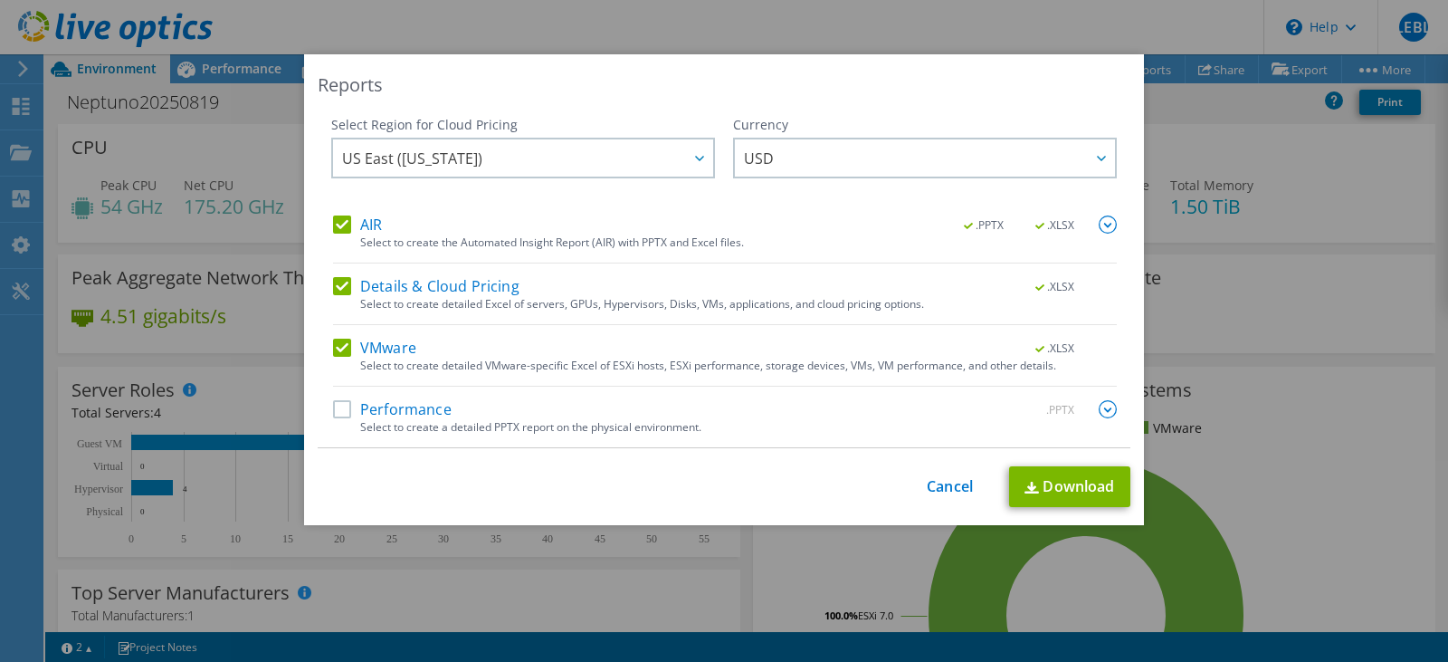
click at [335, 408] on label "Performance" at bounding box center [392, 409] width 119 height 18
click at [0, 0] on input "Performance" at bounding box center [0, 0] width 0 height 0
click at [1101, 411] on img at bounding box center [1108, 409] width 18 height 18
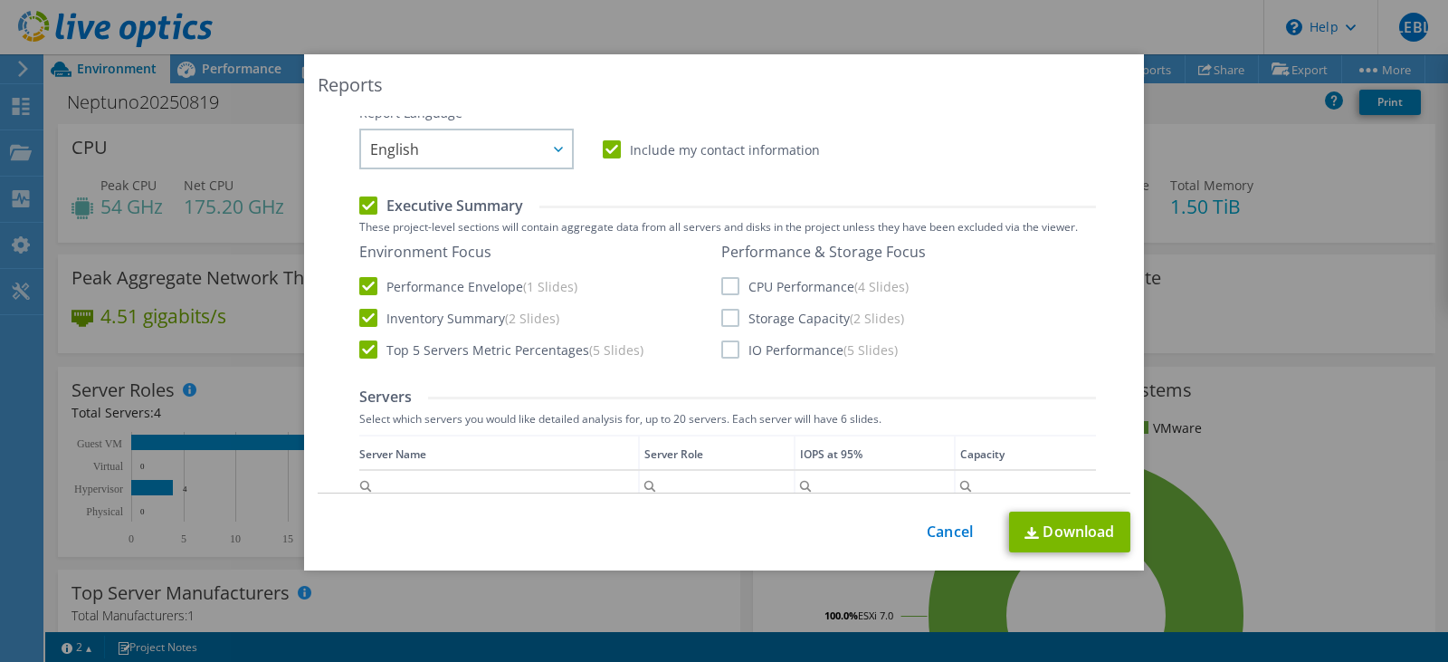
scroll to position [352, 0]
click at [724, 282] on label "CPU Performance (4 Slides)" at bounding box center [814, 285] width 187 height 18
click at [0, 0] on input "CPU Performance (4 Slides)" at bounding box center [0, 0] width 0 height 0
drag, startPoint x: 722, startPoint y: 323, endPoint x: 733, endPoint y: 323, distance: 10.9
click at [733, 323] on label "Storage Capacity (2 Slides)" at bounding box center [812, 317] width 183 height 18
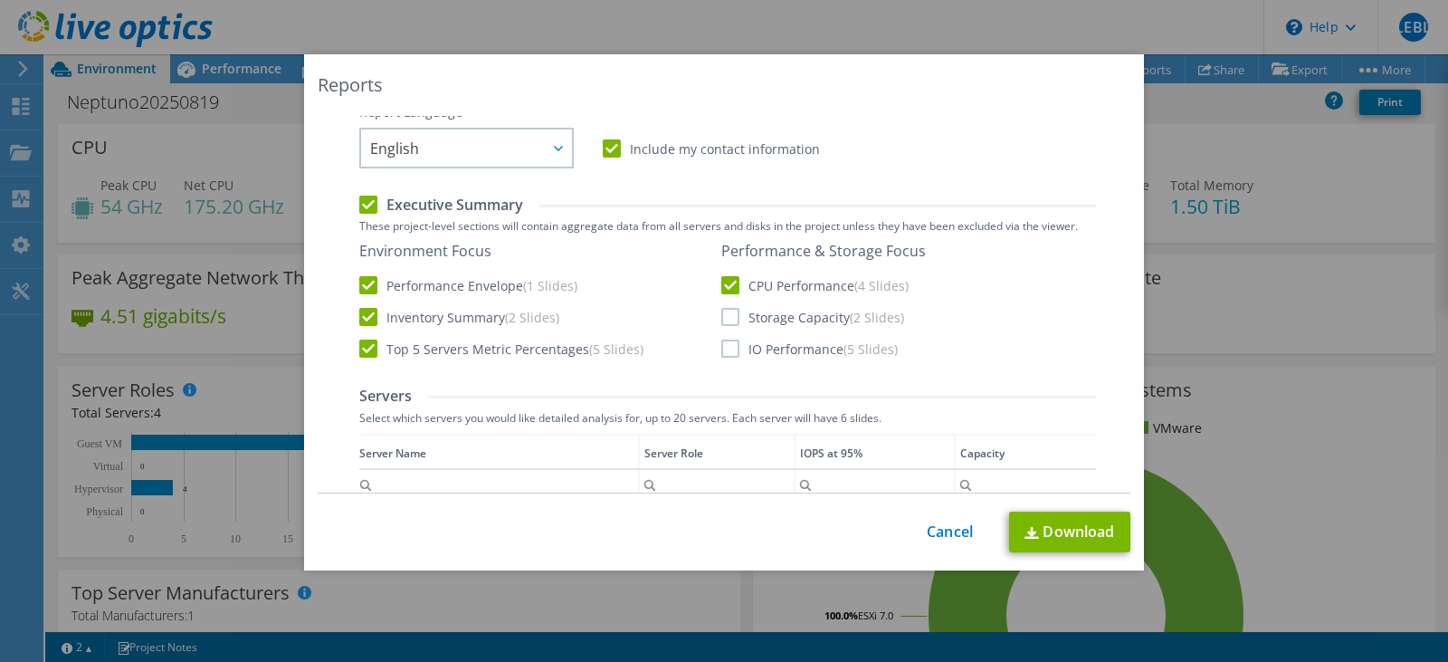
click at [0, 0] on input "Storage Capacity (2 Slides)" at bounding box center [0, 0] width 0 height 0
click at [725, 351] on label "IO Performance (5 Slides)" at bounding box center [809, 348] width 176 height 18
click at [0, 0] on input "IO Performance (5 Slides)" at bounding box center [0, 0] width 0 height 0
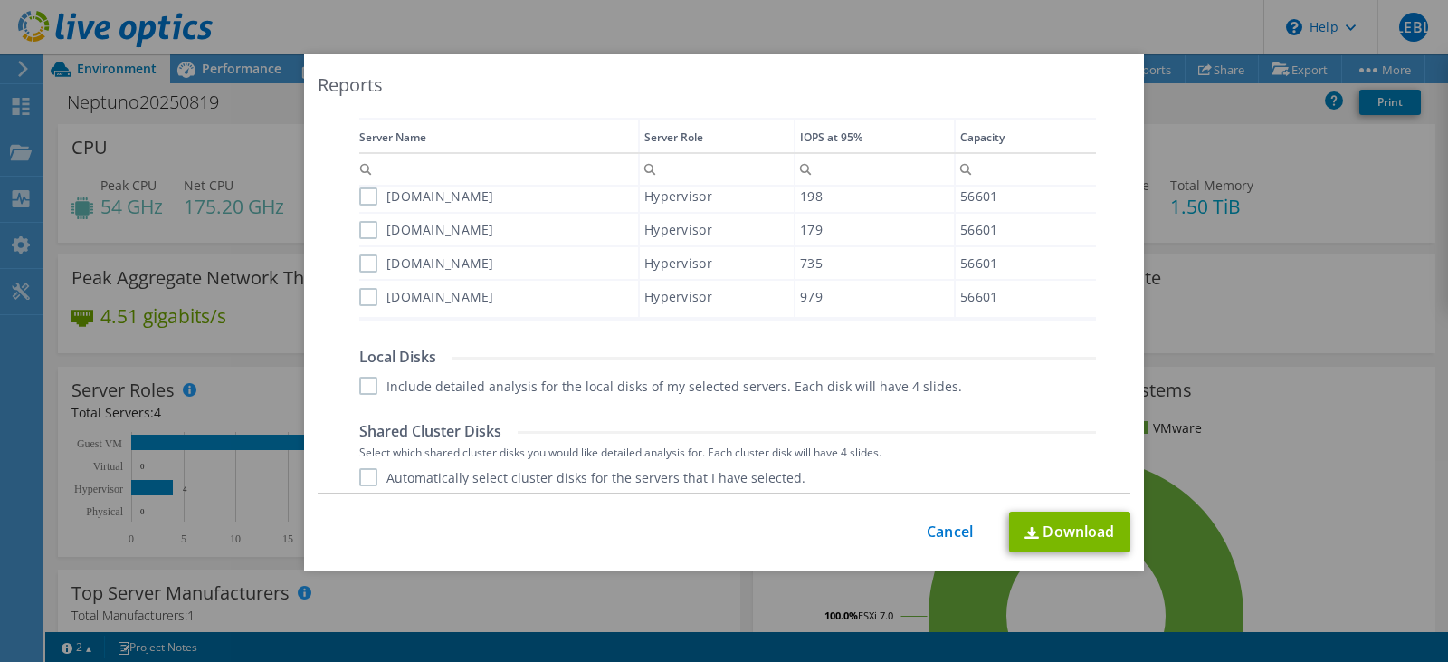
scroll to position [669, 0]
click at [363, 196] on label "cot-nep-esxiv04p.cotemar.net" at bounding box center [426, 195] width 135 height 18
click at [0, 0] on input "cot-nep-esxiv04p.cotemar.net" at bounding box center [0, 0] width 0 height 0
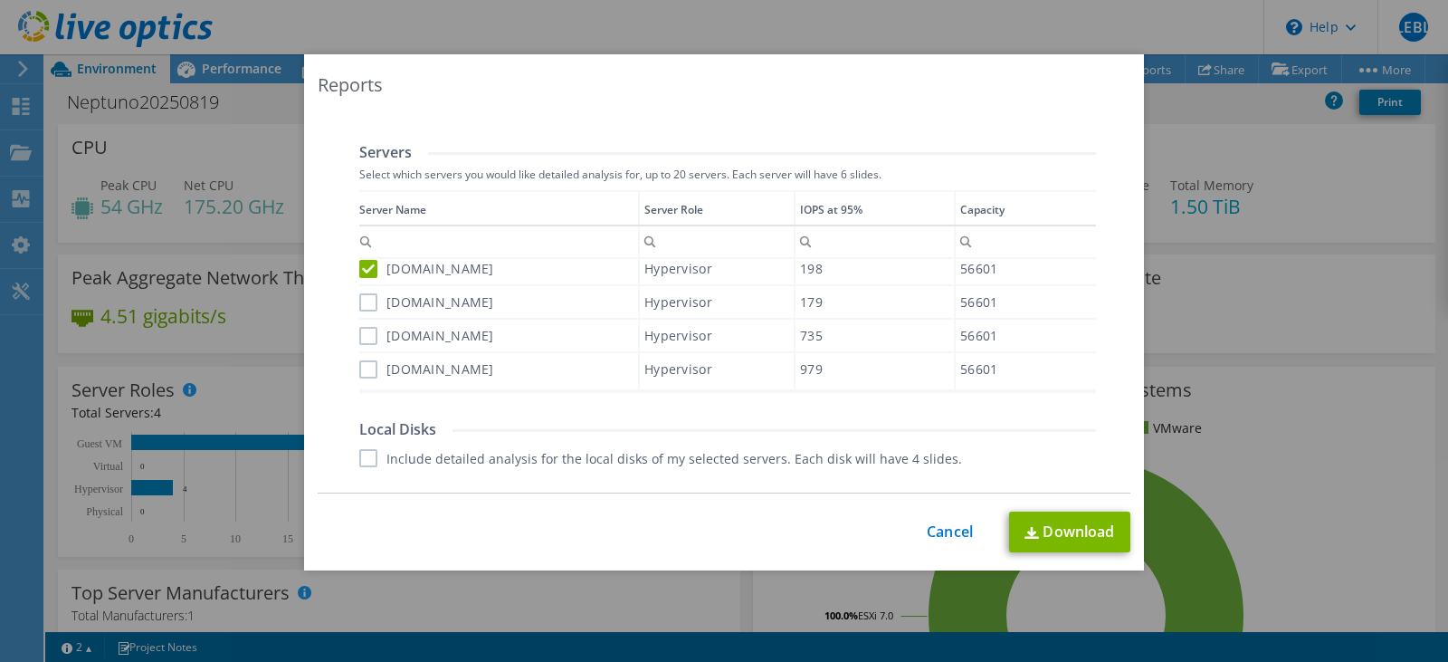
scroll to position [5, 0]
click at [364, 304] on label "cot-nep-esxiv01p.cotemar.net" at bounding box center [426, 303] width 135 height 18
click at [0, 0] on input "cot-nep-esxiv01p.cotemar.net" at bounding box center [0, 0] width 0 height 0
click at [363, 334] on label "cot-nep-esxiv03p.cotemar.net" at bounding box center [426, 337] width 135 height 18
click at [0, 0] on input "cot-nep-esxiv03p.cotemar.net" at bounding box center [0, 0] width 0 height 0
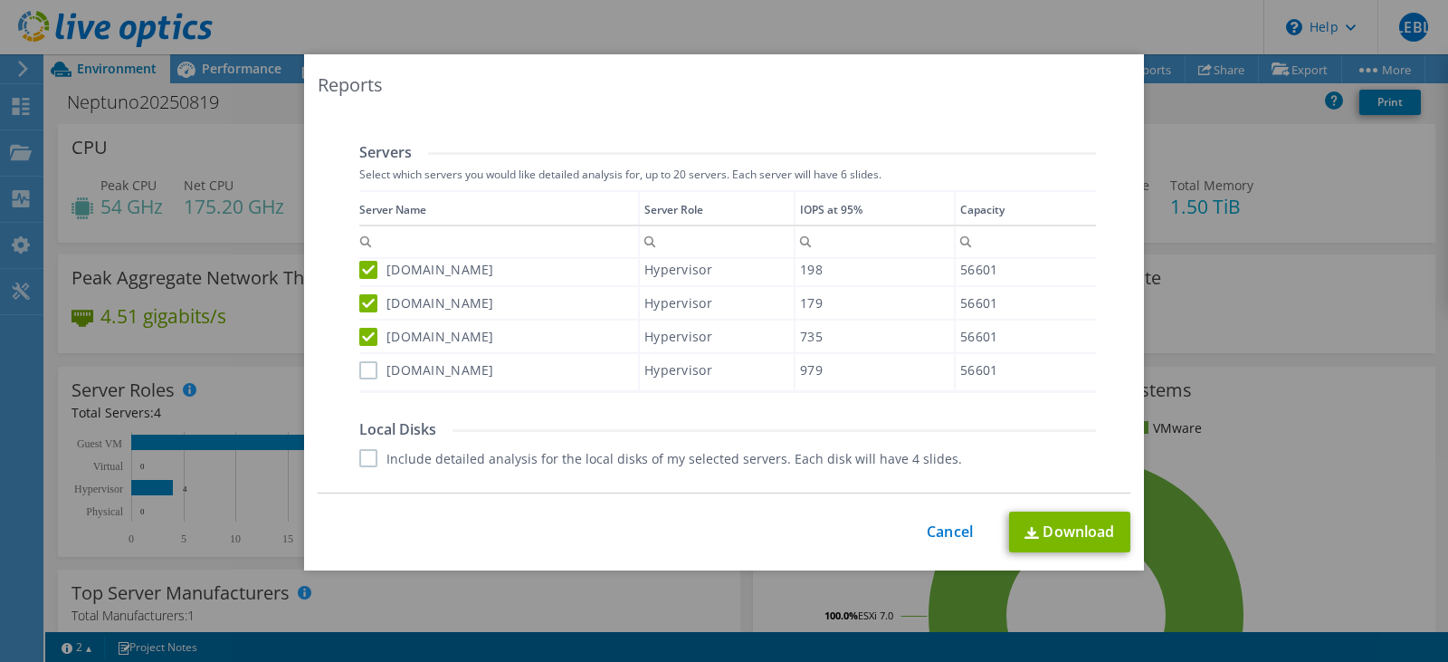
click at [367, 337] on label "cot-nep-esxiv03p.cotemar.net" at bounding box center [426, 337] width 135 height 18
click at [0, 0] on input "cot-nep-esxiv03p.cotemar.net" at bounding box center [0, 0] width 0 height 0
click at [362, 335] on label "cot-nep-esxiv03p.cotemar.net" at bounding box center [426, 337] width 135 height 18
click at [0, 0] on input "cot-nep-esxiv03p.cotemar.net" at bounding box center [0, 0] width 0 height 0
click at [359, 362] on label "cot-nep-esxiv02p.cotemar.net" at bounding box center [426, 370] width 135 height 18
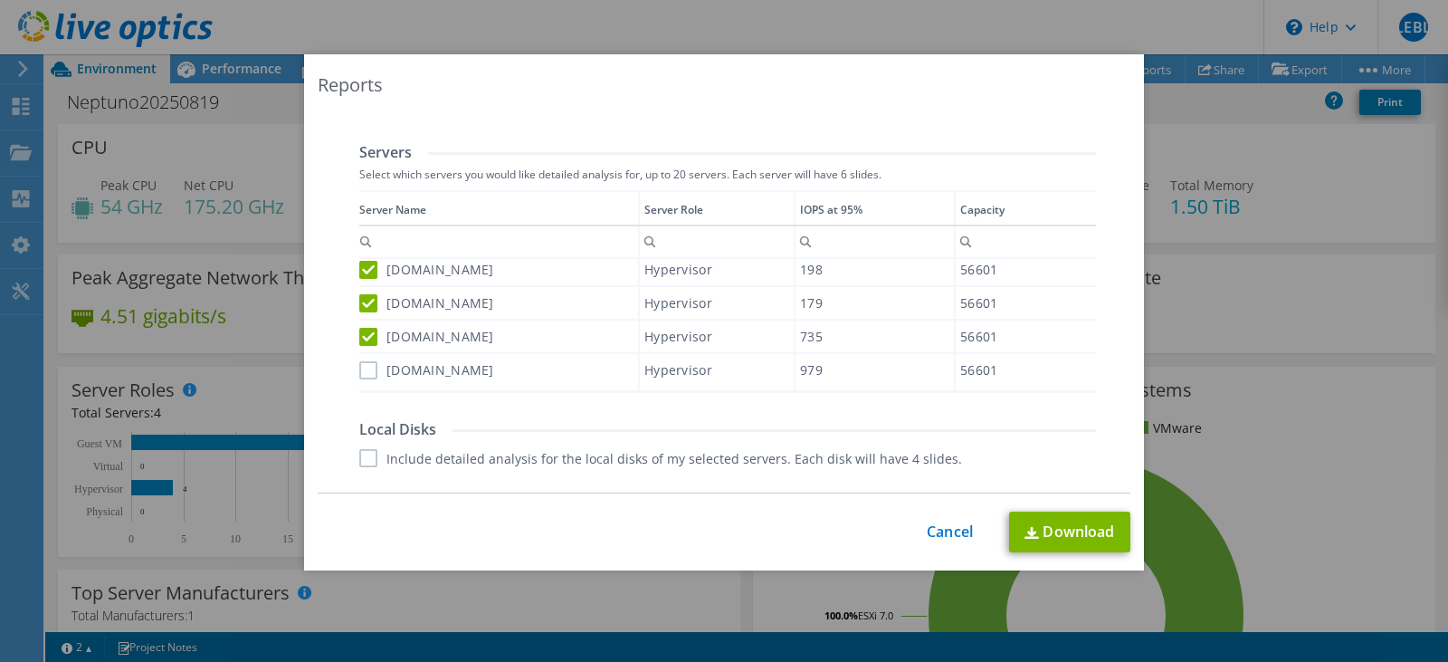
click at [0, 0] on input "cot-nep-esxiv02p.cotemar.net" at bounding box center [0, 0] width 0 height 0
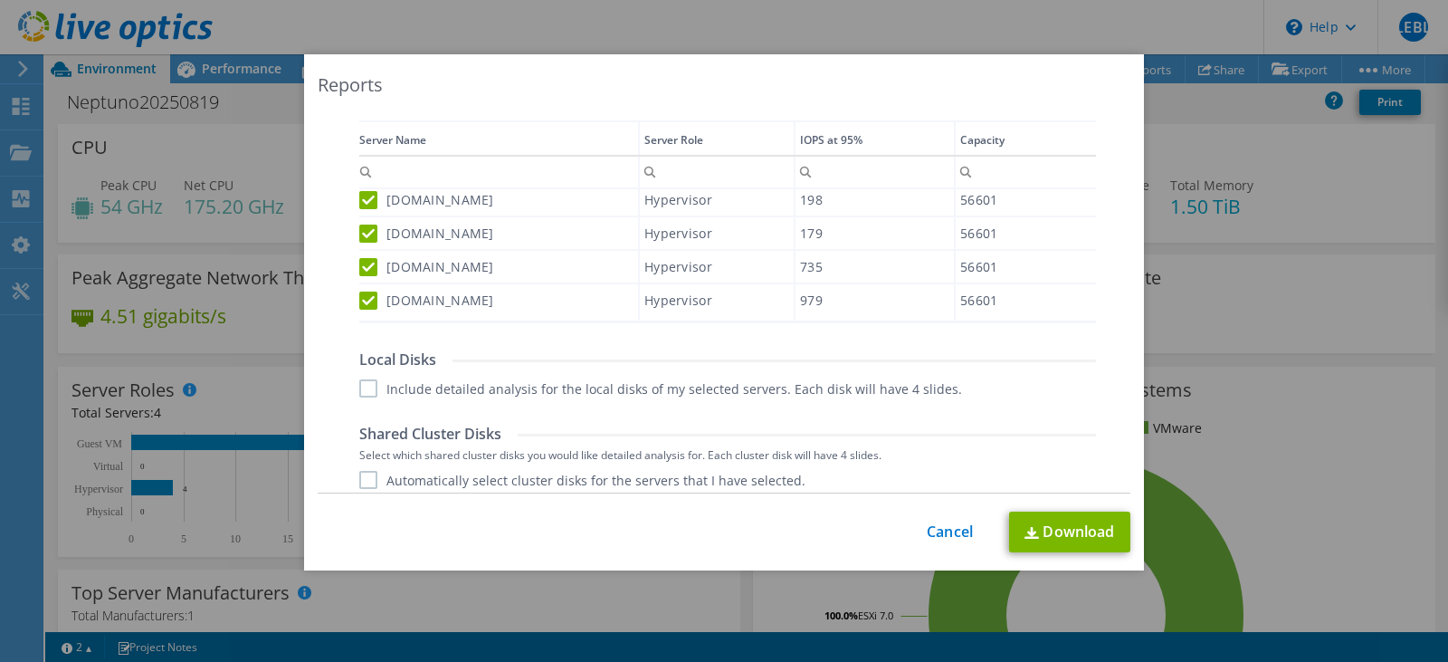
scroll to position [699, 0]
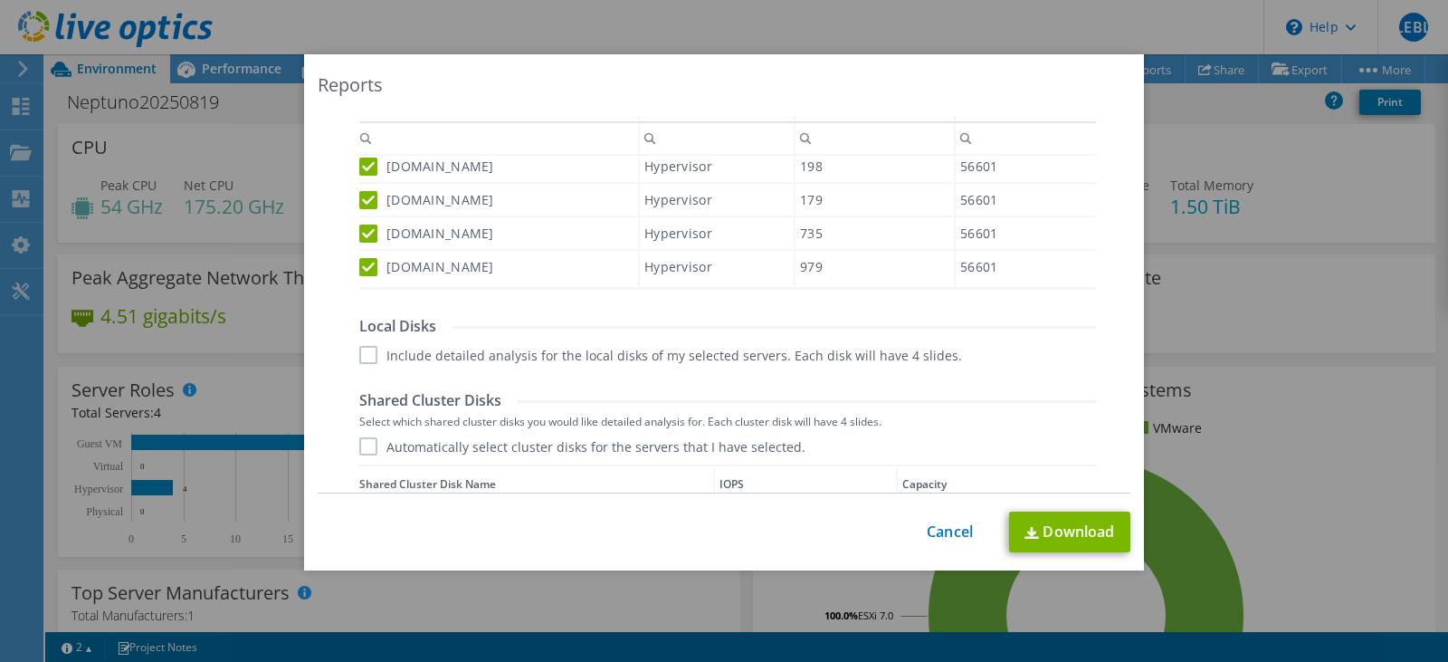
click at [373, 351] on label "Include detailed analysis for the local disks of my selected servers. Each disk…" at bounding box center [660, 355] width 603 height 18
click at [0, 0] on input "Include detailed analysis for the local disks of my selected servers. Each disk…" at bounding box center [0, 0] width 0 height 0
click at [367, 447] on label "Automatically select cluster disks for the servers that I have selected." at bounding box center [582, 446] width 446 height 18
click at [0, 0] on input "Automatically select cluster disks for the servers that I have selected." at bounding box center [0, 0] width 0 height 0
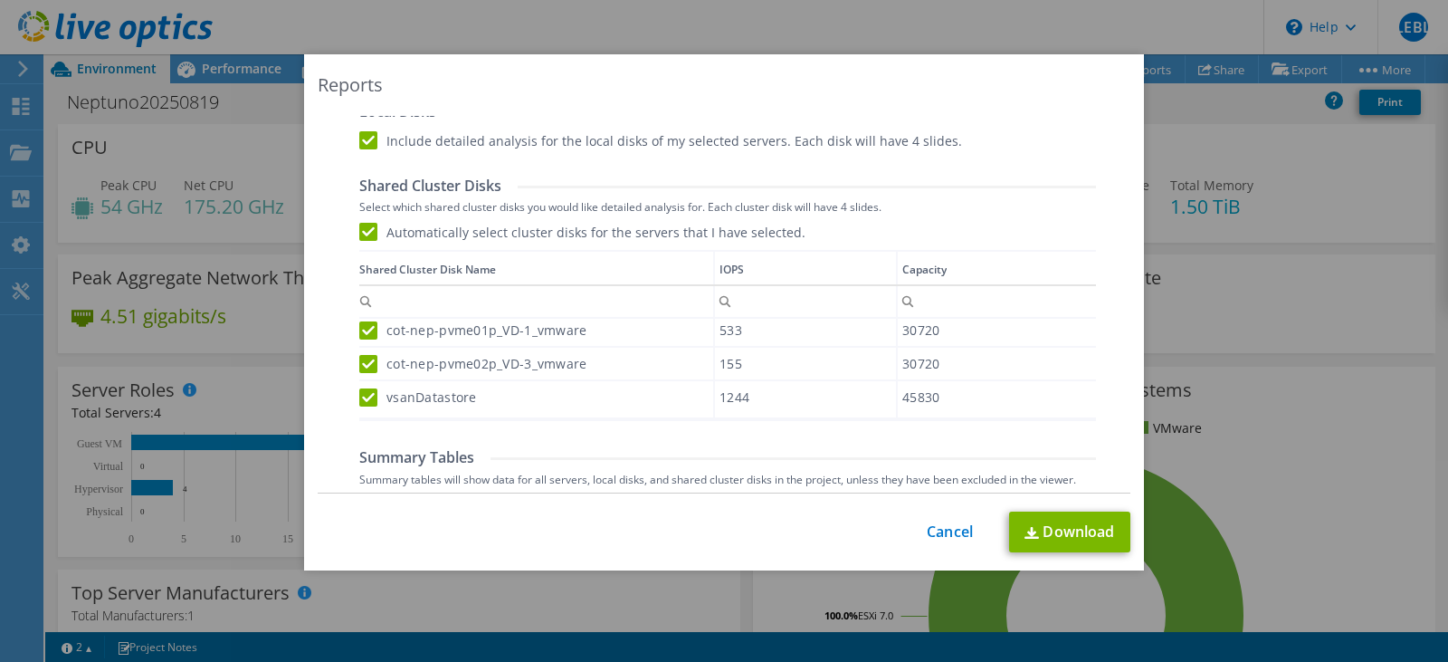
scroll to position [1011, 0]
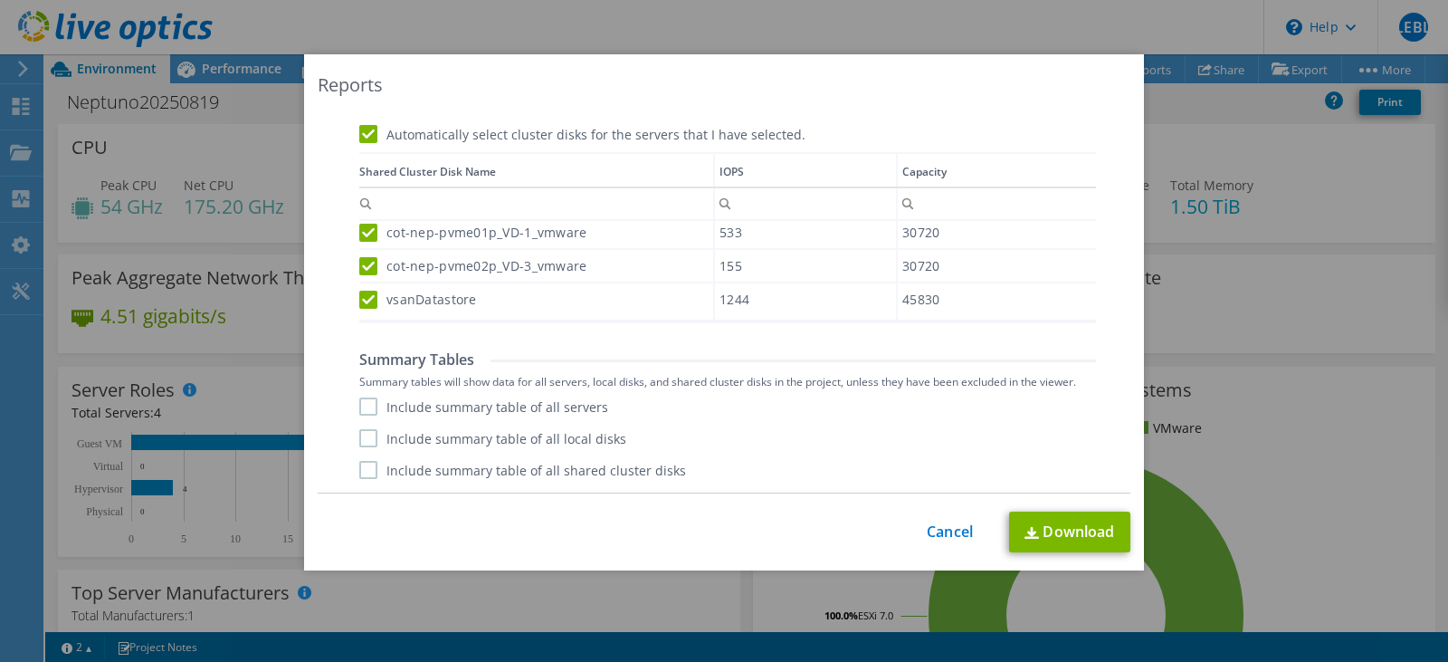
click at [410, 415] on label "Include summary table of all servers" at bounding box center [483, 406] width 249 height 18
click at [0, 0] on input "Include summary table of all servers" at bounding box center [0, 0] width 0 height 0
click at [407, 442] on label "Include summary table of all local disks" at bounding box center [492, 438] width 267 height 18
click at [0, 0] on input "Include summary table of all local disks" at bounding box center [0, 0] width 0 height 0
click at [433, 478] on label "Include summary table of all shared cluster disks" at bounding box center [522, 470] width 327 height 18
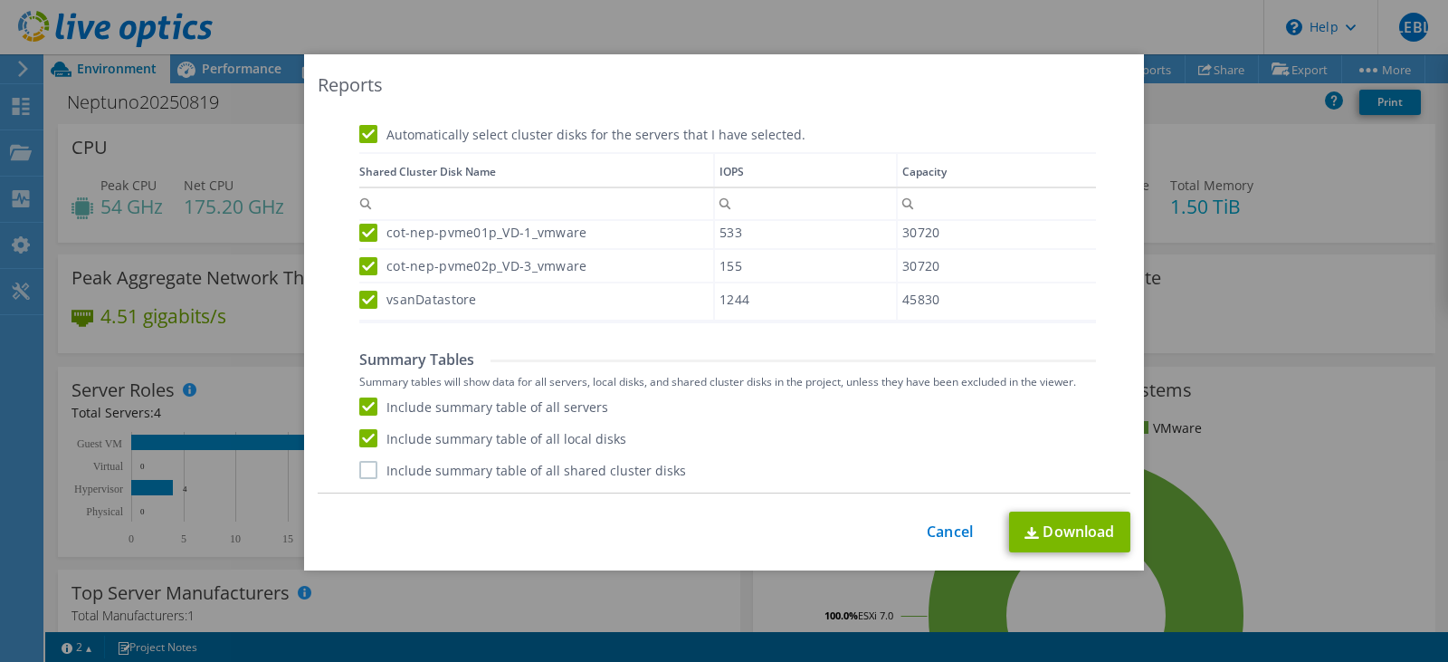
click at [0, 0] on input "Include summary table of all shared cluster disks" at bounding box center [0, 0] width 0 height 0
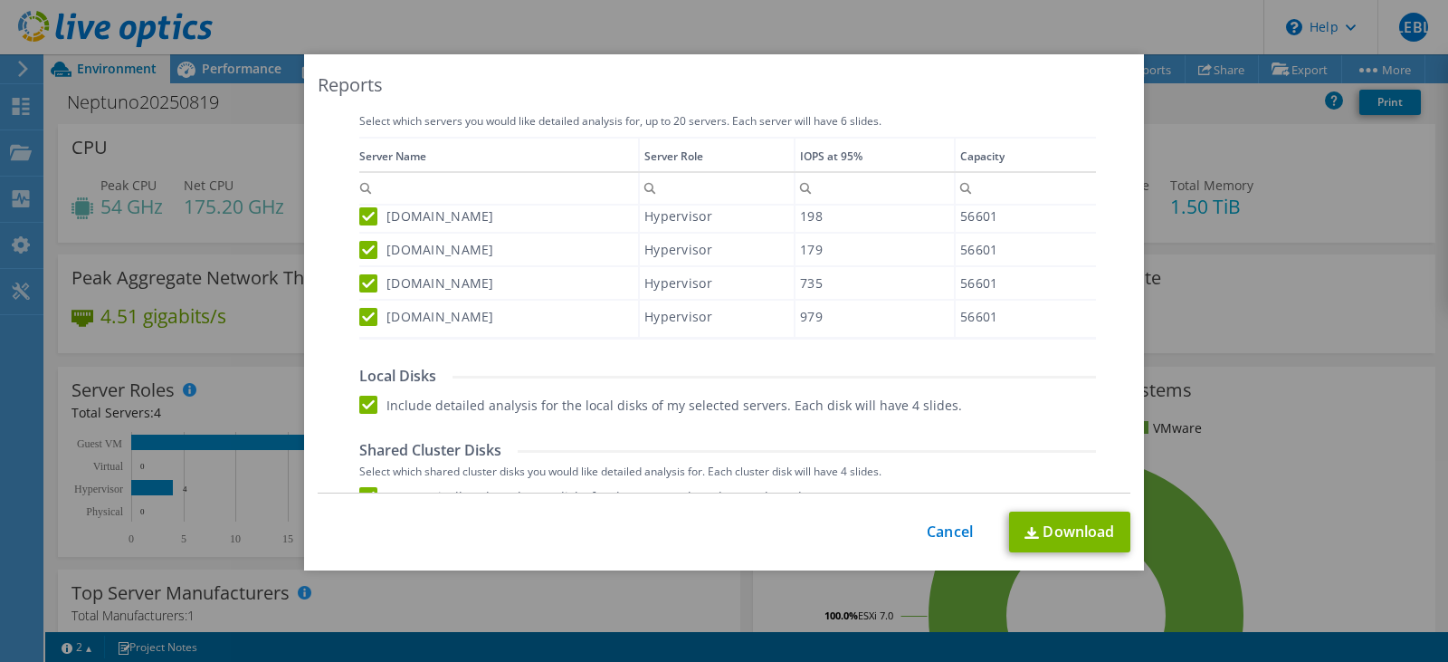
scroll to position [648, 0]
click at [1082, 529] on link "Download" at bounding box center [1069, 531] width 121 height 41
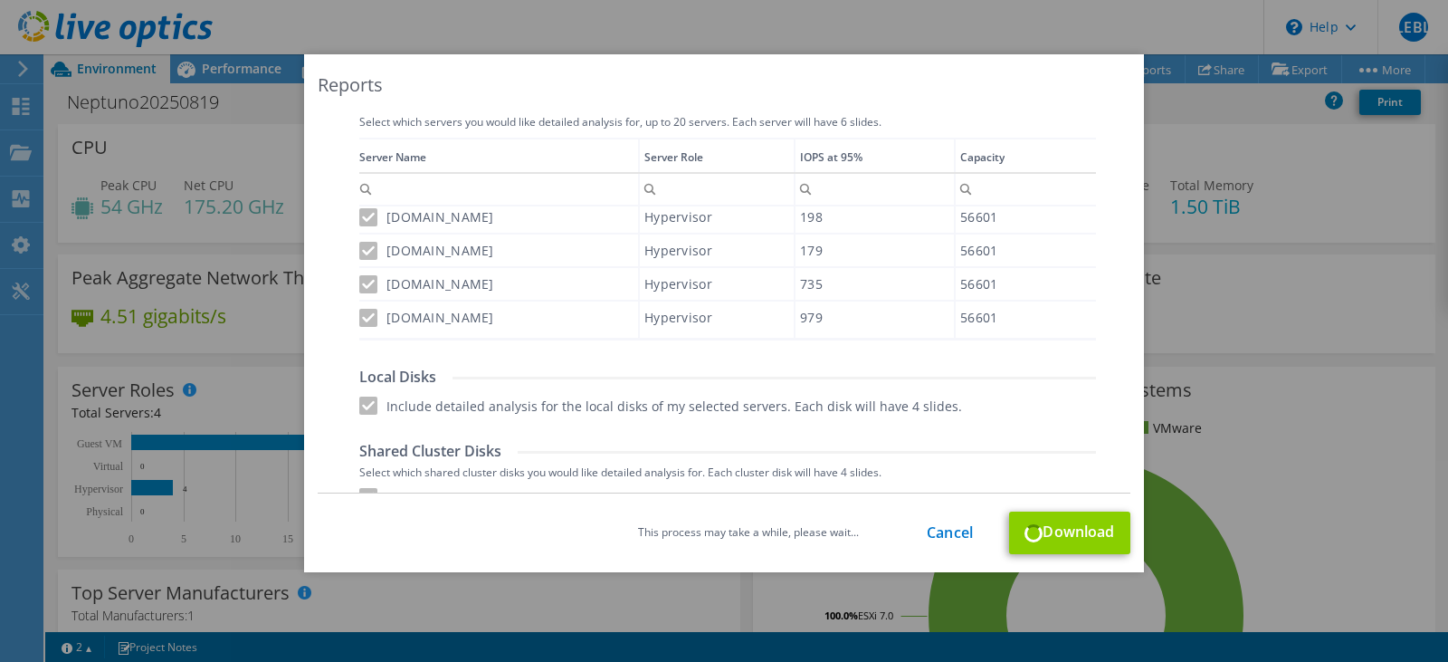
click at [1082, 529] on div "This process may take a while, please wait... Cancel Download" at bounding box center [724, 532] width 813 height 43
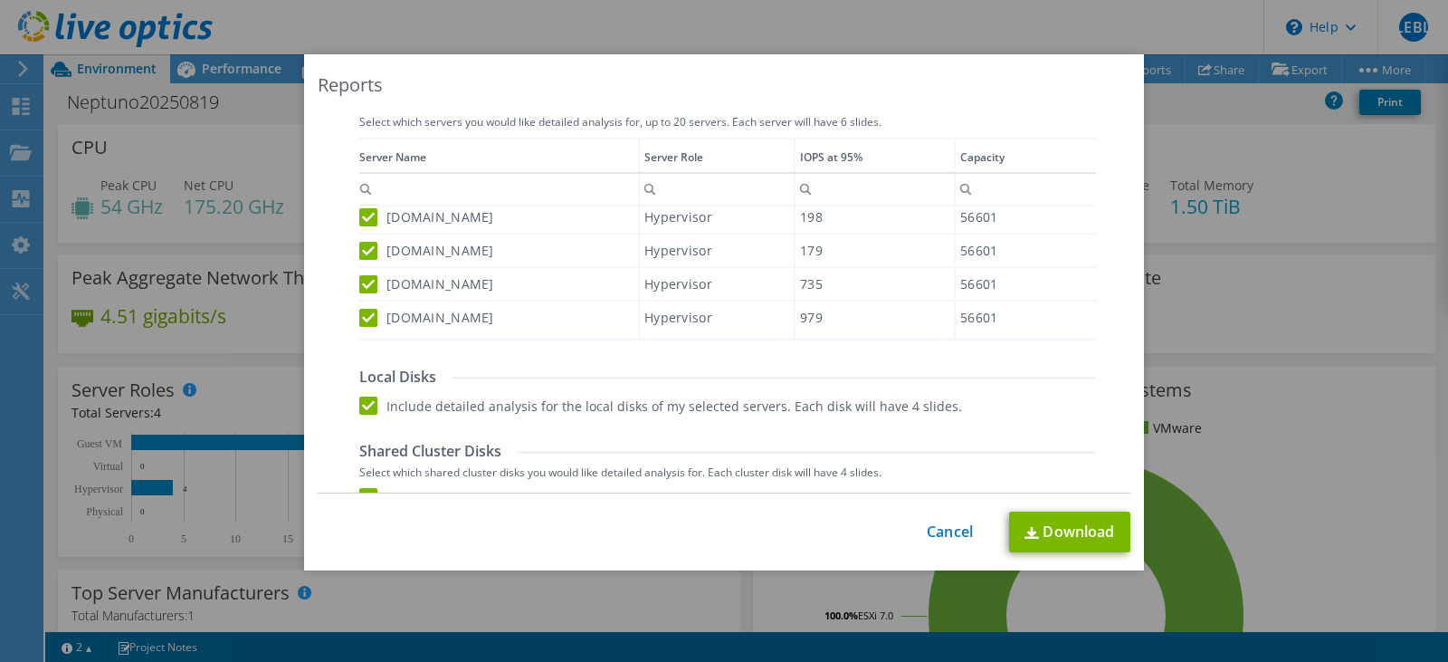
click at [1031, 413] on div "Include detailed analysis for the local disks of my selected servers. Each disk…" at bounding box center [727, 405] width 737 height 18
click at [942, 532] on link "Cancel" at bounding box center [950, 531] width 46 height 17
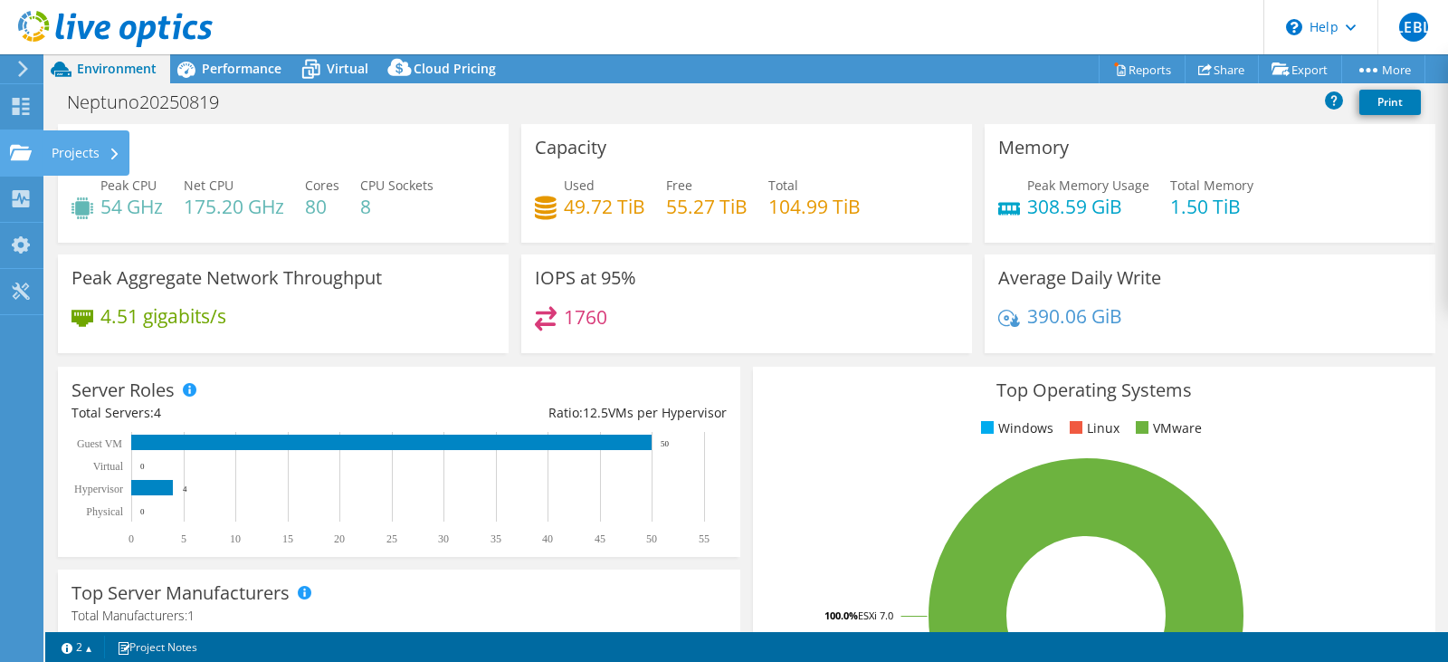
click at [22, 146] on icon at bounding box center [21, 152] width 22 height 17
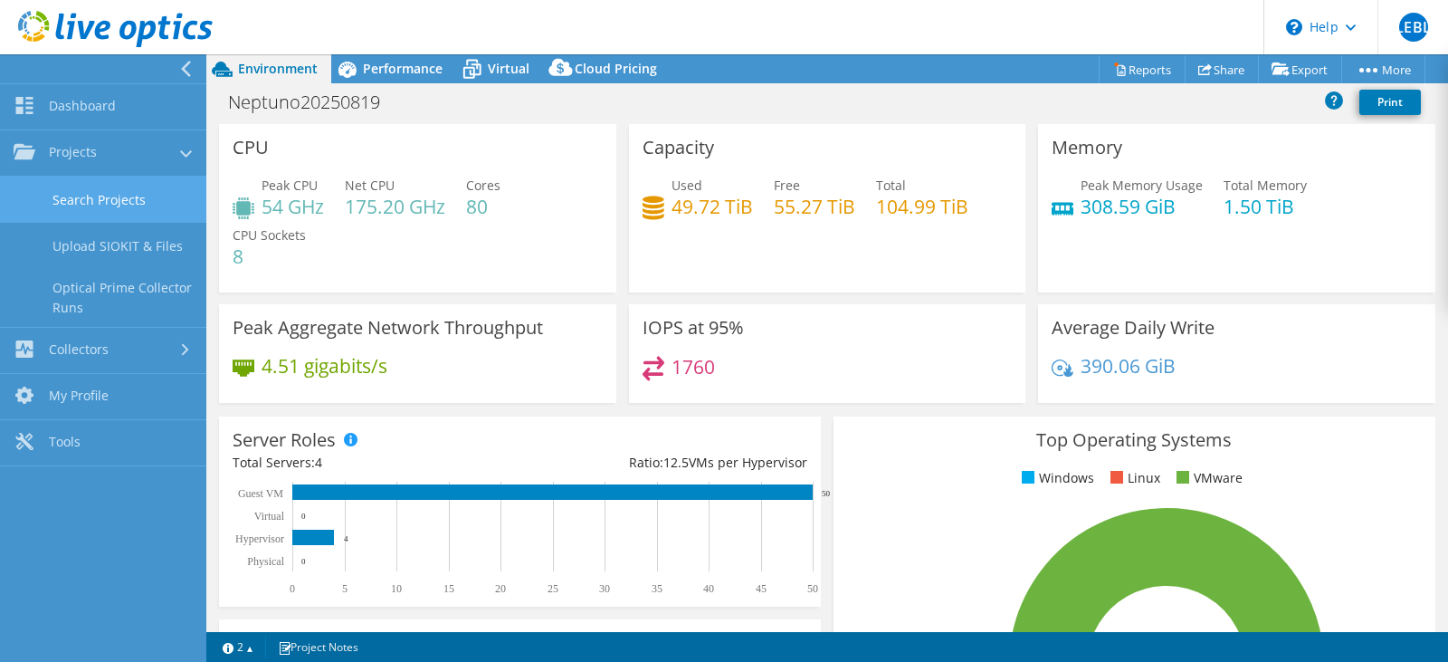
click at [83, 190] on link "Search Projects" at bounding box center [103, 199] width 206 height 46
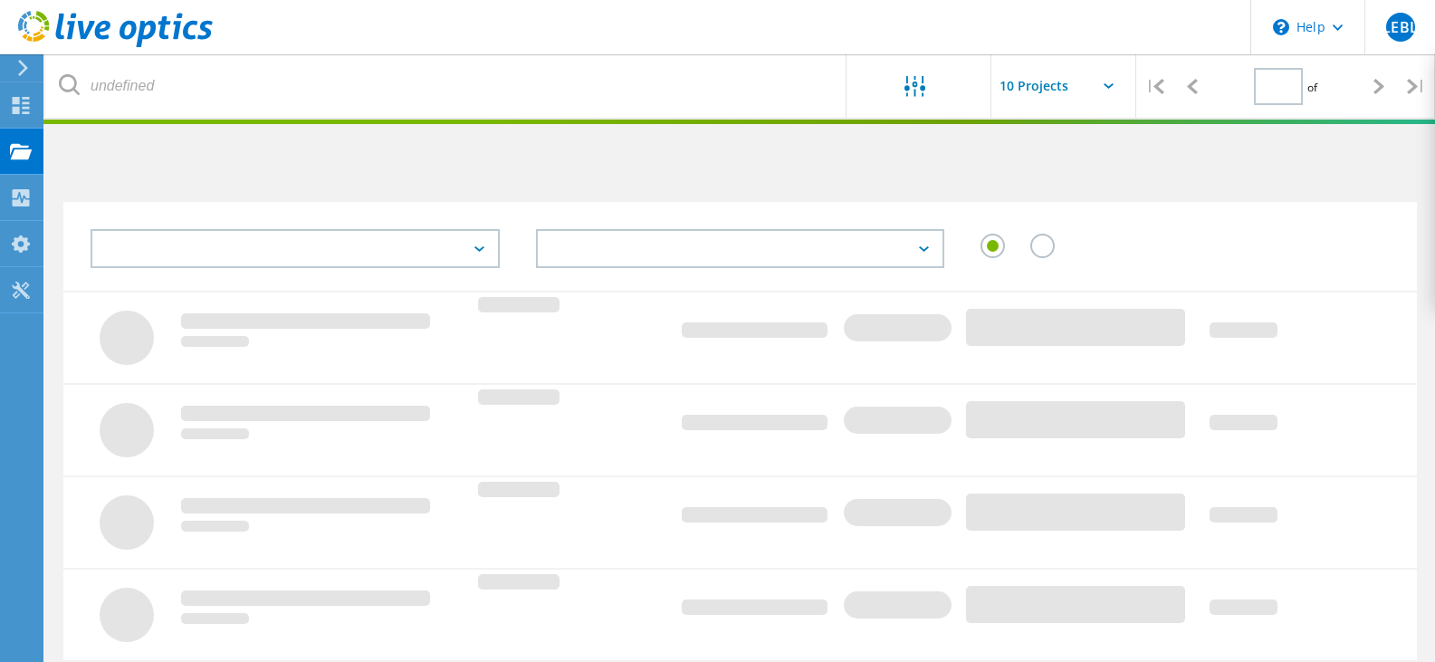
type input "1"
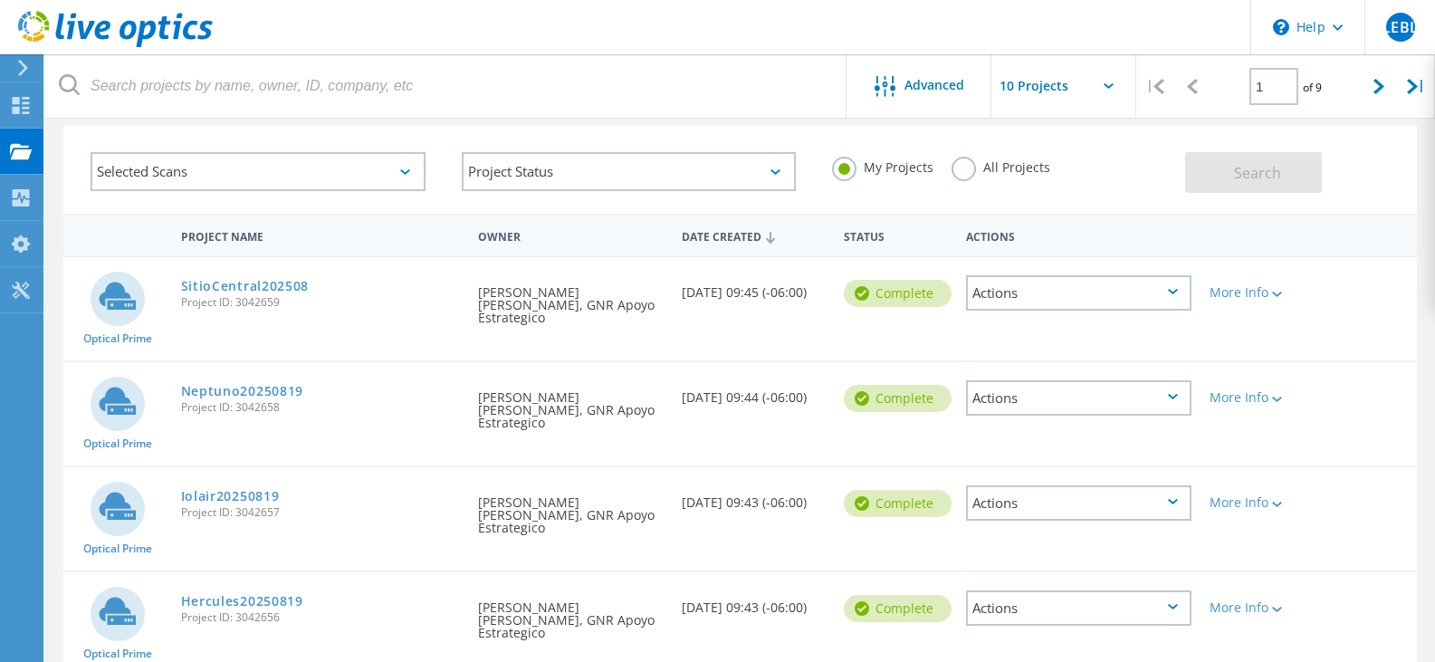
scroll to position [78, 0]
click at [285, 280] on link "SitioCentral202508" at bounding box center [245, 285] width 129 height 13
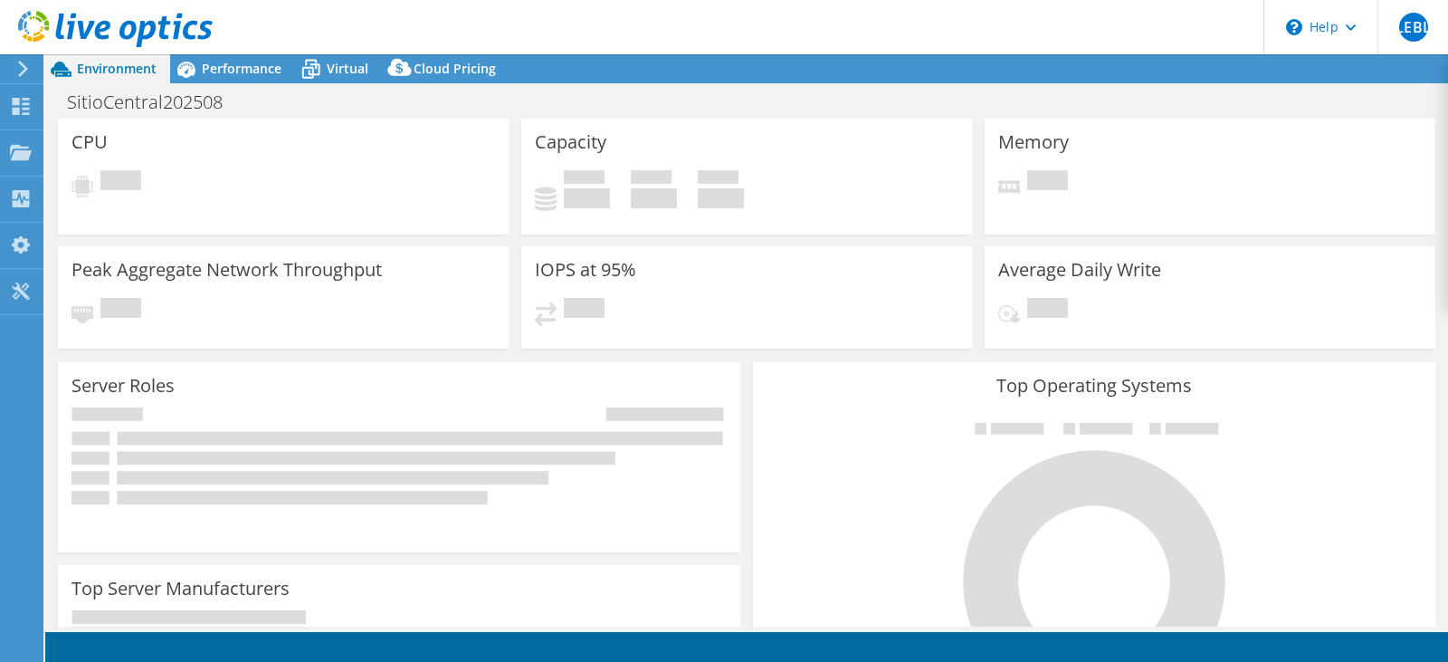
select select "USD"
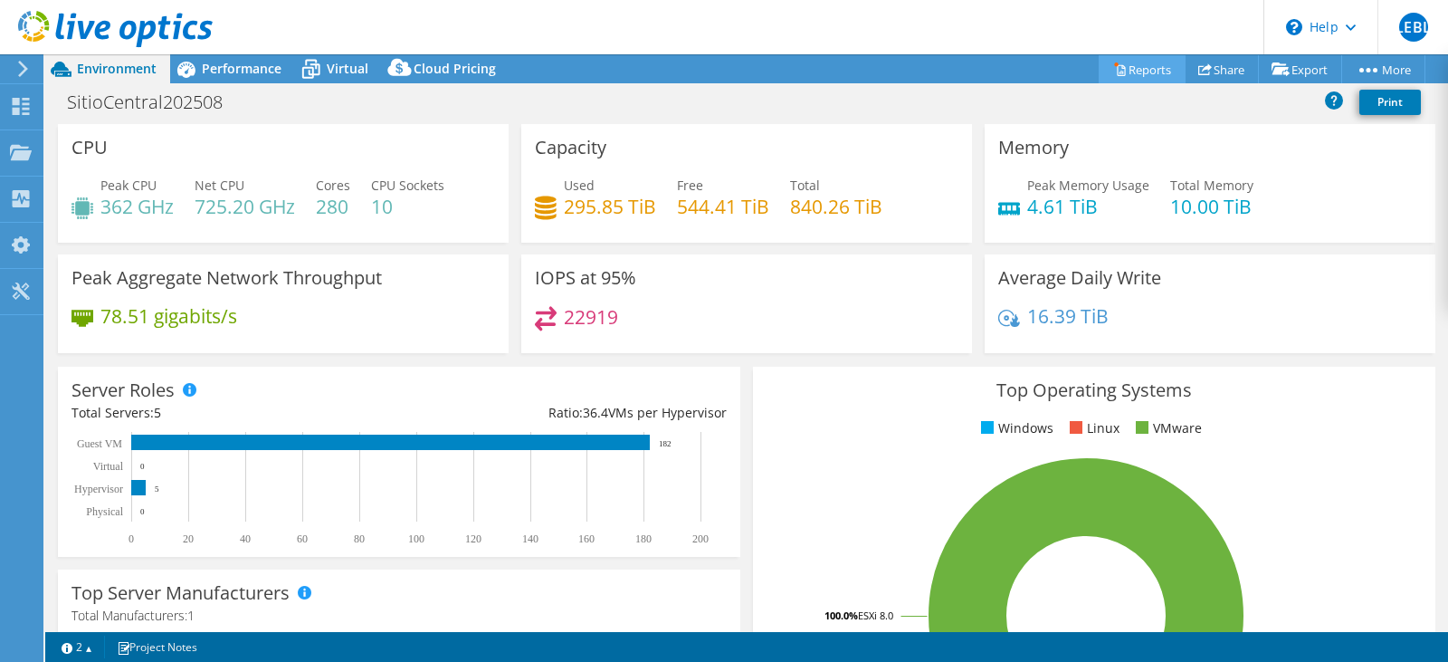
click at [1138, 68] on link "Reports" at bounding box center [1142, 69] width 87 height 28
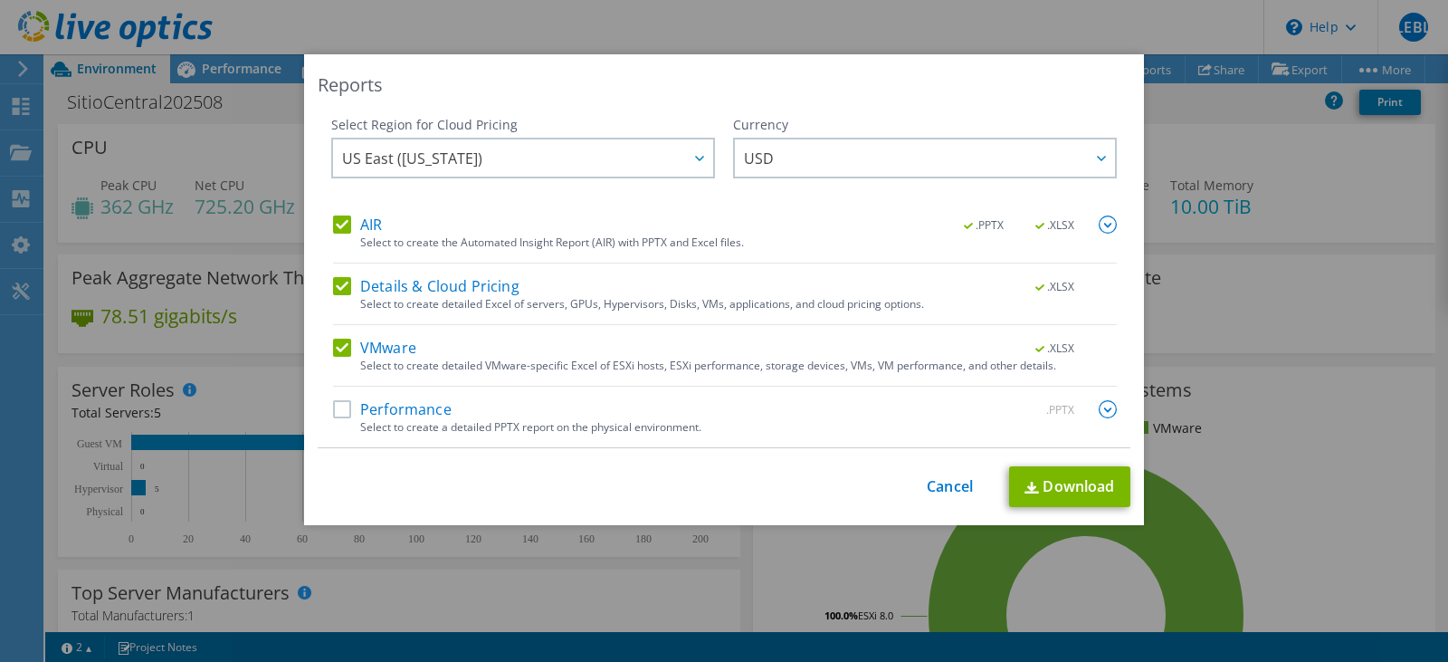
click at [334, 405] on label "Performance" at bounding box center [392, 409] width 119 height 18
click at [0, 0] on input "Performance" at bounding box center [0, 0] width 0 height 0
click at [1100, 405] on img at bounding box center [1108, 409] width 18 height 18
click at [1100, 405] on div "Select Region for Cloud Pricing Asia Pacific ([GEOGRAPHIC_DATA]) [GEOGRAPHIC_DA…" at bounding box center [724, 282] width 813 height 332
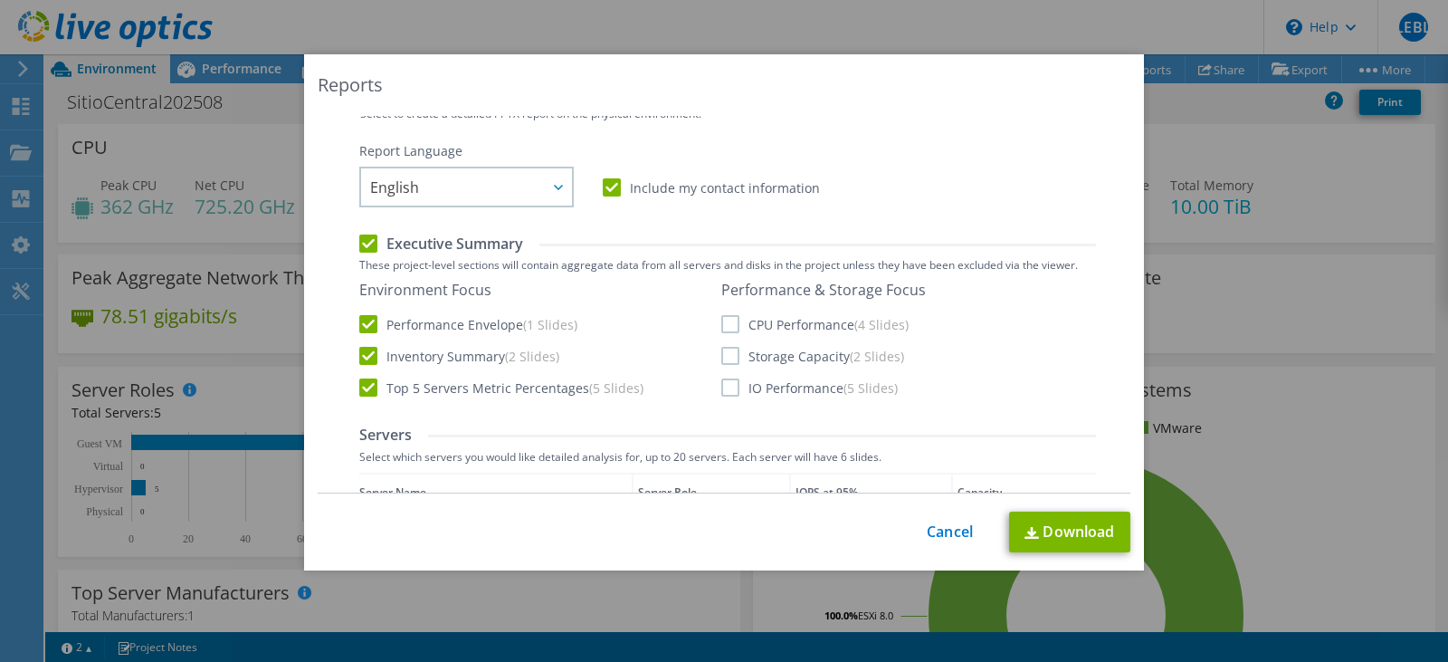
click at [725, 328] on label "CPU Performance (4 Slides)" at bounding box center [814, 324] width 187 height 18
click at [0, 0] on input "CPU Performance (4 Slides)" at bounding box center [0, 0] width 0 height 0
click at [721, 357] on label "Storage Capacity (2 Slides)" at bounding box center [812, 355] width 183 height 18
click at [0, 0] on input "Storage Capacity (2 Slides)" at bounding box center [0, 0] width 0 height 0
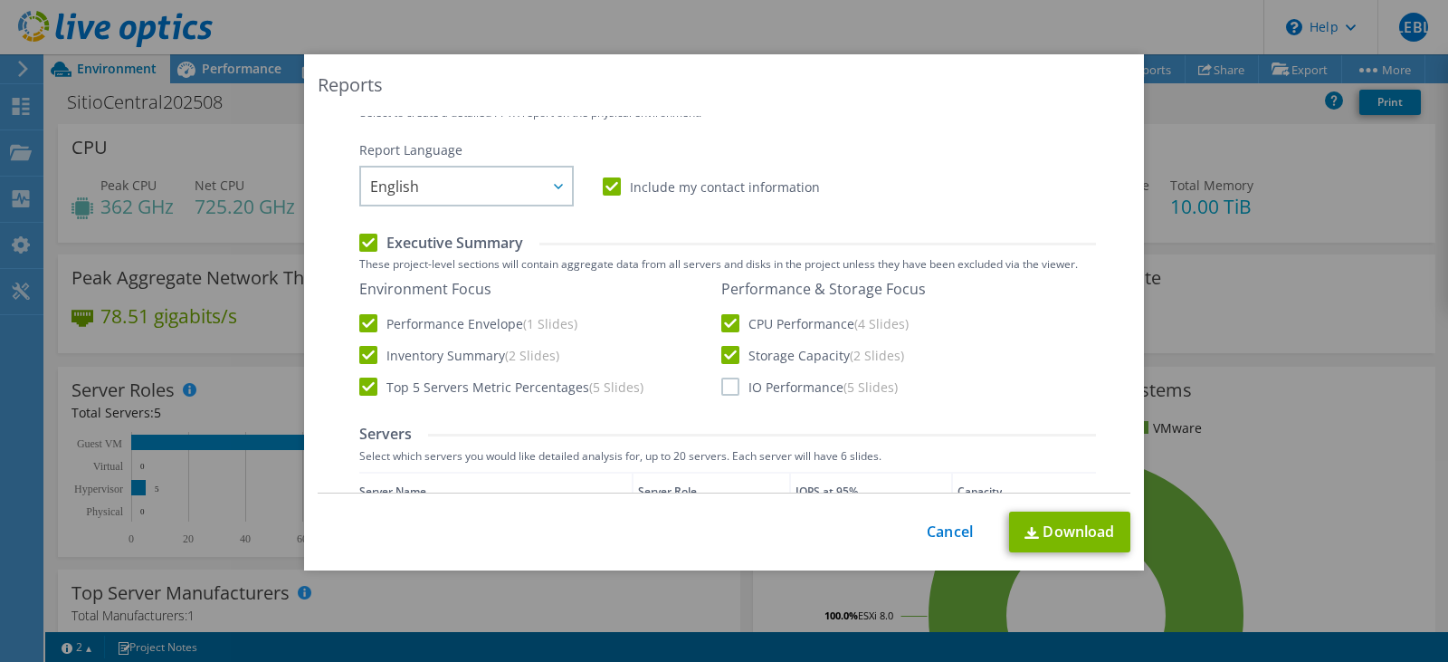
click at [724, 389] on label "IO Performance (5 Slides)" at bounding box center [809, 386] width 176 height 18
click at [0, 0] on input "IO Performance (5 Slides)" at bounding box center [0, 0] width 0 height 0
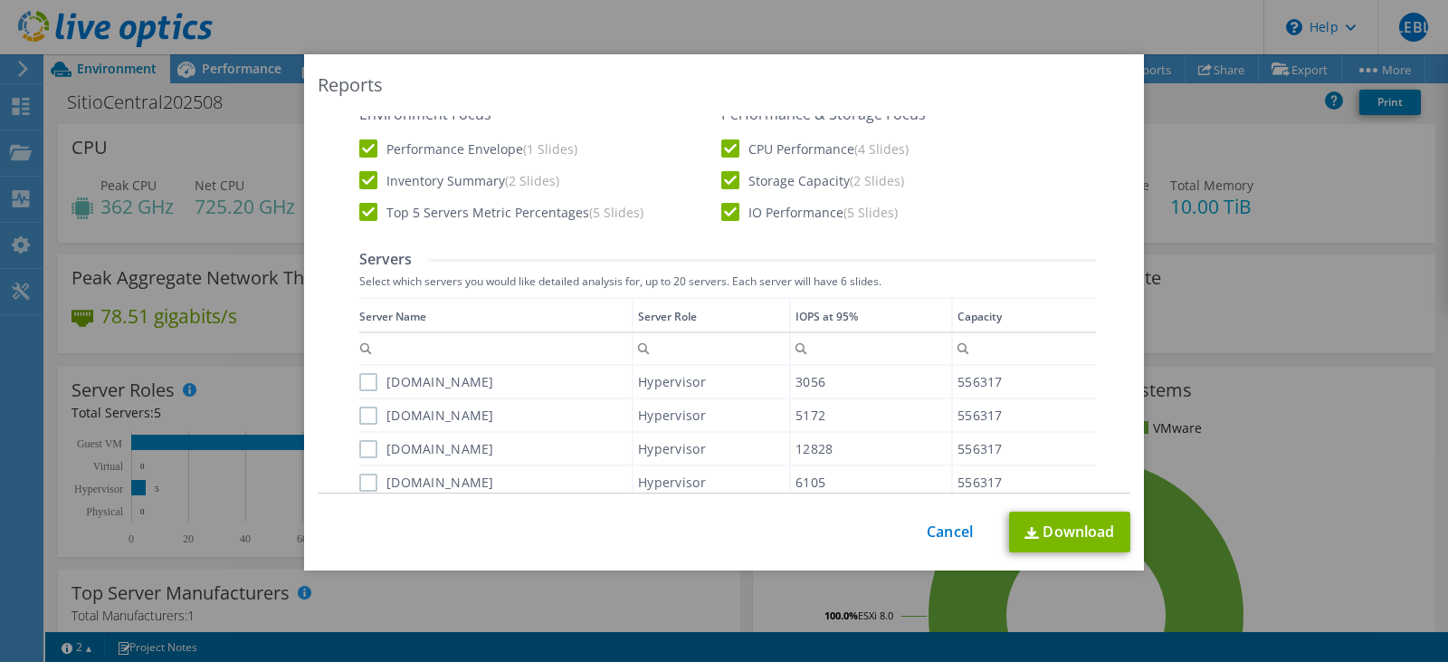
scroll to position [490, 0]
click at [359, 375] on label "[DOMAIN_NAME]" at bounding box center [426, 381] width 135 height 18
click at [0, 0] on input "[DOMAIN_NAME]" at bounding box center [0, 0] width 0 height 0
click at [359, 416] on label "[DOMAIN_NAME]" at bounding box center [426, 414] width 135 height 18
click at [0, 0] on input "[DOMAIN_NAME]" at bounding box center [0, 0] width 0 height 0
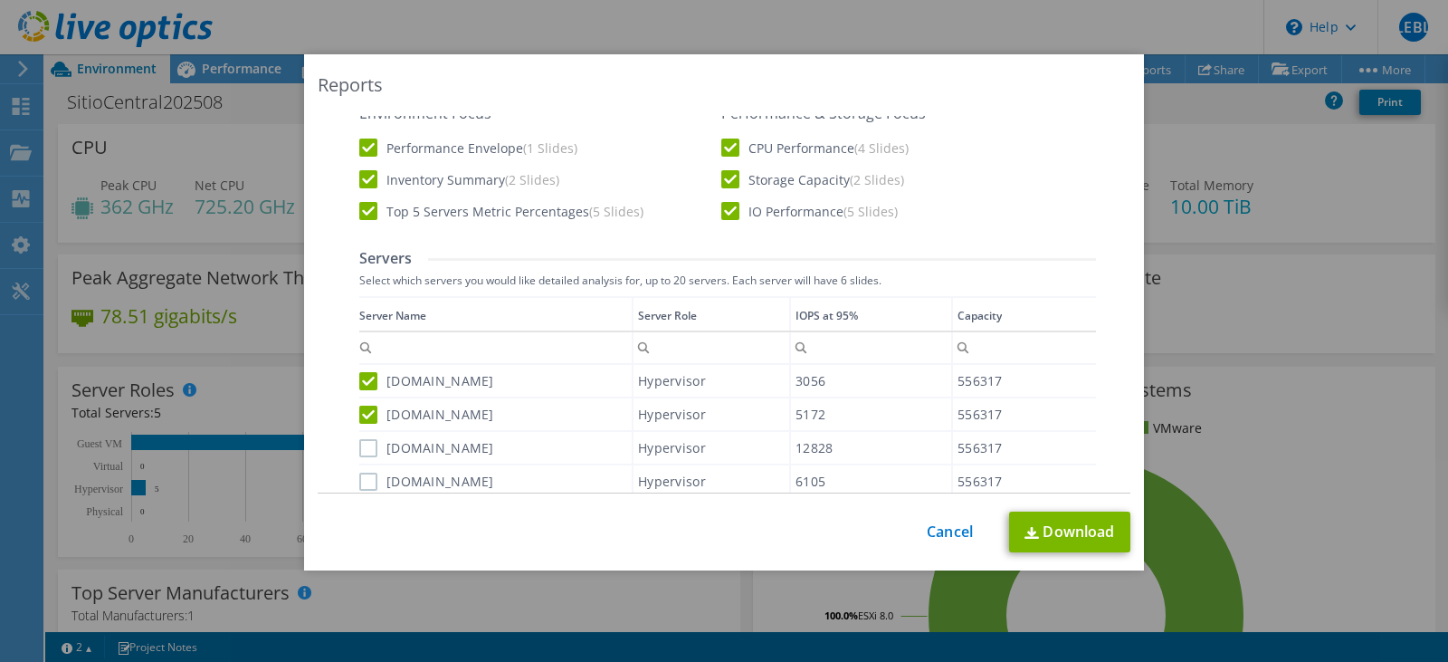
click at [359, 452] on label "[DOMAIN_NAME]" at bounding box center [426, 448] width 135 height 18
click at [0, 0] on input "[DOMAIN_NAME]" at bounding box center [0, 0] width 0 height 0
click at [361, 482] on label "[DOMAIN_NAME]" at bounding box center [426, 481] width 135 height 18
click at [0, 0] on input "[DOMAIN_NAME]" at bounding box center [0, 0] width 0 height 0
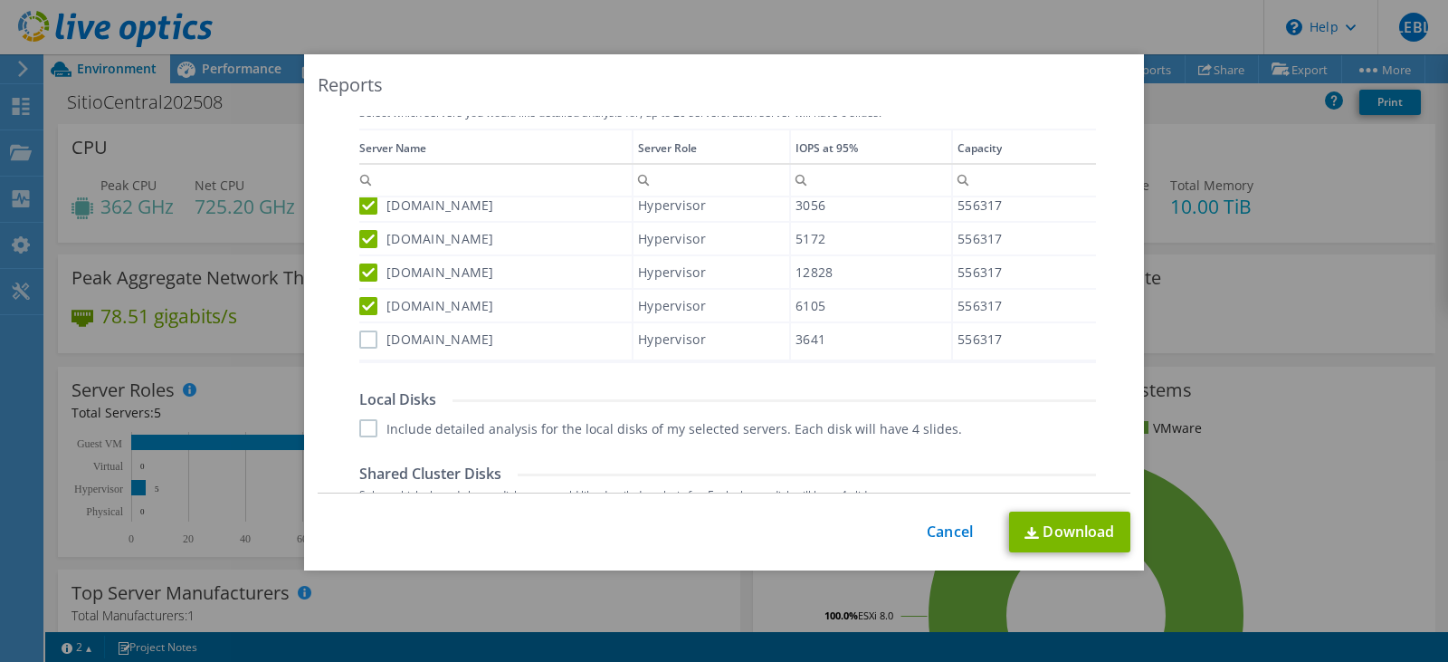
scroll to position [663, 0]
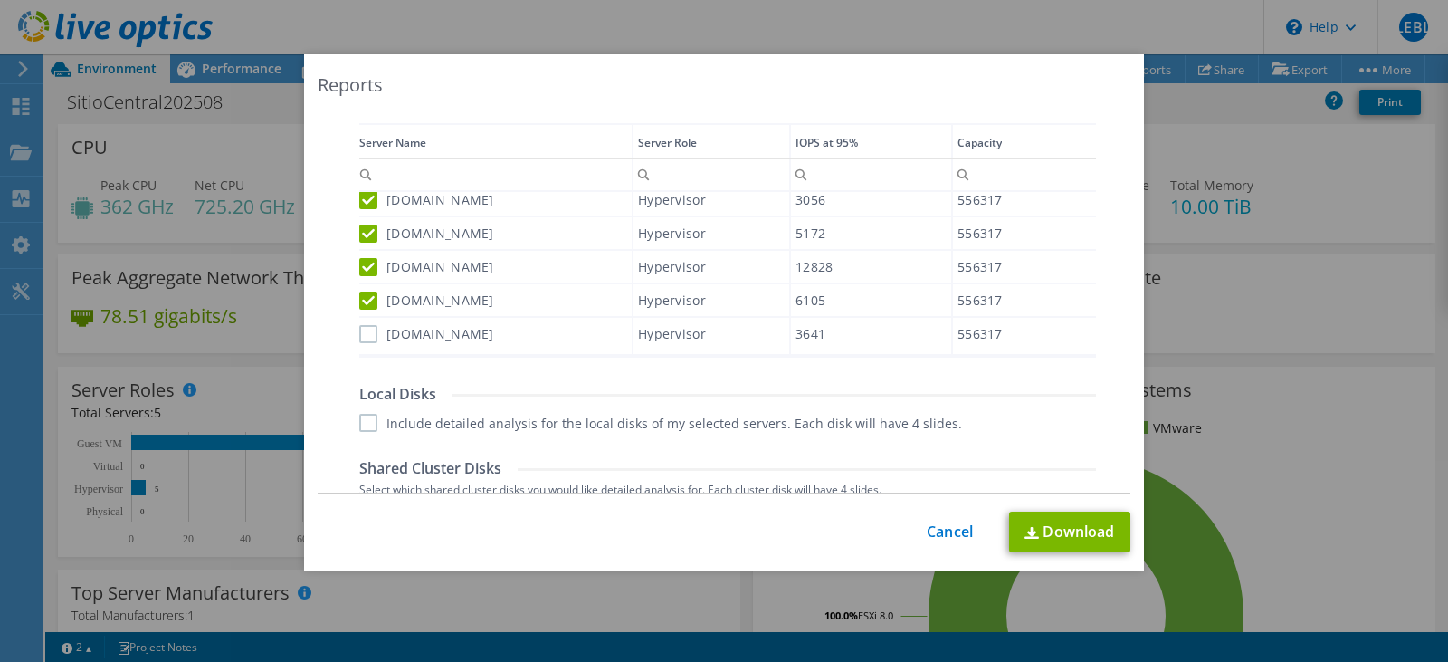
click at [362, 325] on label "[DOMAIN_NAME]" at bounding box center [426, 334] width 135 height 18
click at [0, 0] on input "[DOMAIN_NAME]" at bounding box center [0, 0] width 0 height 0
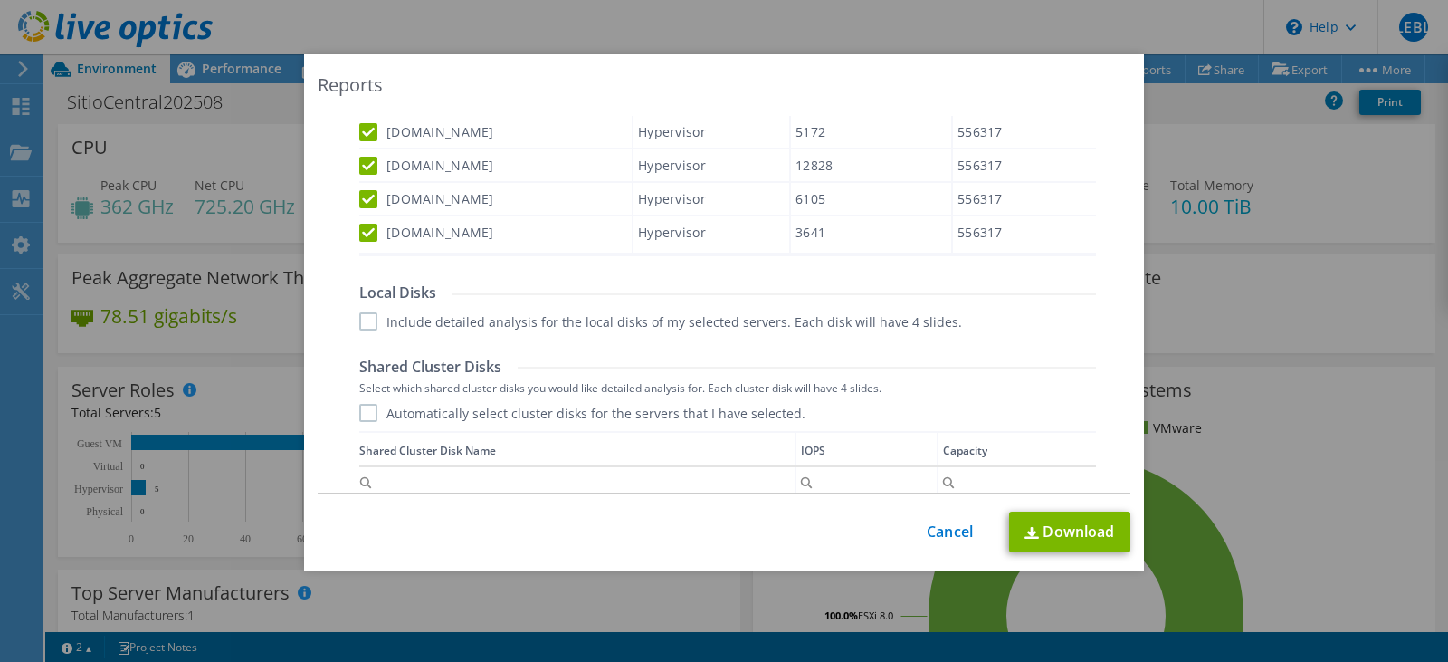
scroll to position [765, 0]
click at [359, 317] on label "Include detailed analysis for the local disks of my selected servers. Each disk…" at bounding box center [660, 320] width 603 height 18
click at [0, 0] on input "Include detailed analysis for the local disks of my selected servers. Each disk…" at bounding box center [0, 0] width 0 height 0
click at [367, 409] on label "Automatically select cluster disks for the servers that I have selected." at bounding box center [582, 412] width 446 height 18
click at [0, 0] on input "Automatically select cluster disks for the servers that I have selected." at bounding box center [0, 0] width 0 height 0
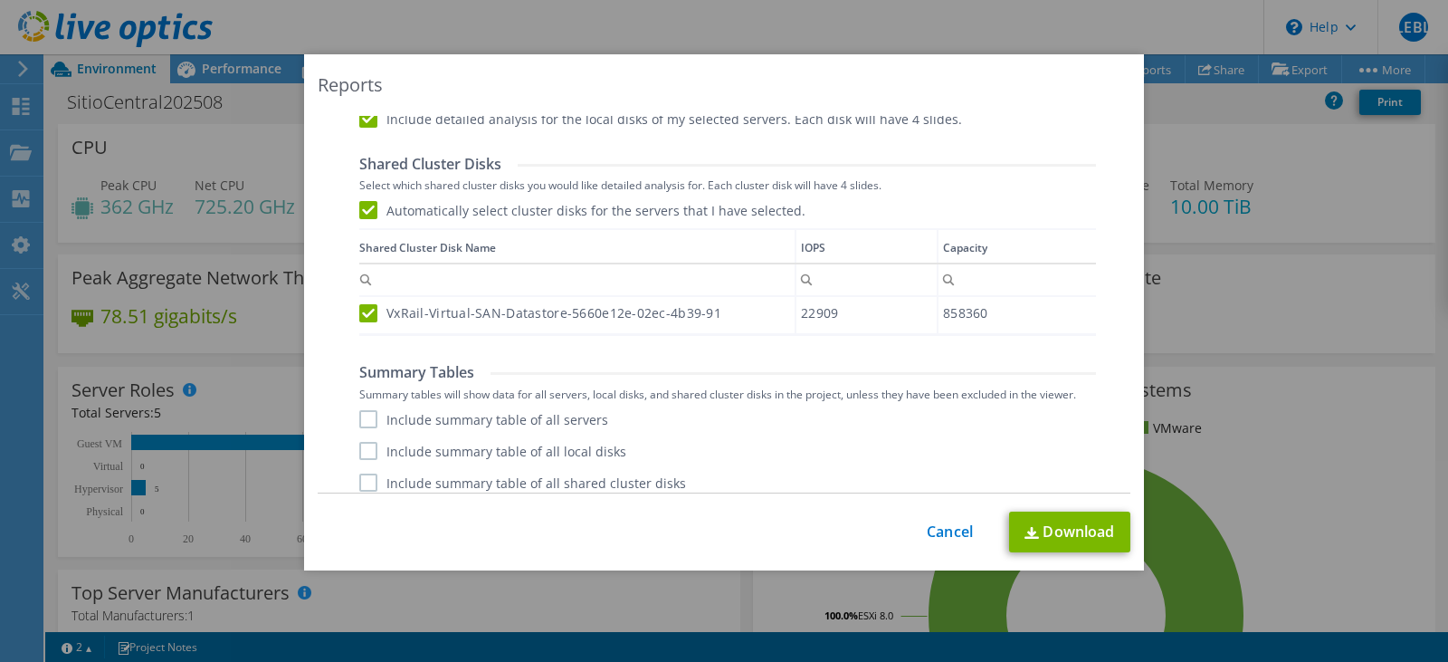
scroll to position [979, 0]
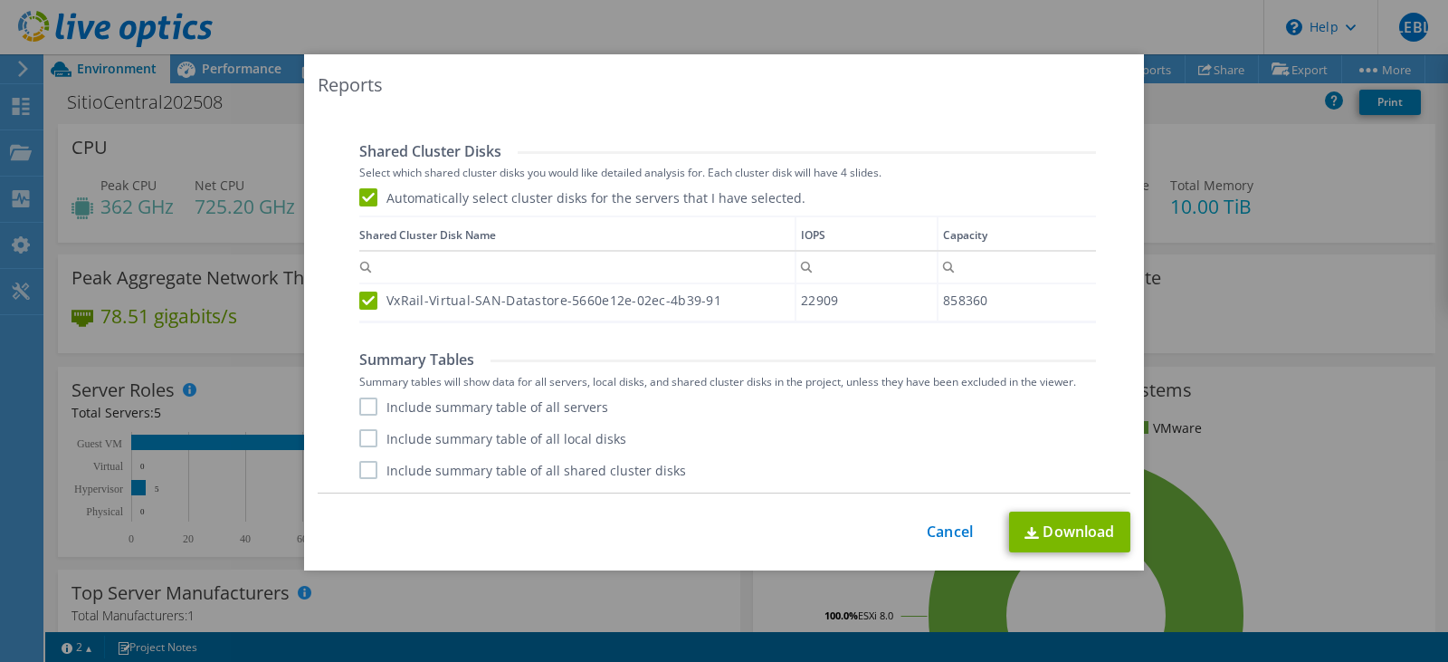
click at [364, 408] on label "Include summary table of all servers" at bounding box center [483, 406] width 249 height 18
click at [0, 0] on input "Include summary table of all servers" at bounding box center [0, 0] width 0 height 0
click at [361, 440] on label "Include summary table of all local disks" at bounding box center [492, 438] width 267 height 18
click at [0, 0] on input "Include summary table of all local disks" at bounding box center [0, 0] width 0 height 0
click at [359, 467] on label "Include summary table of all shared cluster disks" at bounding box center [522, 470] width 327 height 18
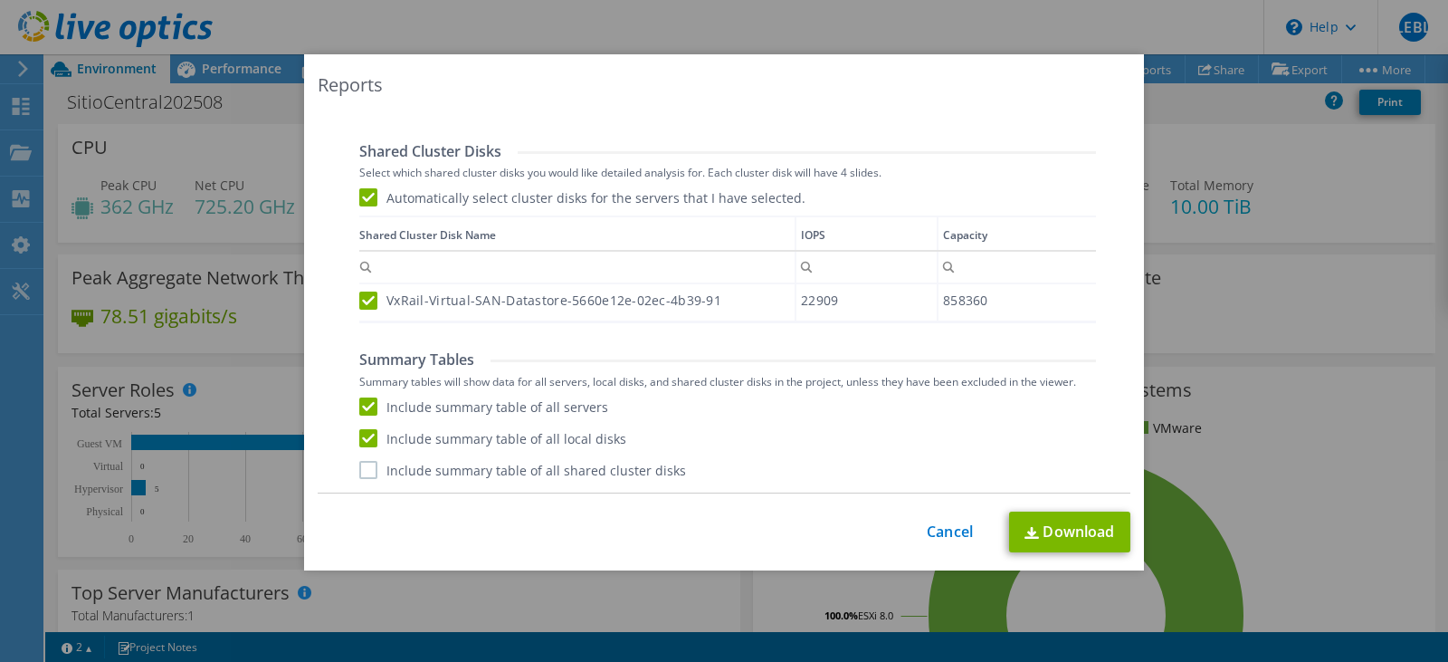
click at [0, 0] on input "Include summary table of all shared cluster disks" at bounding box center [0, 0] width 0 height 0
click at [1089, 544] on link "Download" at bounding box center [1069, 531] width 121 height 41
click at [951, 536] on link "Cancel" at bounding box center [950, 531] width 46 height 17
